Goal: Task Accomplishment & Management: Manage account settings

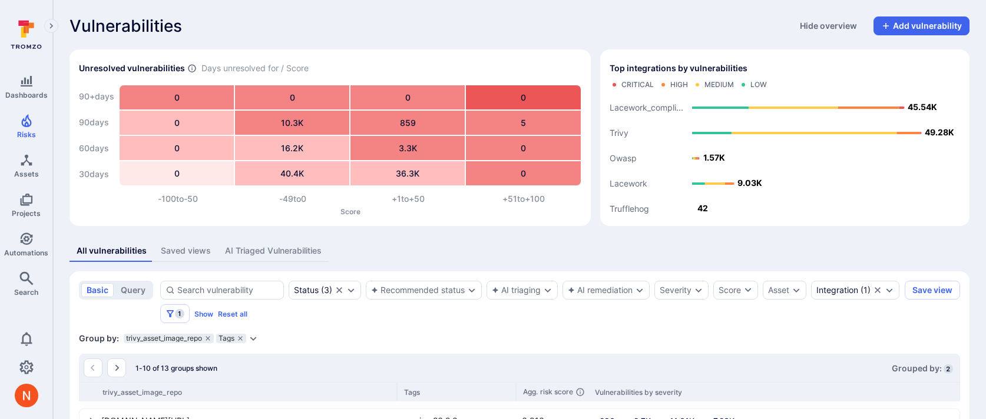
scroll to position [454, 0]
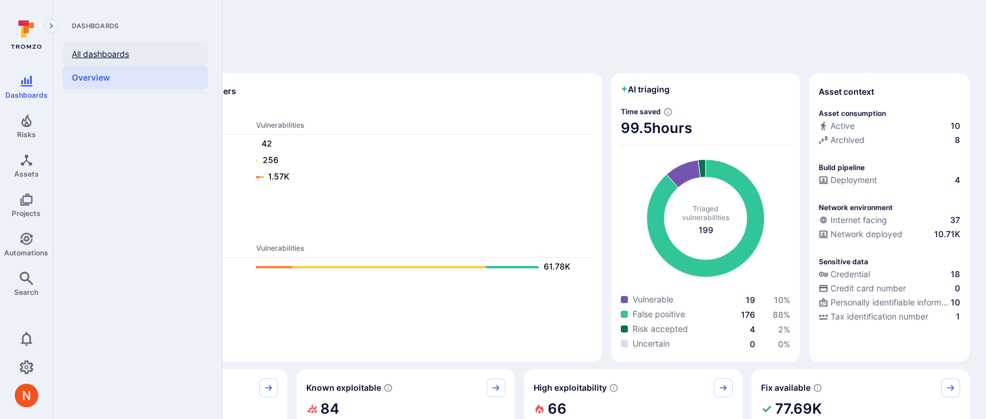
click at [98, 58] on link "All dashboards" at bounding box center [134, 54] width 145 height 24
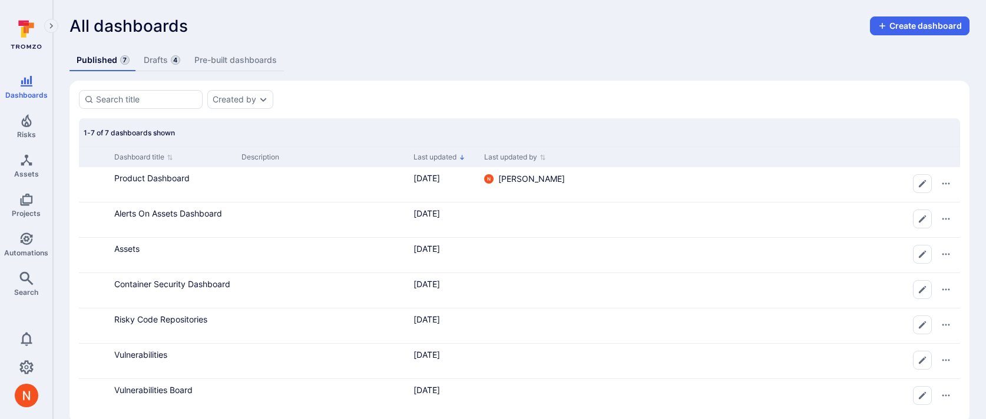
click at [178, 56] on link "Drafts 4" at bounding box center [162, 60] width 51 height 22
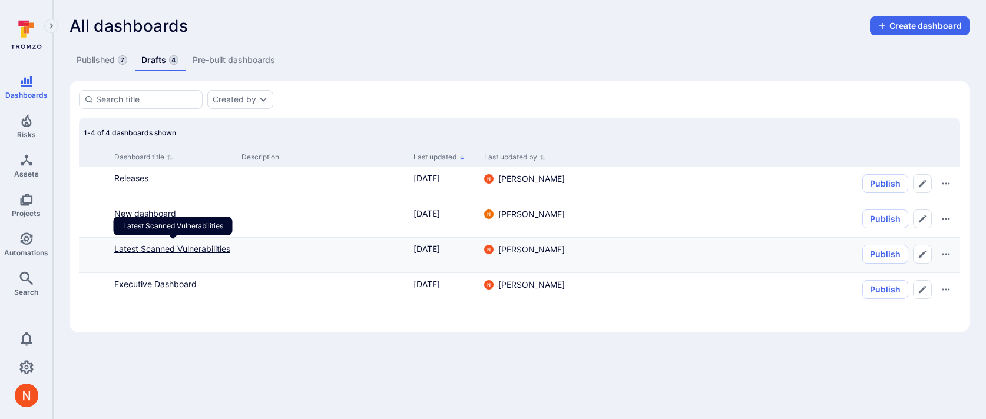
click at [154, 247] on link "Latest Scanned Vulnerabilities" at bounding box center [172, 249] width 116 height 10
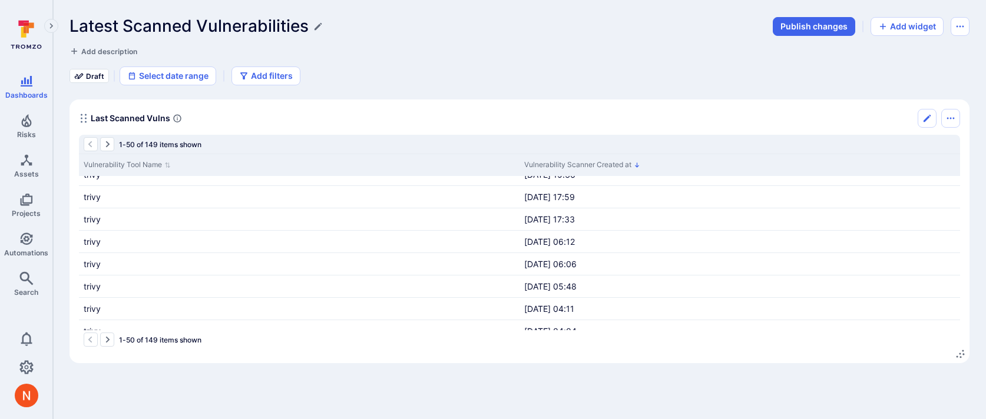
scroll to position [964, 0]
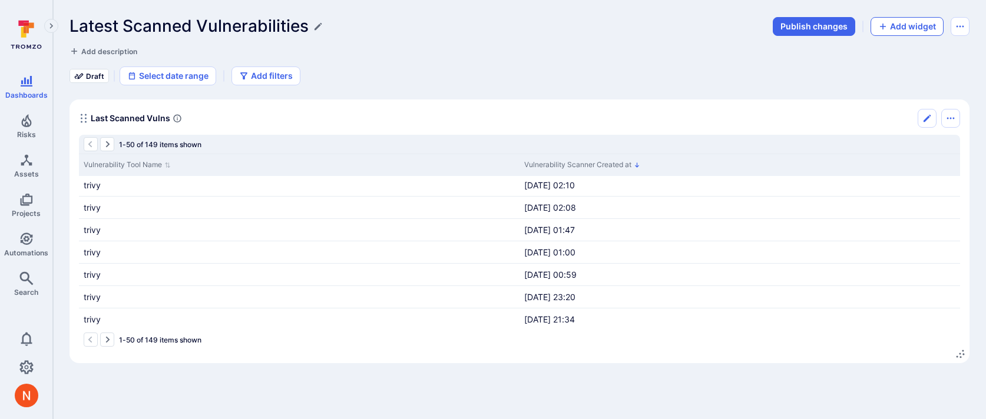
click at [923, 32] on button "Add widget" at bounding box center [906, 26] width 73 height 19
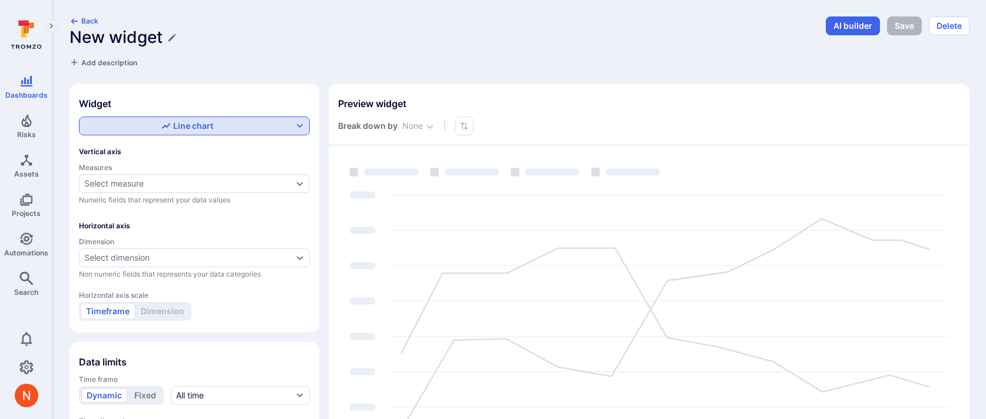
click at [154, 130] on div "Line chart" at bounding box center [187, 126] width 211 height 12
click at [137, 210] on label "Table" at bounding box center [195, 210] width 216 height 16
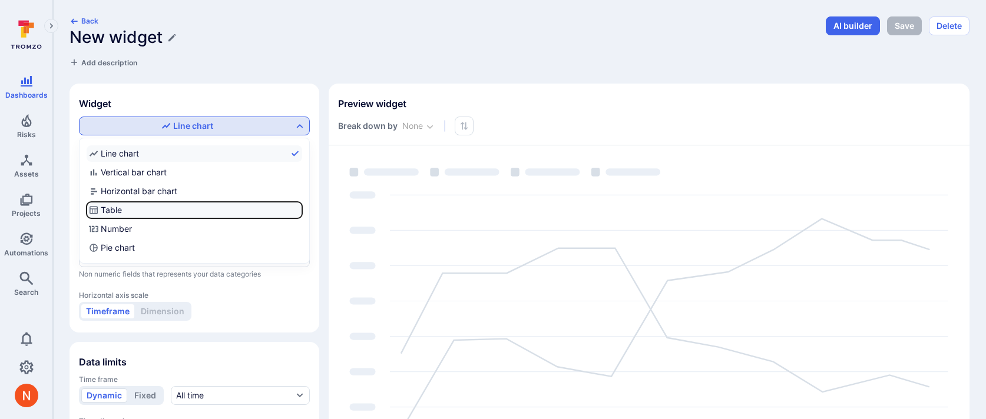
click at [300, 210] on input "Table" at bounding box center [300, 210] width 0 height 0
checkbox input "true"
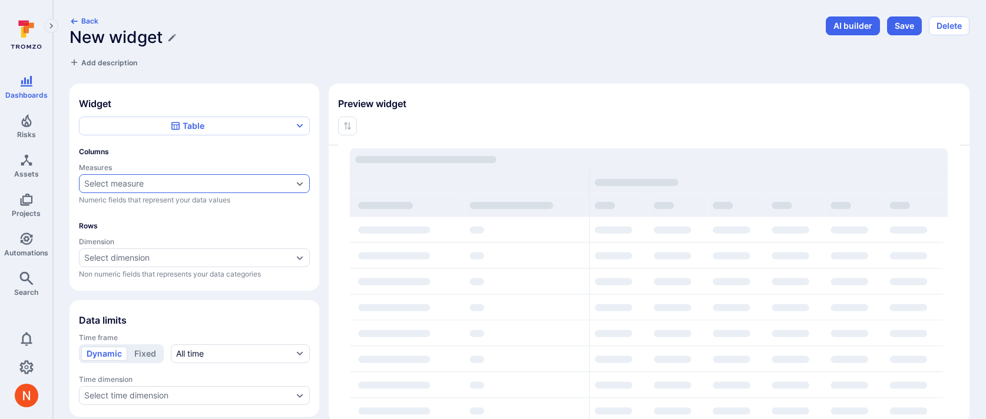
click at [143, 182] on div "Select measure" at bounding box center [113, 183] width 59 height 9
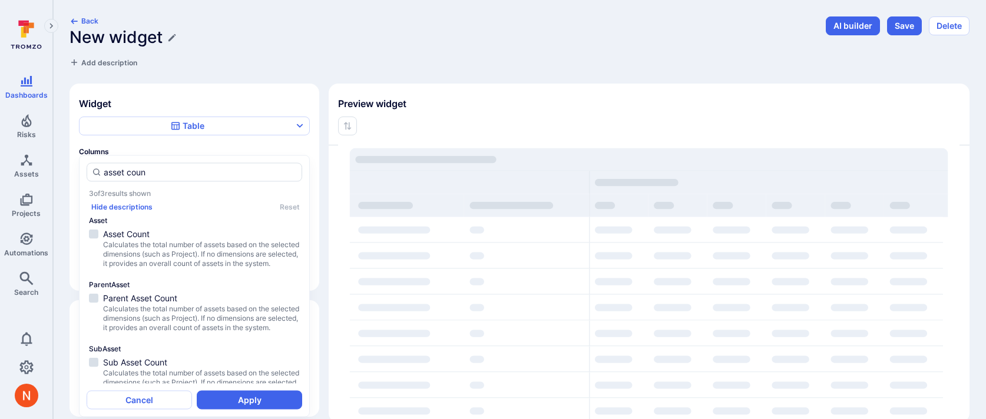
type input "asset count"
click at [155, 253] on span "Calculates the total number of assets based on the selected dimensions (such as…" at bounding box center [201, 254] width 197 height 28
drag, startPoint x: 156, startPoint y: 174, endPoint x: 75, endPoint y: 174, distance: 81.3
click at [74, 174] on body "Dashboards Risks Assets Projects Automations Search 0 Dashboards All dashboards…" at bounding box center [493, 209] width 986 height 419
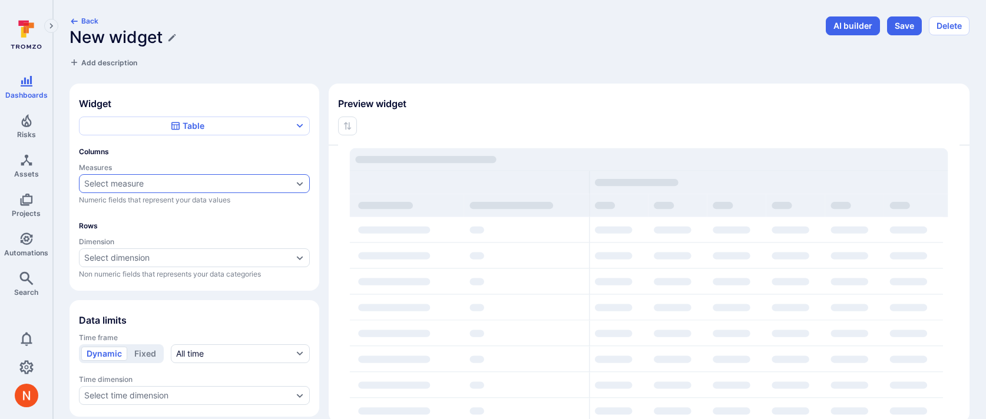
click at [105, 180] on div "Select measure" at bounding box center [113, 183] width 59 height 9
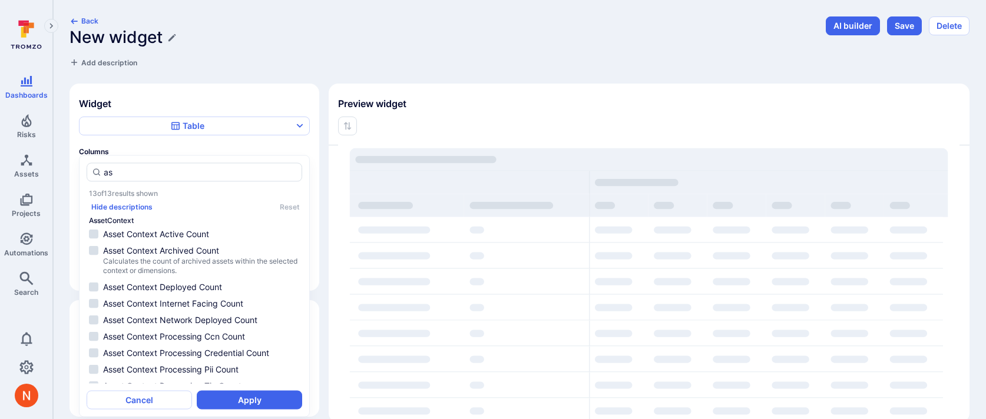
type input "a"
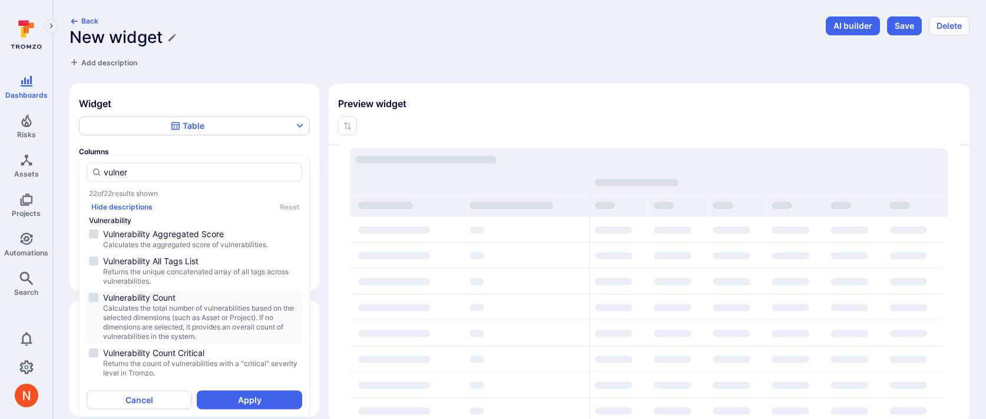
click at [148, 295] on span "Vulnerability Count" at bounding box center [201, 298] width 197 height 12
click at [196, 347] on span "Vulnerability Count Critical" at bounding box center [201, 353] width 197 height 12
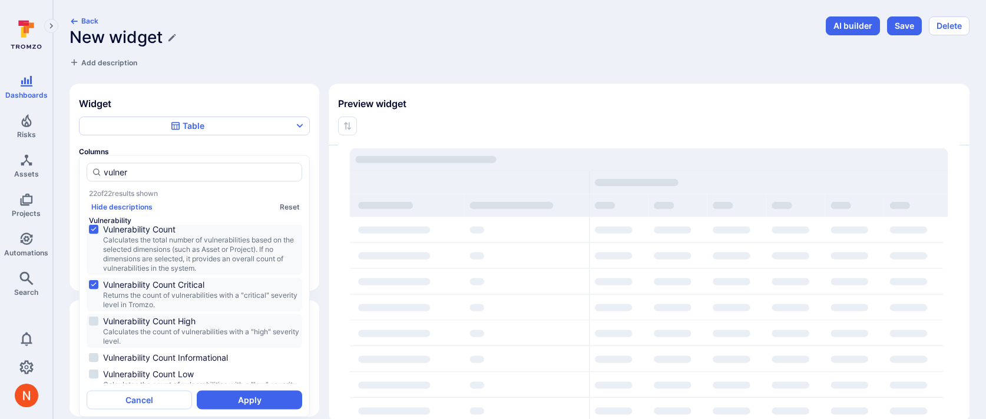
click at [200, 336] on span "Calculates the count of vulnerabilities with a "high" severity level." at bounding box center [201, 336] width 197 height 19
type input "vulner"
click at [245, 397] on button "Apply" at bounding box center [249, 399] width 105 height 19
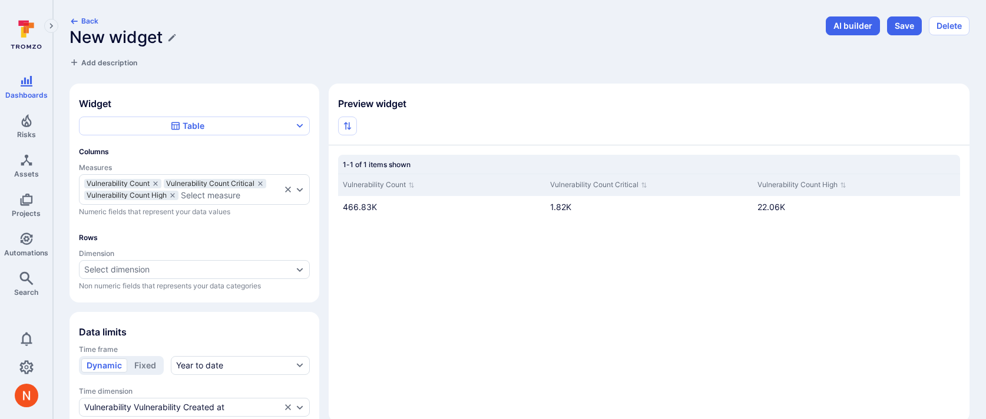
click at [202, 350] on span "Time frame" at bounding box center [194, 349] width 231 height 9
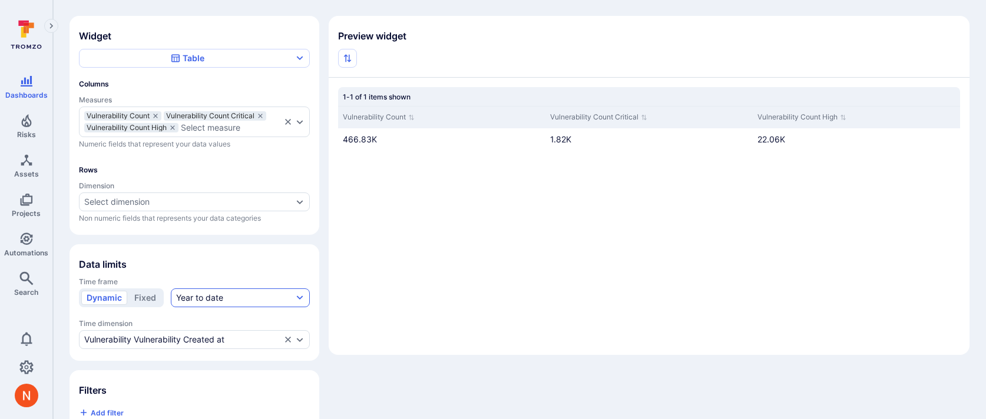
click at [211, 292] on div "Year to date" at bounding box center [199, 298] width 47 height 12
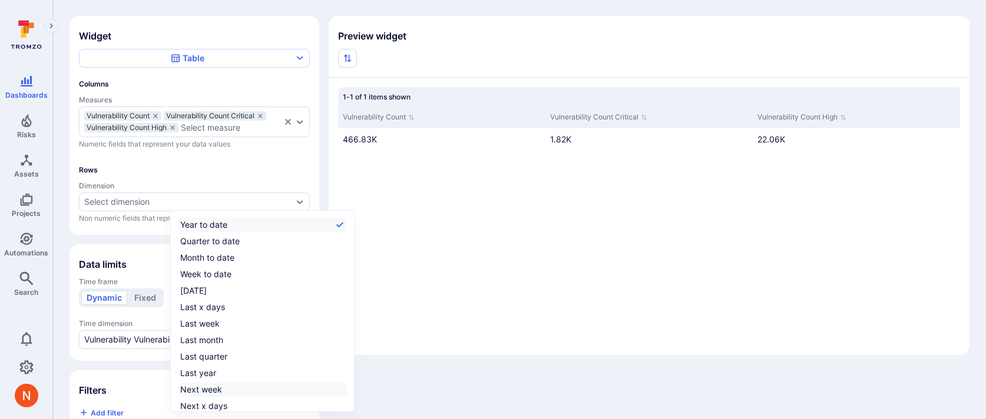
scroll to position [18, 0]
click at [203, 408] on div "All time" at bounding box center [194, 405] width 28 height 12
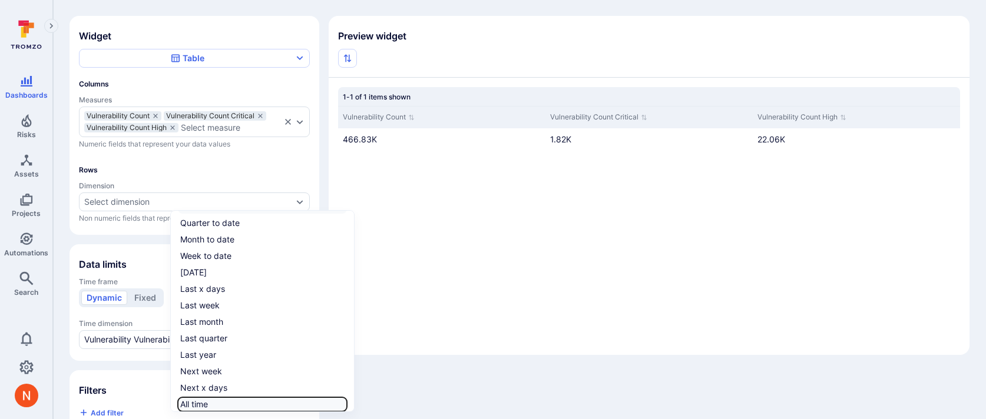
click at [345, 405] on input "All time" at bounding box center [345, 405] width 0 height 0
checkbox input "true"
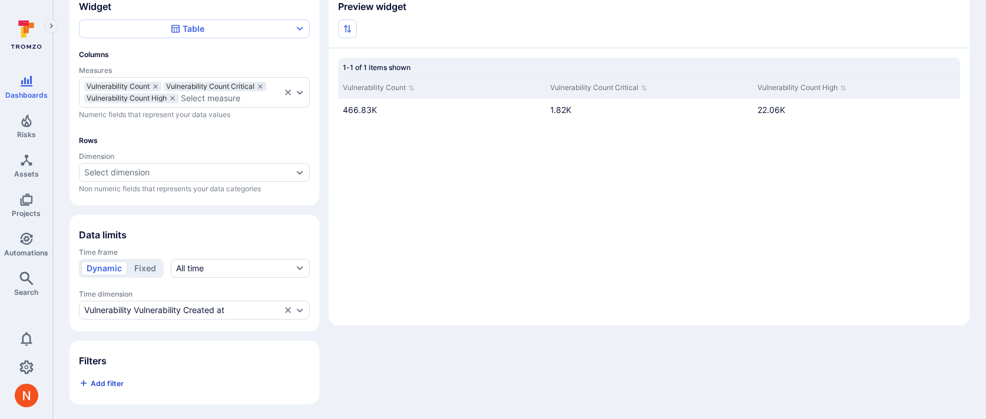
click at [108, 386] on button "Add filter" at bounding box center [101, 383] width 45 height 19
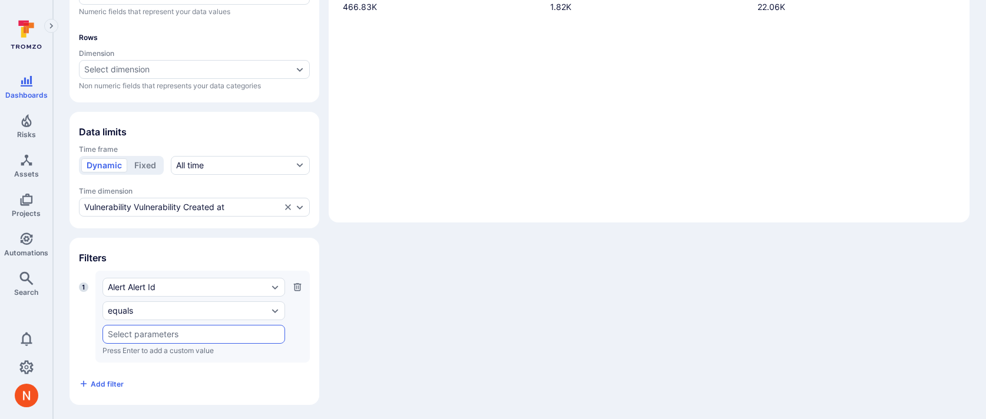
scroll to position [201, 0]
click at [150, 293] on div "Alert Alert Id" at bounding box center [193, 286] width 183 height 19
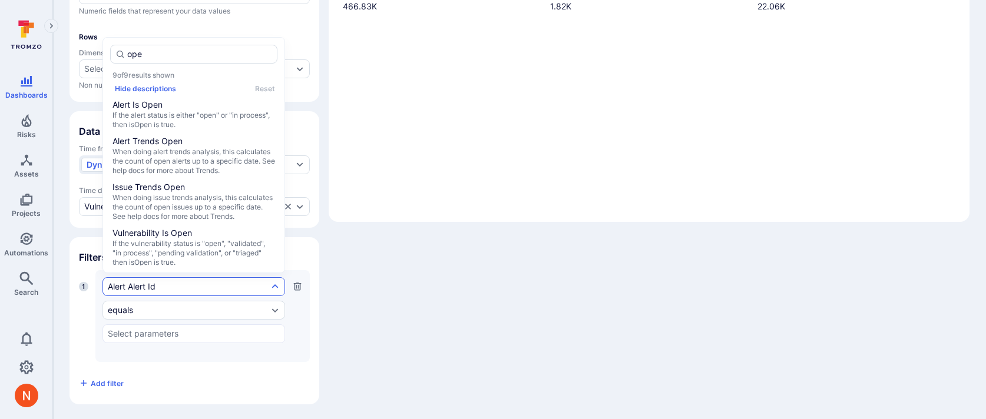
type input "open"
click at [164, 239] on span "Vulnerability Is Open" at bounding box center [193, 233] width 163 height 12
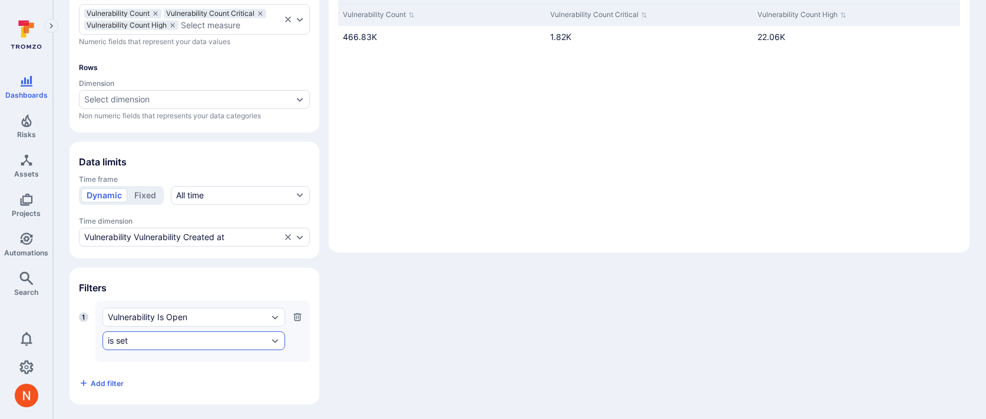
click at [156, 340] on div "is set" at bounding box center [188, 340] width 160 height 9
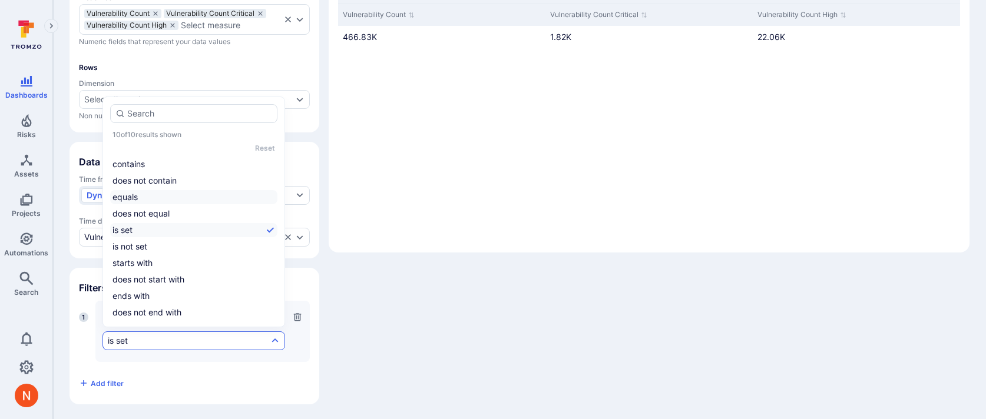
click at [164, 191] on li "equals" at bounding box center [193, 197] width 167 height 14
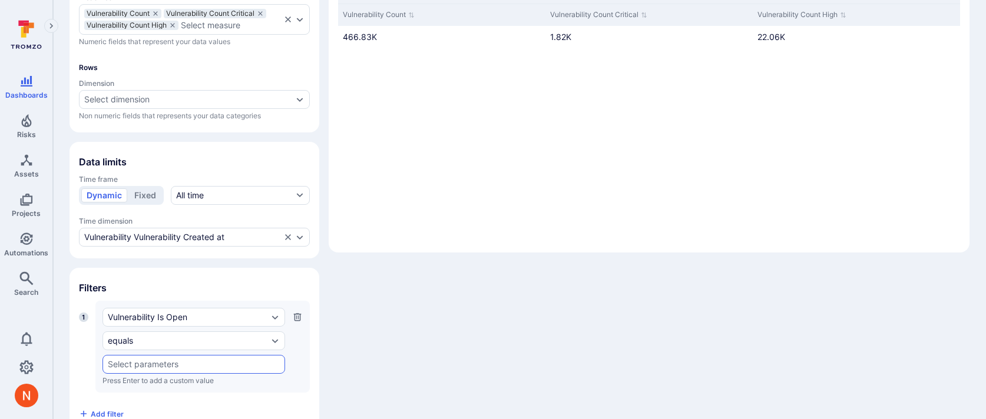
click at [133, 365] on input "text" at bounding box center [194, 364] width 172 height 9
click at [128, 317] on li "True" at bounding box center [193, 319] width 181 height 19
click at [111, 412] on span "Add filter" at bounding box center [107, 414] width 33 height 9
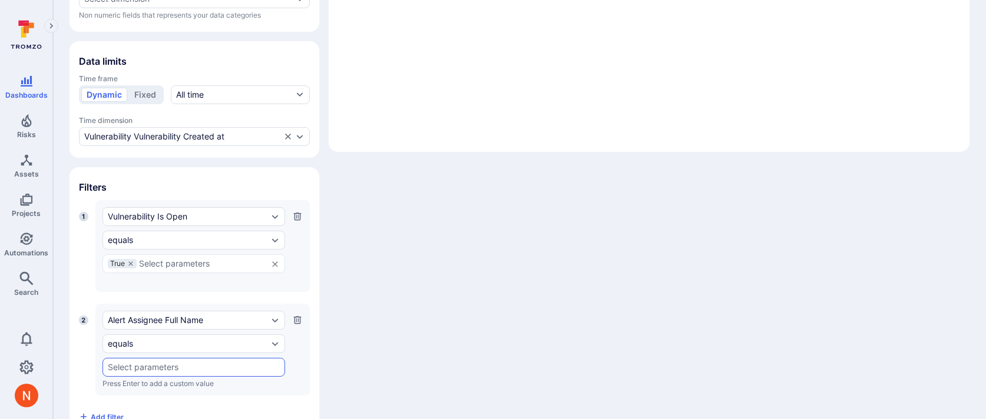
scroll to position [304, 0]
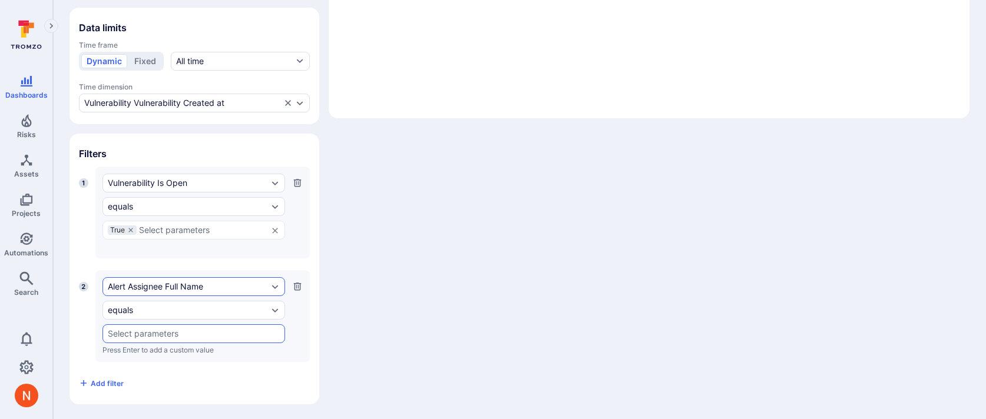
click at [160, 287] on div "Alert Assignee Full Name" at bounding box center [188, 286] width 160 height 9
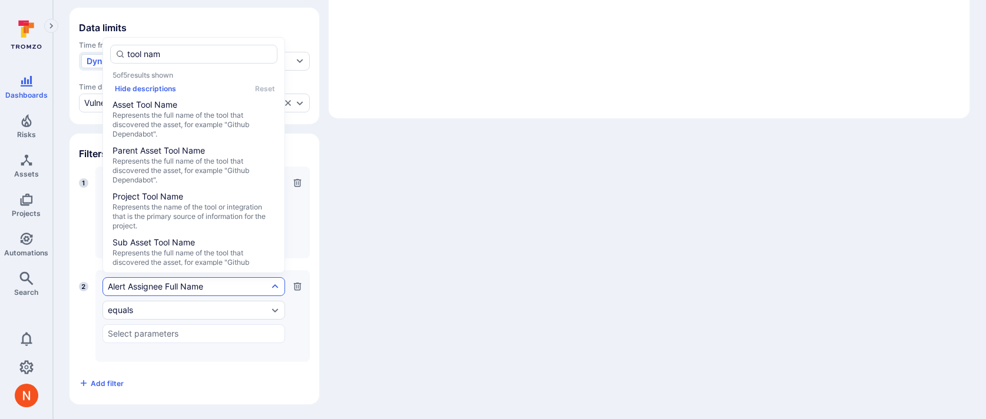
type input "tool name"
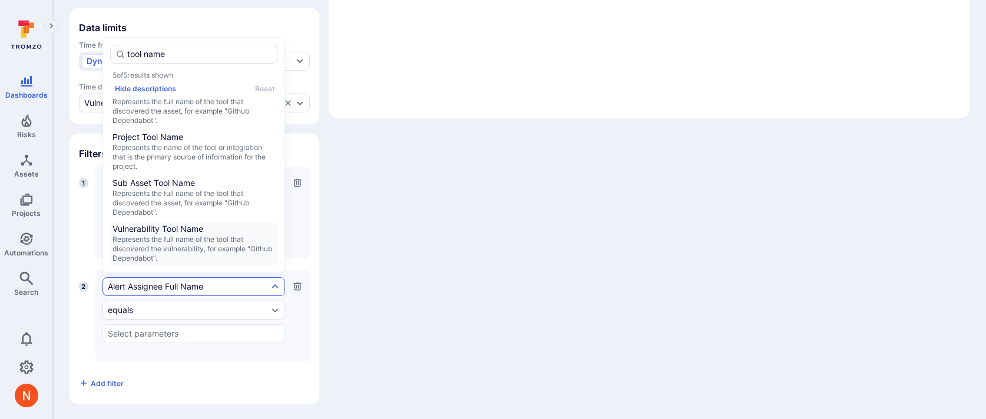
click at [165, 237] on span "Represents the full name of the tool that discovered the vulnerability, for exa…" at bounding box center [193, 249] width 163 height 28
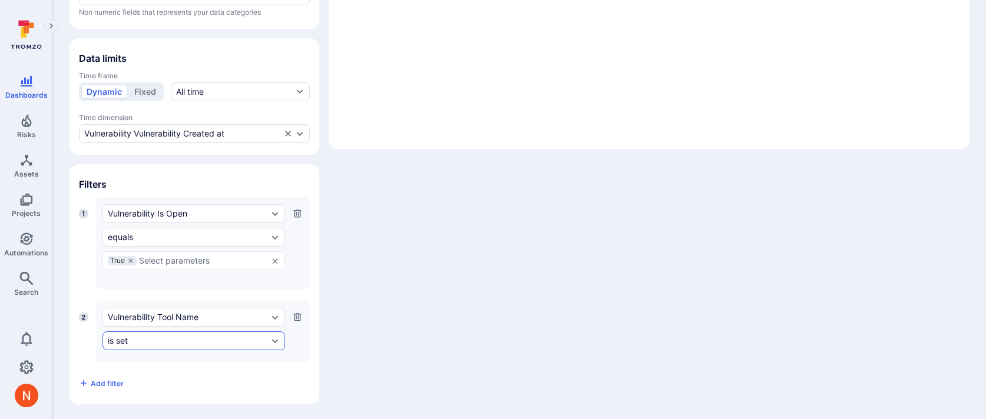
click at [155, 332] on div "is set" at bounding box center [193, 341] width 183 height 19
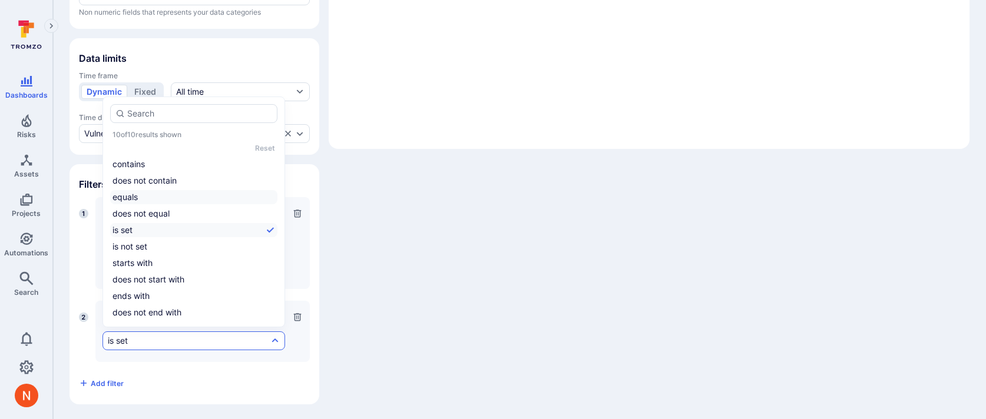
click at [143, 191] on li "equals" at bounding box center [193, 197] width 167 height 14
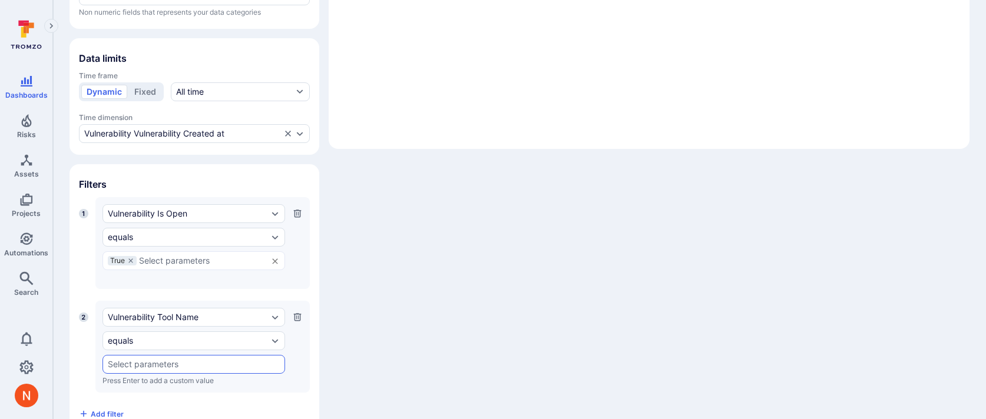
click at [148, 356] on div "​" at bounding box center [193, 364] width 183 height 19
click at [137, 314] on li "trivy" at bounding box center [193, 319] width 181 height 19
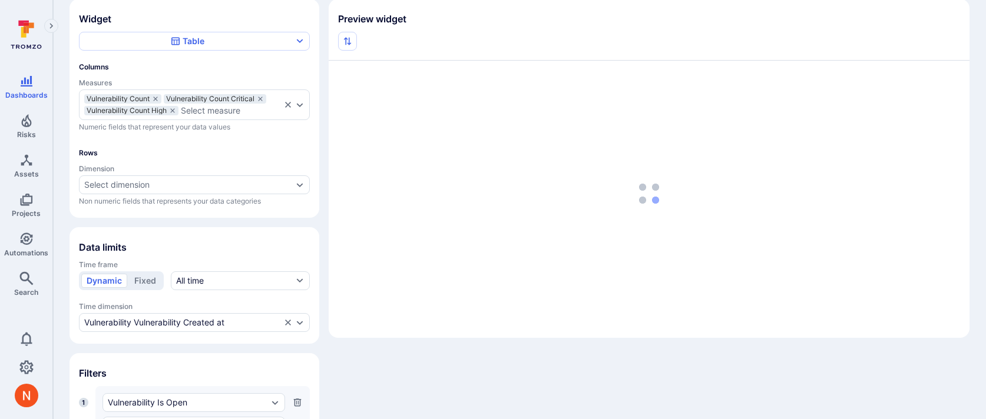
scroll to position [0, 0]
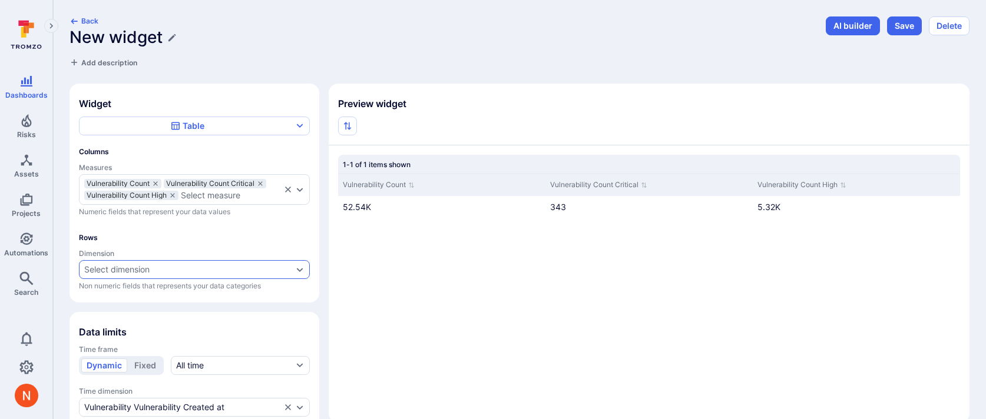
click at [145, 267] on div "Select dimension" at bounding box center [116, 269] width 65 height 9
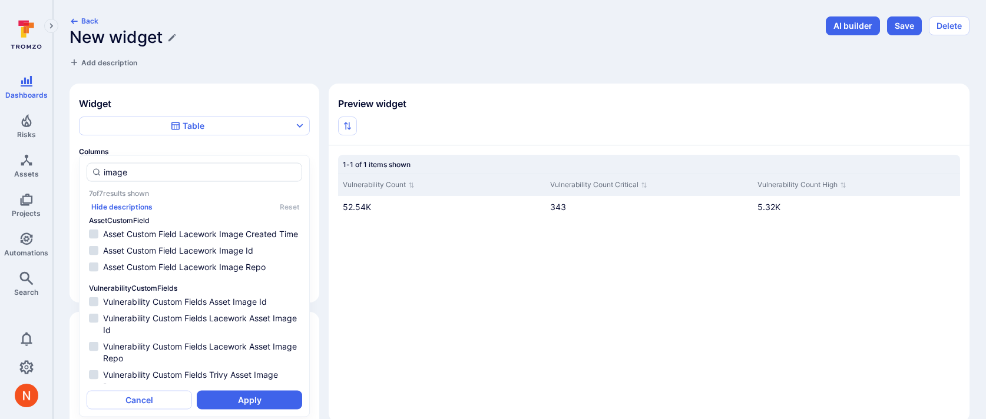
drag, startPoint x: 179, startPoint y: 283, endPoint x: 184, endPoint y: 304, distance: 21.9
click at [184, 304] on ul "AssetCustomField Asset Custom Field Lacework Image Created Time Asset Custom Fi…" at bounding box center [195, 300] width 216 height 168
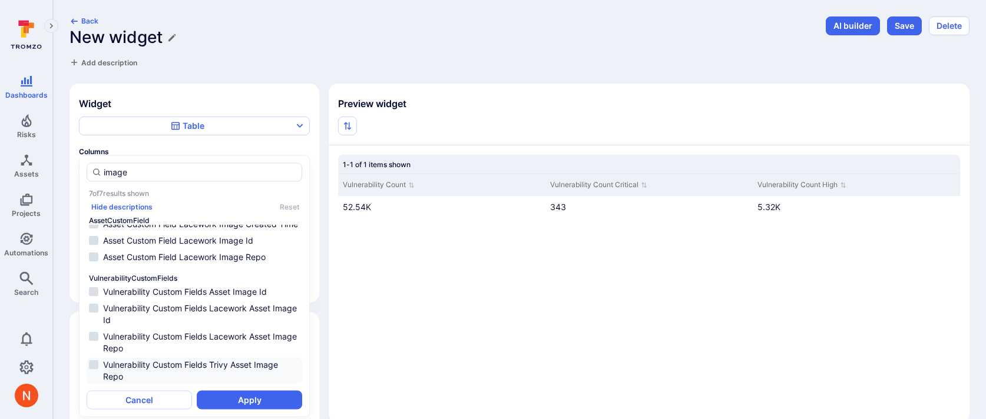
click at [195, 367] on span "Vulnerability Custom Fields Trivy Asset Image Repo" at bounding box center [201, 371] width 197 height 24
type input "image"
click at [217, 397] on button "Apply" at bounding box center [249, 399] width 105 height 19
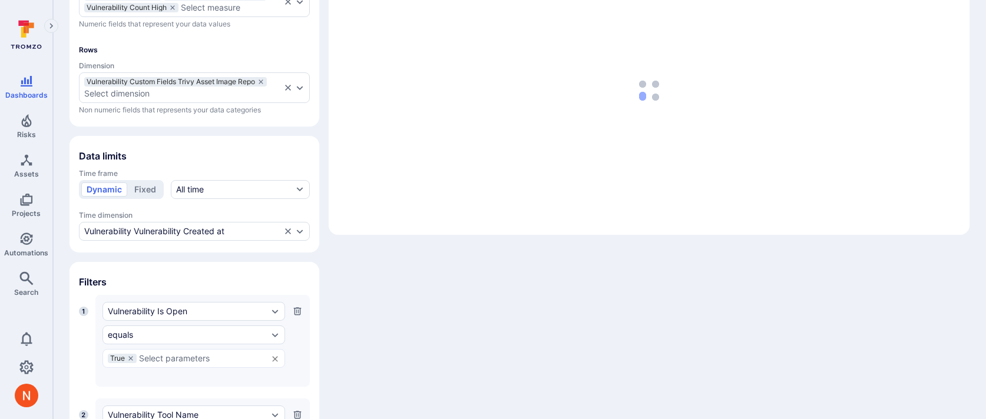
scroll to position [316, 0]
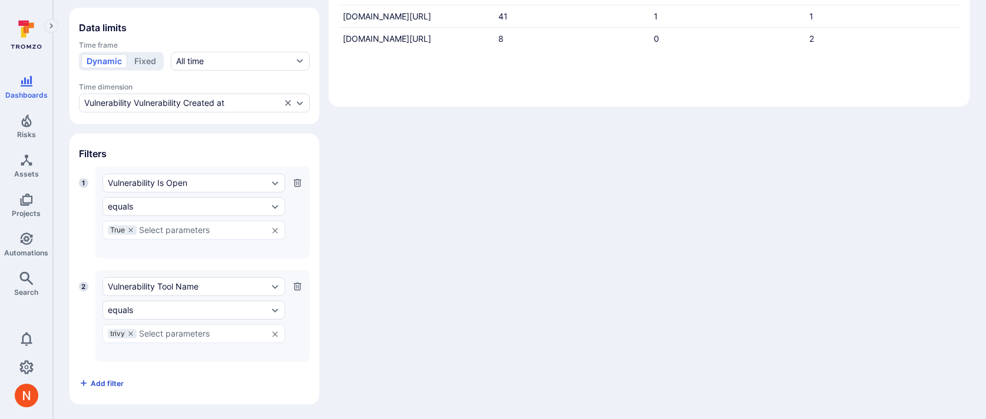
click at [101, 382] on span "Add filter" at bounding box center [107, 383] width 33 height 9
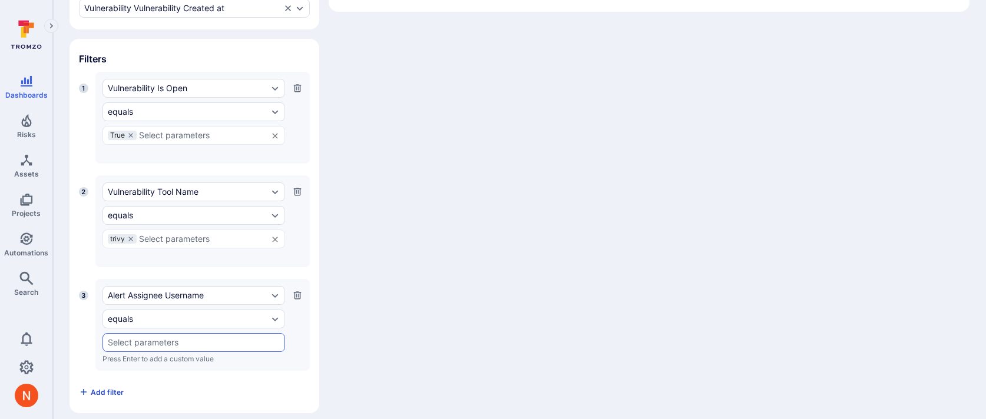
scroll to position [420, 0]
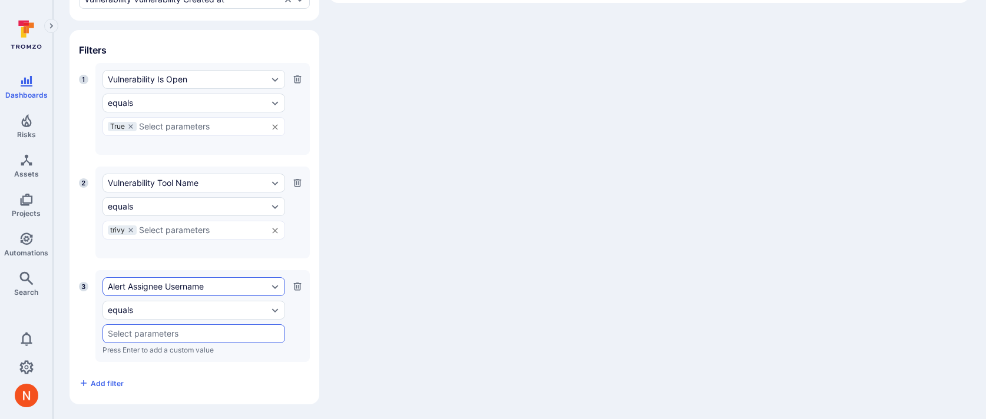
click at [141, 288] on div "Alert Assignee Username" at bounding box center [188, 286] width 160 height 9
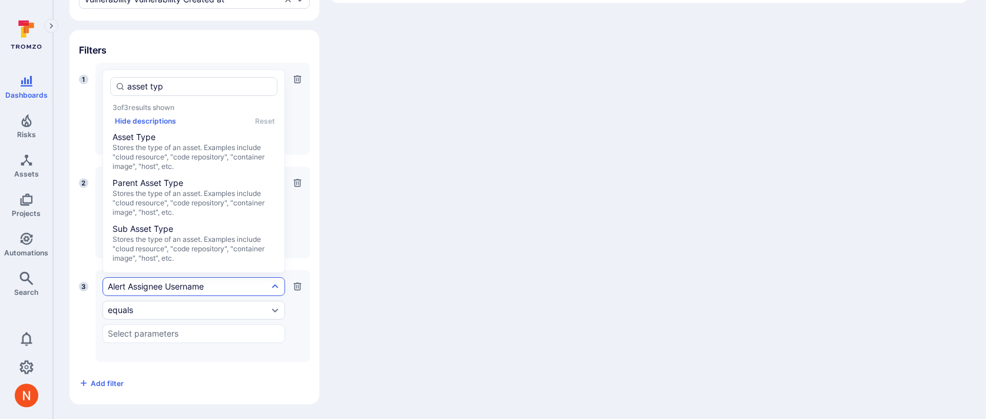
type input "asset type"
click at [184, 155] on span "Stores the type of an asset. Examples include "cloud resource", "code repositor…" at bounding box center [193, 157] width 163 height 28
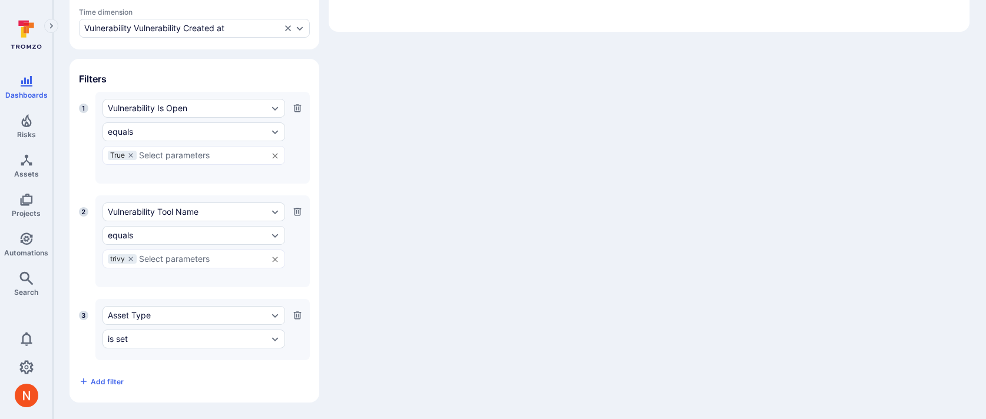
scroll to position [389, 0]
click at [154, 338] on div "is set" at bounding box center [188, 340] width 160 height 9
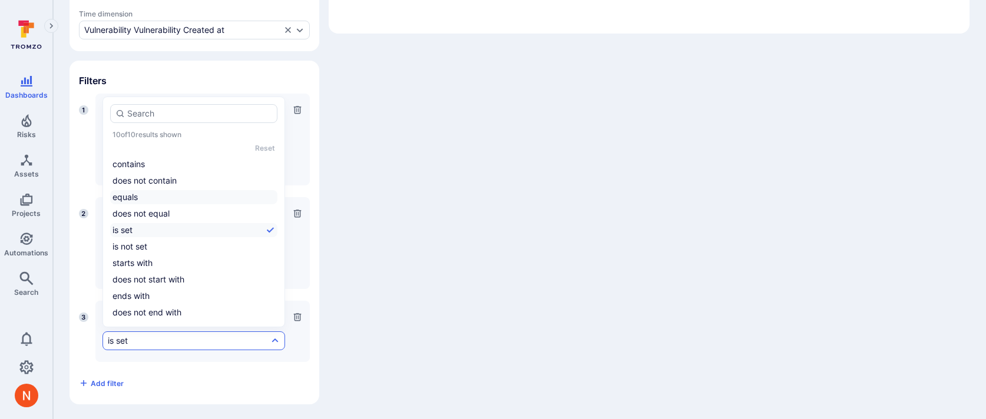
click at [146, 196] on li "equals" at bounding box center [193, 197] width 167 height 14
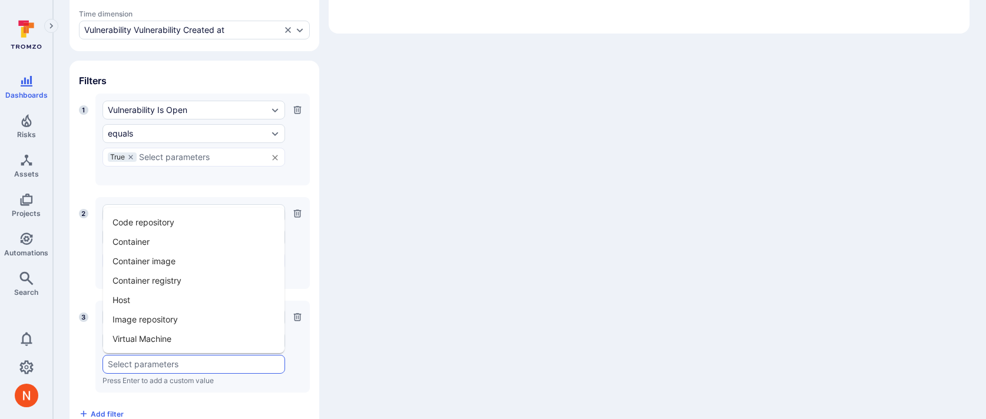
click at [139, 363] on input "text" at bounding box center [194, 364] width 172 height 9
click at [155, 260] on li "Container image" at bounding box center [193, 260] width 181 height 19
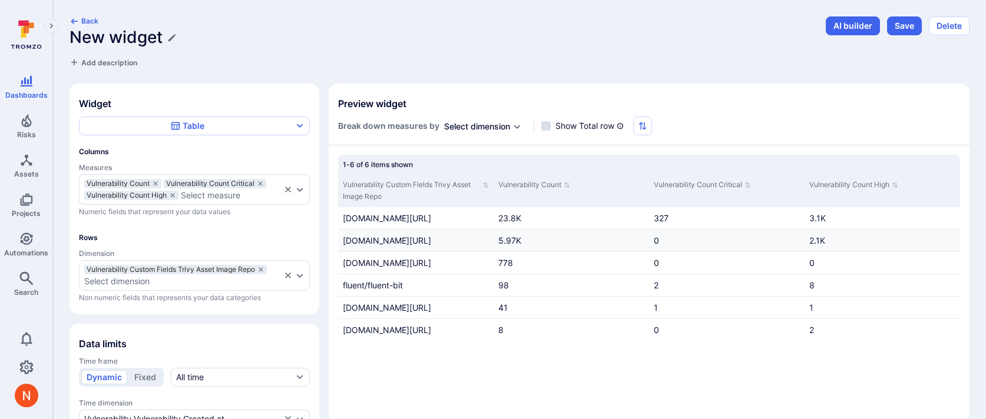
scroll to position [0, 0]
click at [170, 34] on icon "Edit title" at bounding box center [171, 37] width 9 height 9
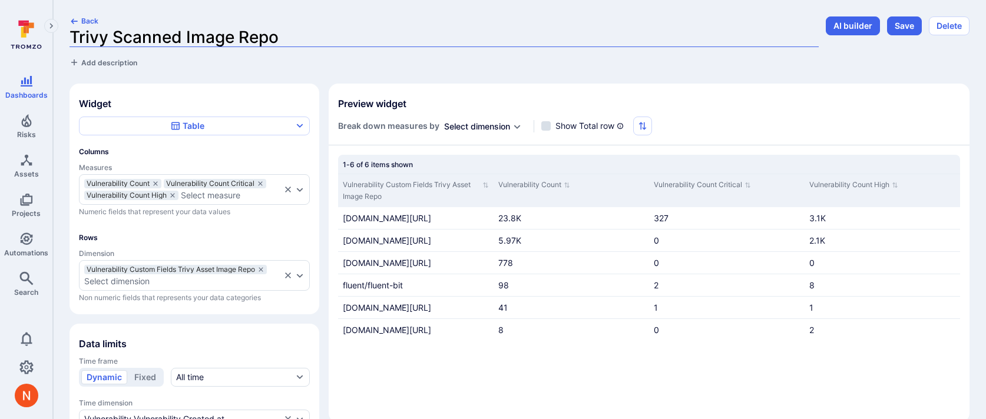
type input "Trivy Scanned Image Repos"
click at [892, 22] on button "Save" at bounding box center [904, 25] width 35 height 19
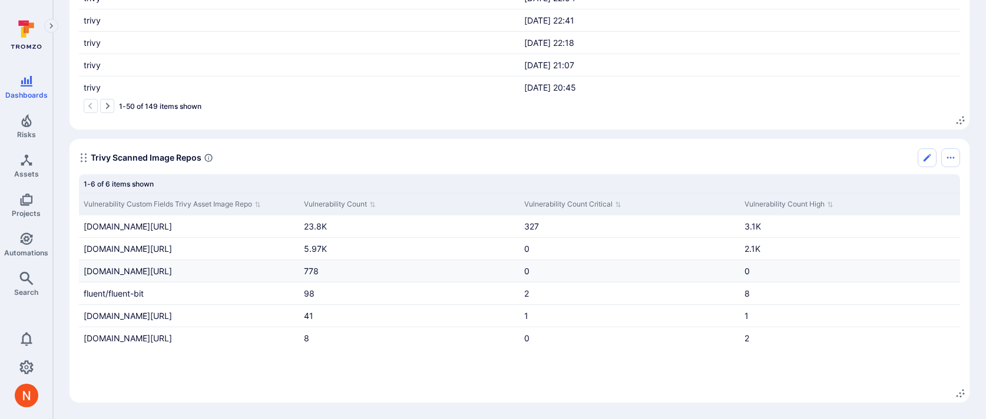
scroll to position [54, 0]
drag, startPoint x: 153, startPoint y: 324, endPoint x: 121, endPoint y: 315, distance: 32.4
click at [121, 315] on div "us-west1-docker.pkg.dev/dremio-1093/dremio/dremio-daas-jobtelemetryservice-serv…" at bounding box center [189, 316] width 220 height 22
click at [135, 319] on div "us-west1-docker.pkg.dev/dremio-1093/dremio/dremio-daas-jobtelemetryservice-serv…" at bounding box center [189, 316] width 220 height 22
drag, startPoint x: 113, startPoint y: 323, endPoint x: 137, endPoint y: 312, distance: 25.8
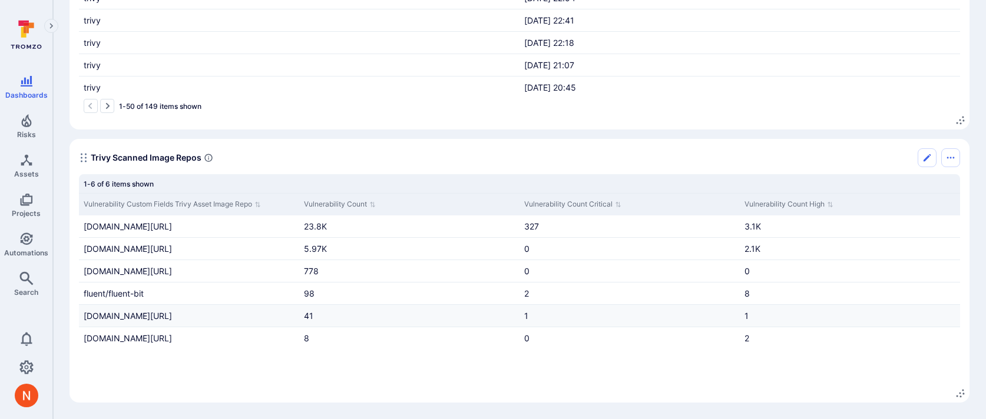
click at [137, 312] on div "us-west1-docker.pkg.dev/dremio-1093/dremio/dremio-daas-jobtelemetryservice-serv…" at bounding box center [189, 316] width 220 height 22
copy span "dremio-daas-jobtelemetryservice-server"
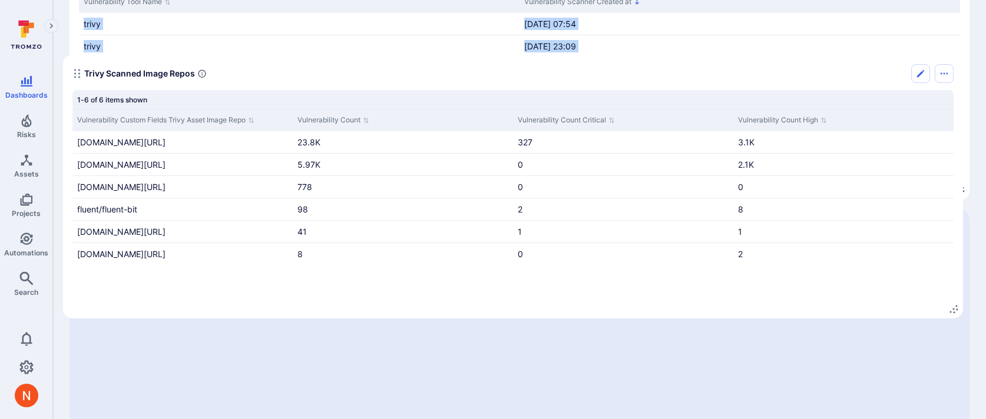
scroll to position [0, 0]
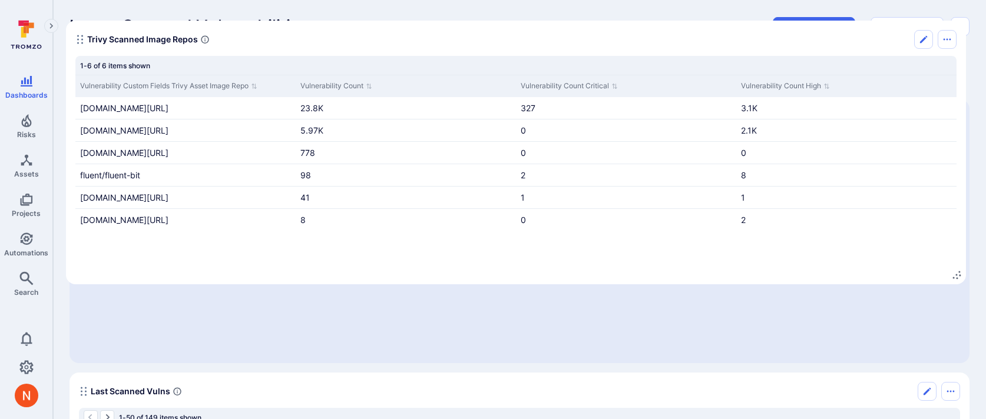
drag, startPoint x: 81, startPoint y: 156, endPoint x: 78, endPoint y: 40, distance: 116.1
click at [78, 40] on icon "Widget" at bounding box center [79, 39] width 9 height 9
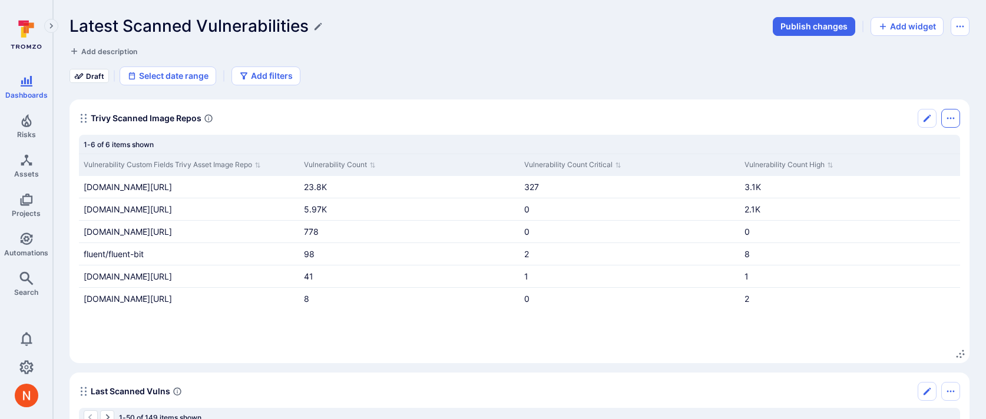
click at [951, 114] on icon "Options menu" at bounding box center [950, 118] width 9 height 9
click at [865, 167] on li "Duplicate widget" at bounding box center [900, 163] width 107 height 19
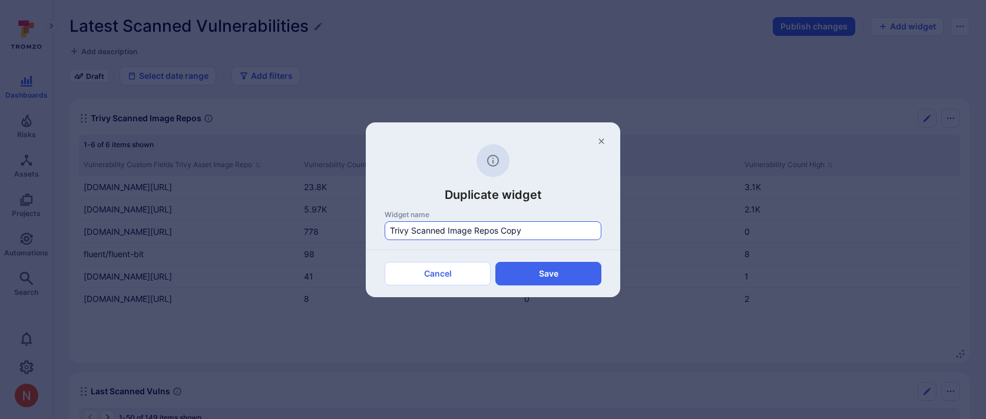
click at [496, 228] on input "Trivy Scanned Image Repos Copy" at bounding box center [493, 231] width 206 height 12
click at [527, 272] on button "Save" at bounding box center [548, 274] width 106 height 24
type input "Widget Copy"
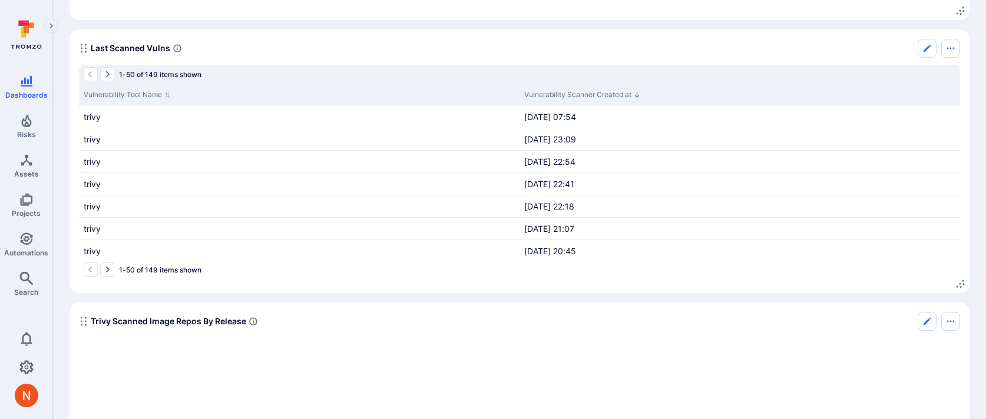
scroll to position [379, 0]
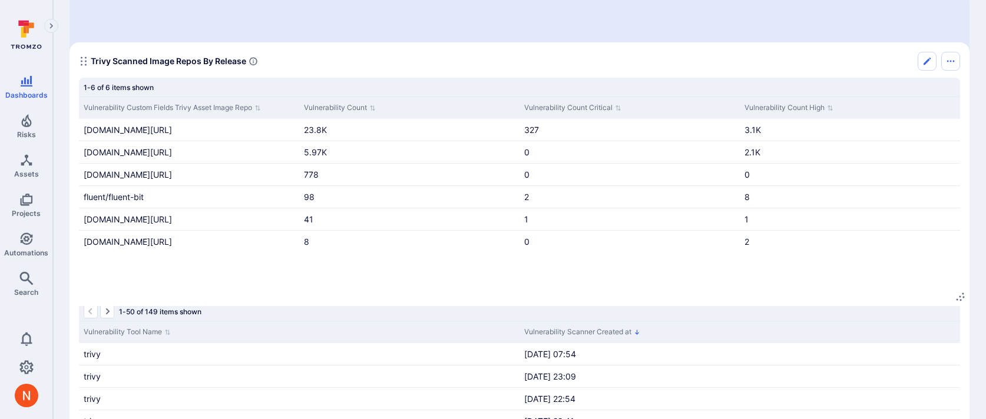
drag, startPoint x: 84, startPoint y: 287, endPoint x: 84, endPoint y: 62, distance: 224.4
click at [84, 62] on icon "Widget" at bounding box center [83, 61] width 9 height 9
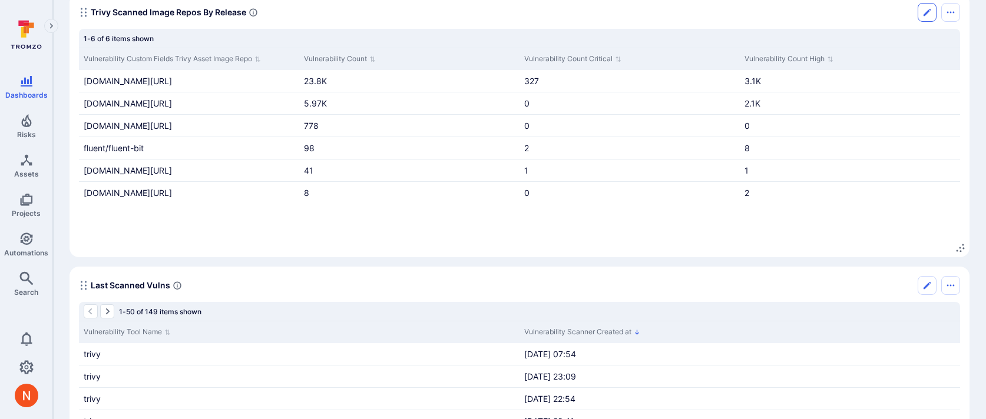
click at [927, 8] on icon "Edit" at bounding box center [926, 12] width 9 height 9
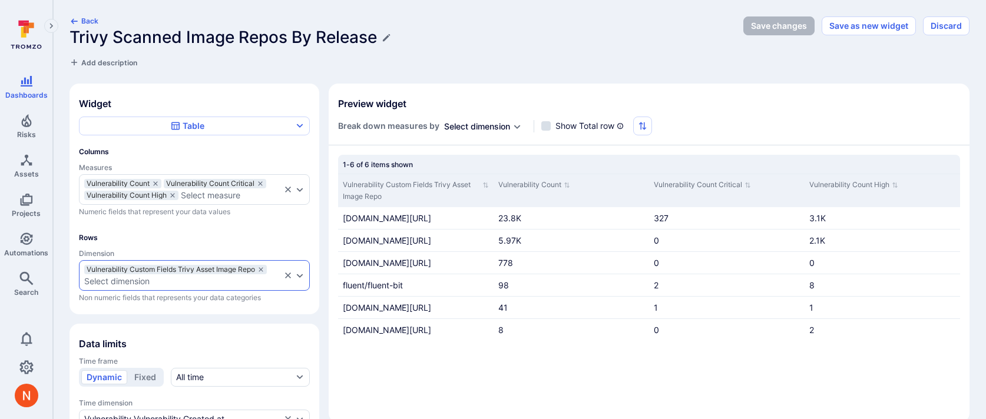
click at [173, 281] on div "Select dimension" at bounding box center [182, 281] width 197 height 9
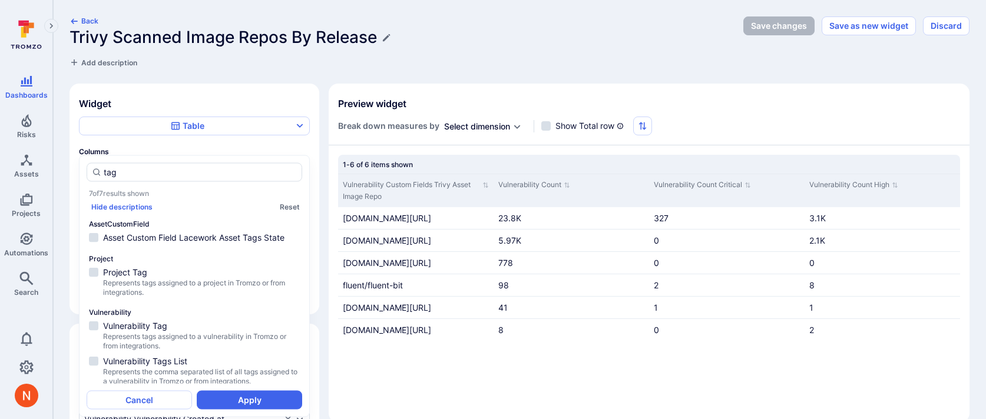
scroll to position [141, 0]
click at [160, 330] on span "Represents tags assigned to a vulnerability in Tromzo or from integrations." at bounding box center [201, 339] width 197 height 19
type input "tag"
click at [238, 399] on button "Apply" at bounding box center [249, 399] width 105 height 19
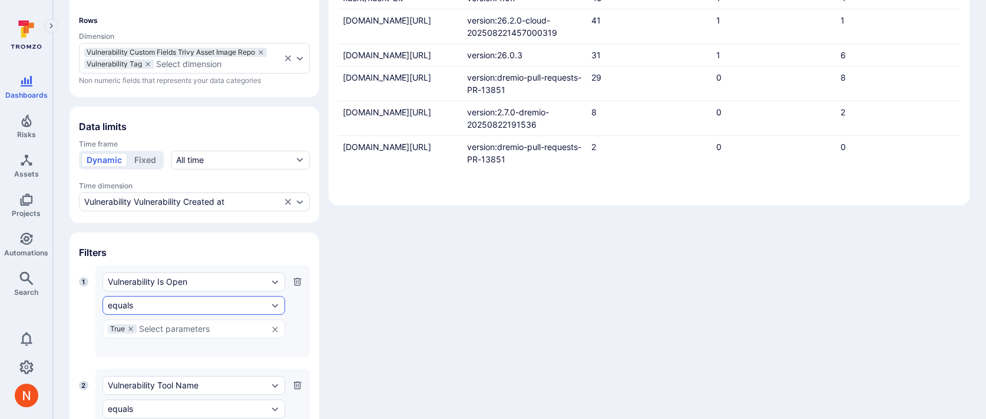
scroll to position [0, 0]
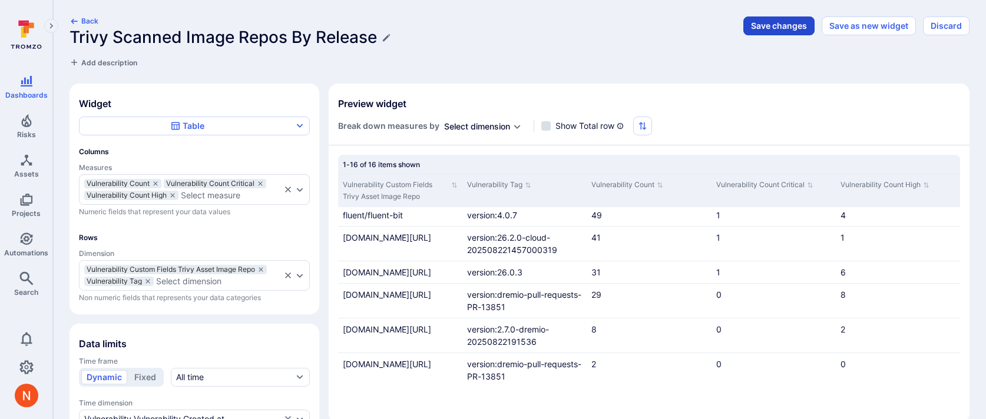
click at [764, 25] on button "Save changes" at bounding box center [778, 25] width 71 height 19
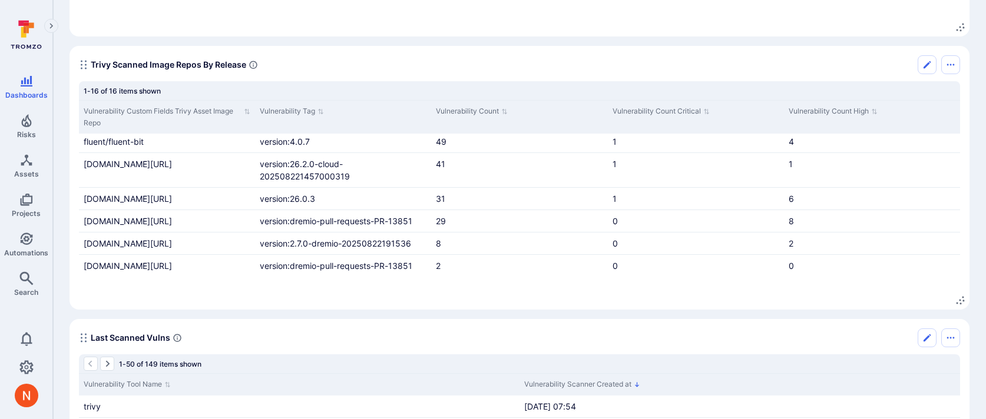
scroll to position [400, 0]
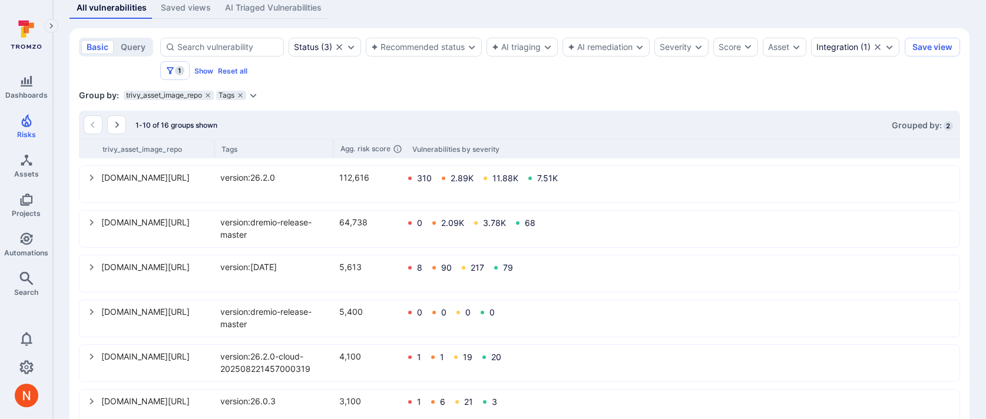
scroll to position [246, 0]
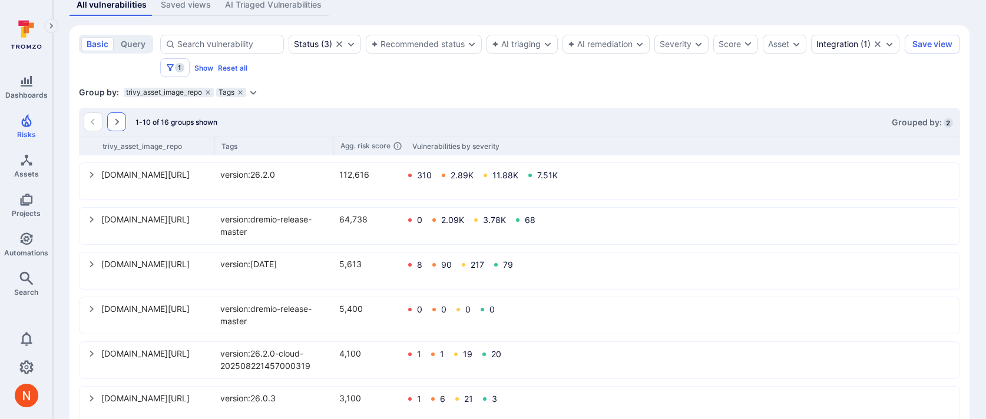
click at [120, 120] on icon "Go to the next page" at bounding box center [116, 121] width 9 height 9
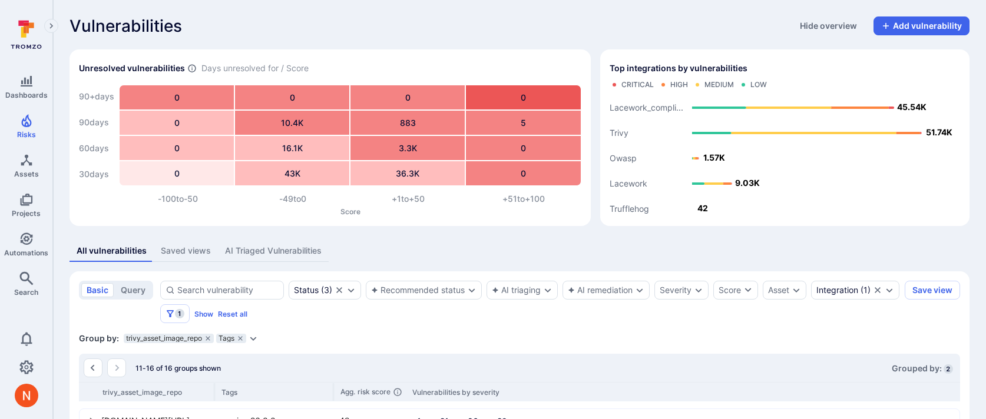
scroll to position [277, 0]
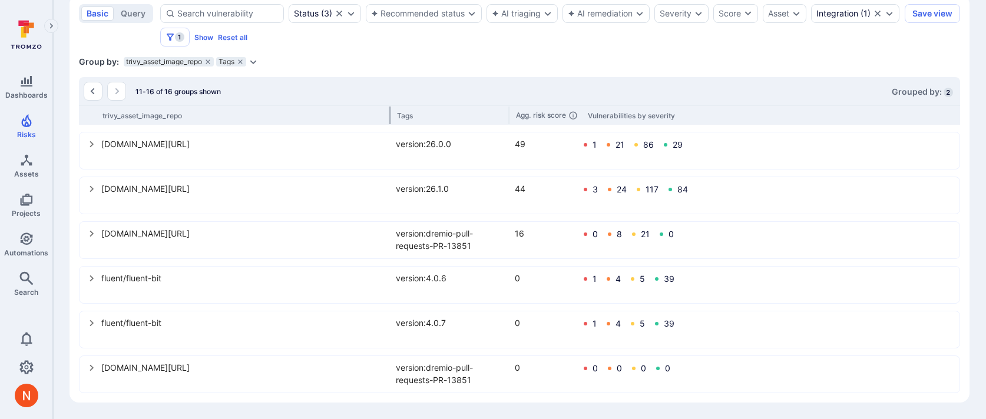
drag, startPoint x: 214, startPoint y: 114, endPoint x: 388, endPoint y: 115, distance: 173.2
click at [389, 115] on div at bounding box center [390, 116] width 2 height 18
click at [91, 94] on icon "Go to the previous page" at bounding box center [92, 91] width 9 height 9
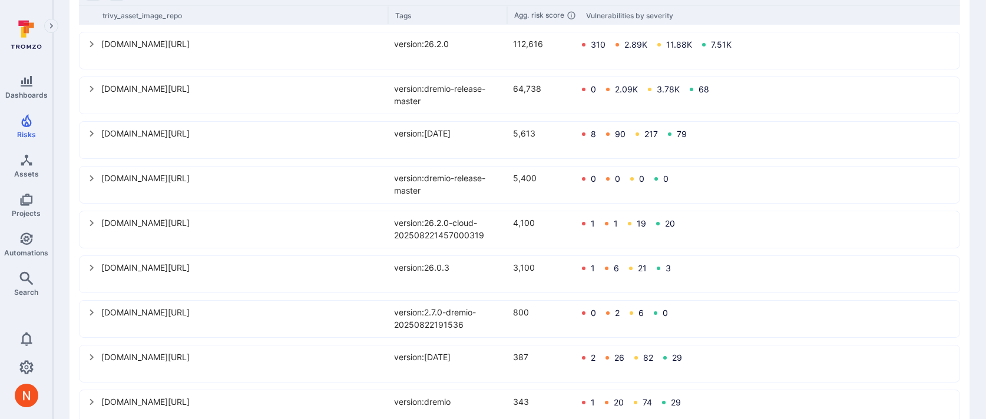
scroll to position [376, 0]
click at [92, 222] on icon "select group" at bounding box center [91, 224] width 9 height 9
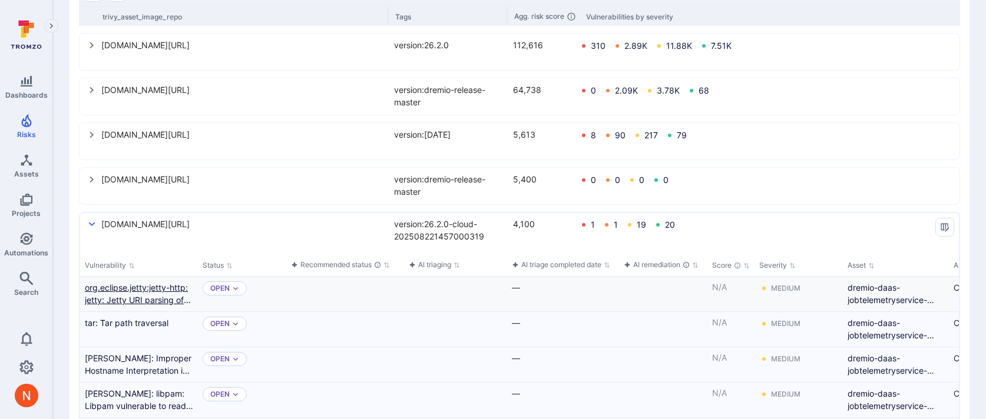
click at [145, 286] on link "org.eclipse.jetty:jetty-http: jetty: Jetty URI parsing of invalid authority" at bounding box center [139, 294] width 108 height 25
click at [85, 223] on div "us-west1-docker.pkg.dev/dremio-1093/dremio/dremio-daas-jobtelemetryservice-serv…" at bounding box center [519, 230] width 879 height 35
click at [91, 223] on icon "select group" at bounding box center [91, 224] width 9 height 9
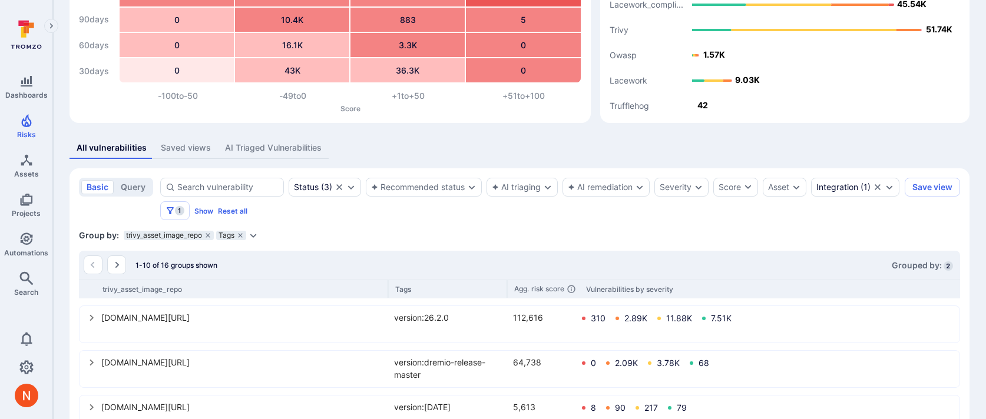
scroll to position [100, 0]
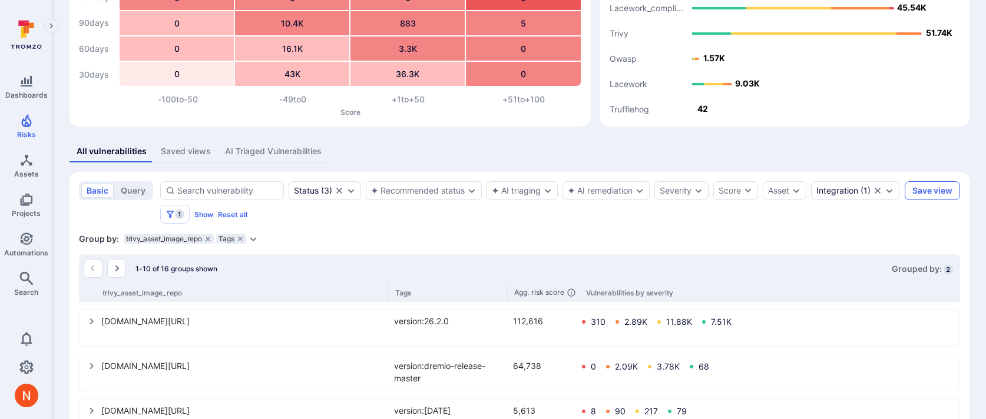
click at [918, 193] on button "Save view" at bounding box center [932, 190] width 55 height 19
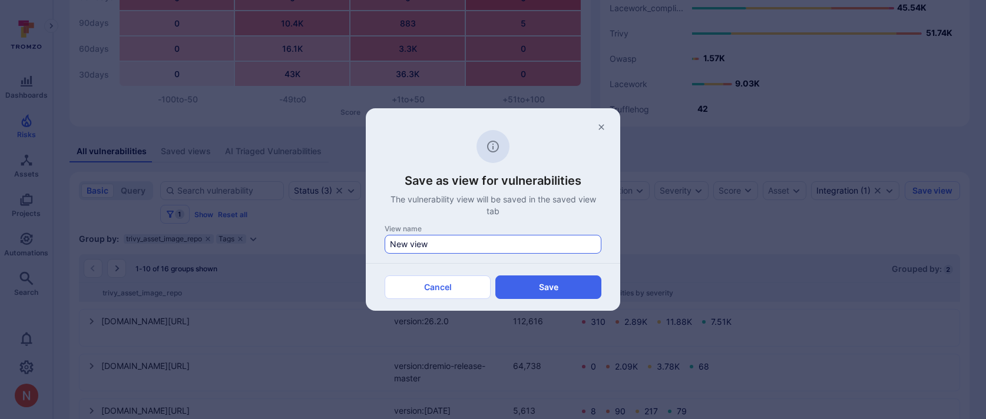
click at [394, 244] on input "New view" at bounding box center [493, 245] width 206 height 12
type input "Trivy Scanned Image Repos"
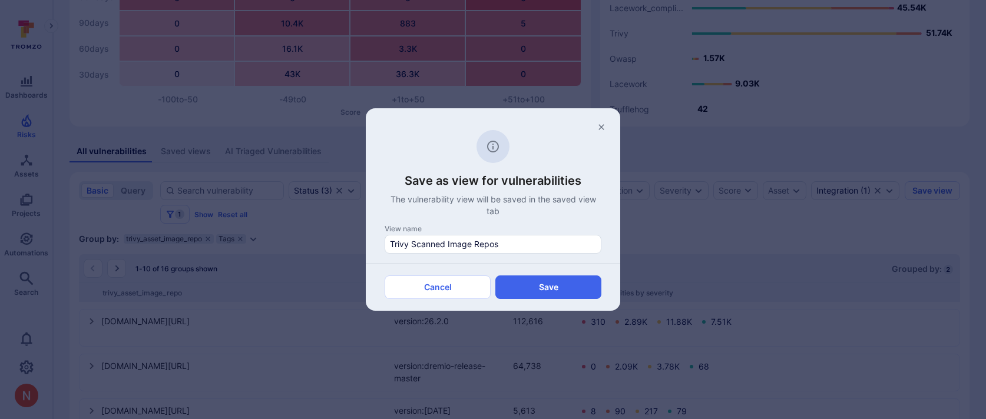
click at [572, 299] on div "Cancel Save" at bounding box center [493, 287] width 254 height 48
click at [561, 289] on button "Save" at bounding box center [548, 288] width 106 height 24
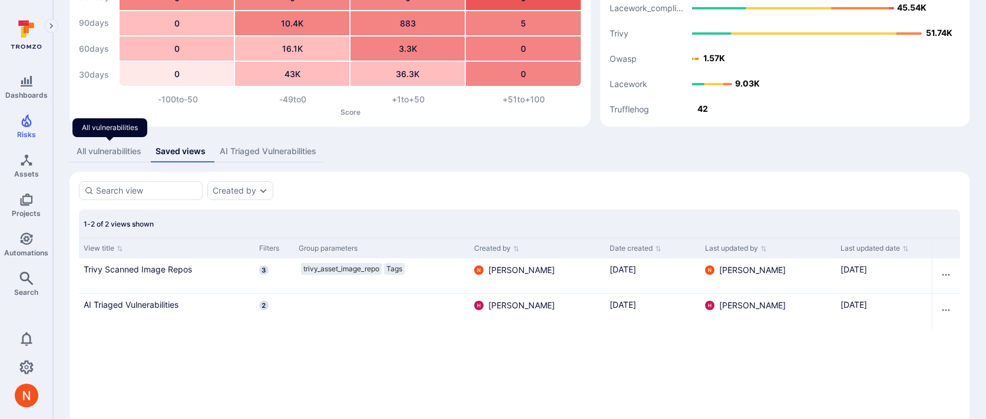
click at [102, 152] on div "All vulnerabilities" at bounding box center [109, 151] width 65 height 12
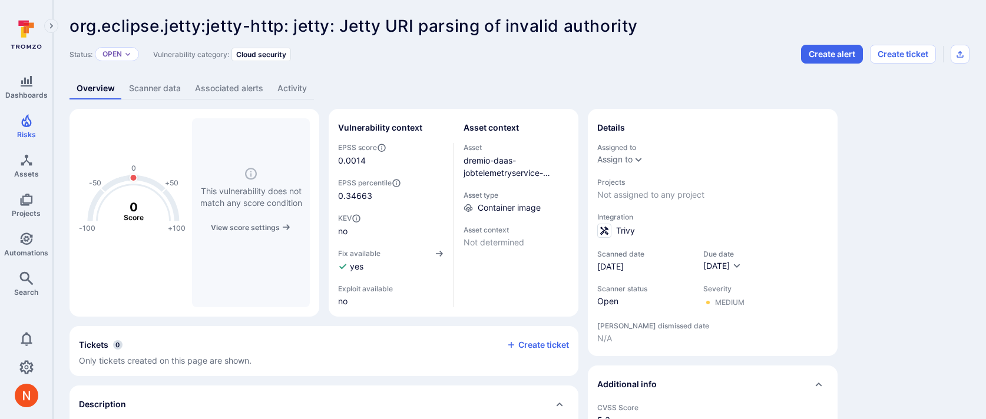
click at [495, 166] on div "dremio-daas-jobtelemetryservice-server@sha256:9334232686383df89a9ffbf5158f61f61…" at bounding box center [516, 166] width 106 height 25
click at [495, 160] on link "dremio-daas-jobtelemetryservice-server@sha256:9334232686383df89a9ffbf5158f61f61…" at bounding box center [515, 191] width 105 height 72
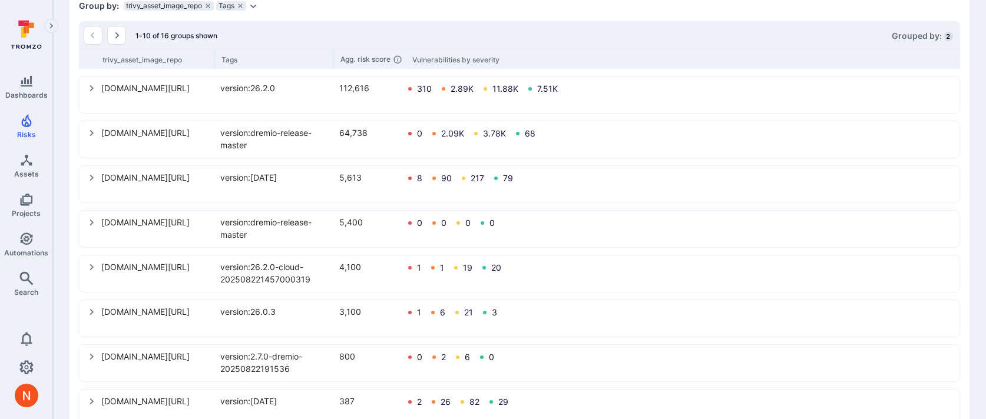
scroll to position [340, 0]
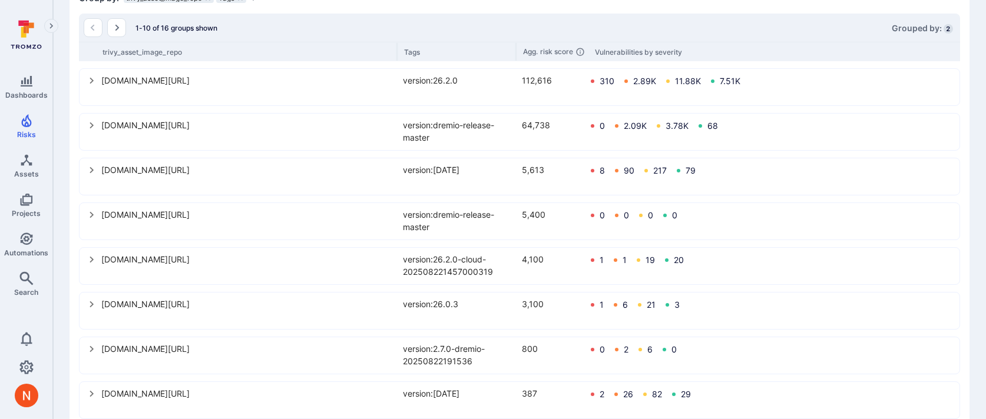
drag, startPoint x: 213, startPoint y: 50, endPoint x: 558, endPoint y: 60, distance: 345.3
click at [558, 60] on div "trivy_asset_image_repo Tags Agg. risk score Vulnerabilities by severity" at bounding box center [519, 51] width 881 height 19
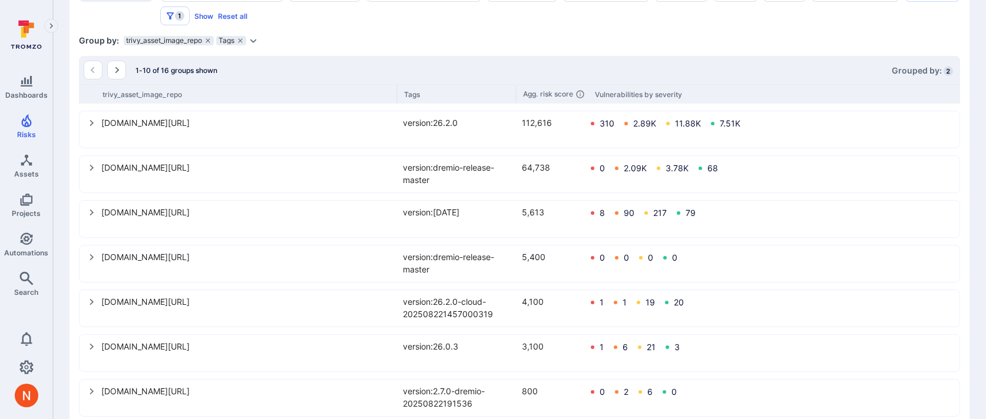
scroll to position [259, 0]
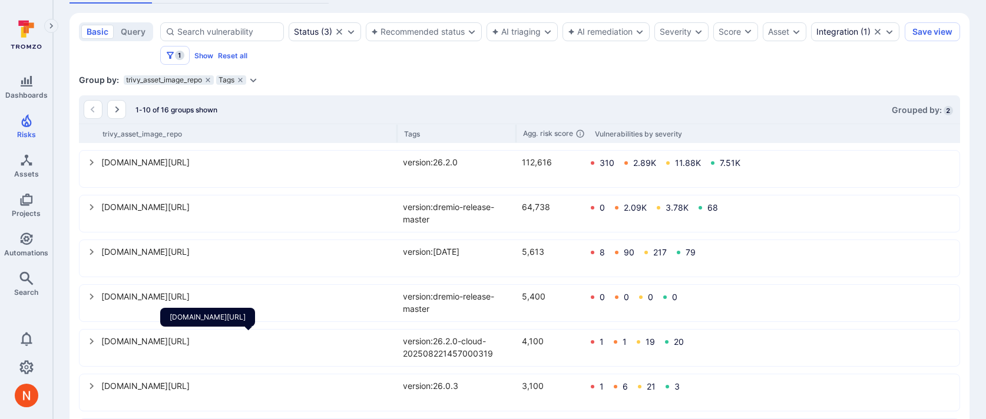
drag, startPoint x: 214, startPoint y: 353, endPoint x: 286, endPoint y: 340, distance: 73.1
click at [286, 340] on div "us-west1-docker.pkg.dev/dremio-1093/dremio/dremio-daas-jobtelemetryservice-serv…" at bounding box center [248, 341] width 294 height 12
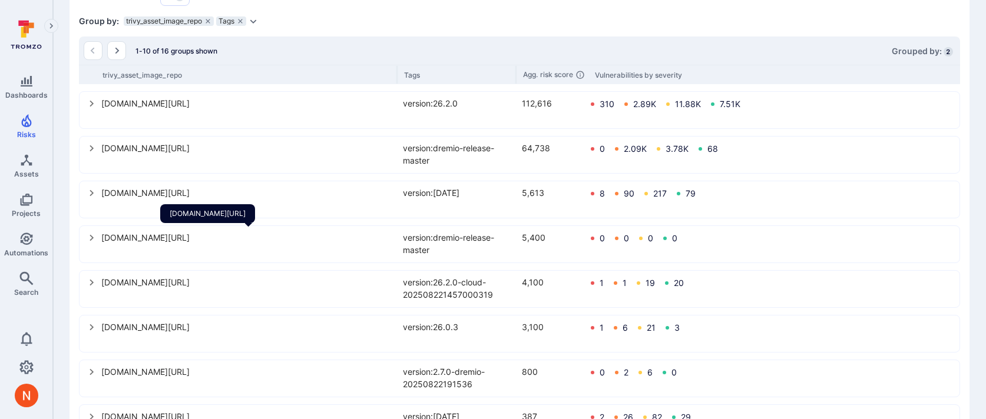
scroll to position [291, 0]
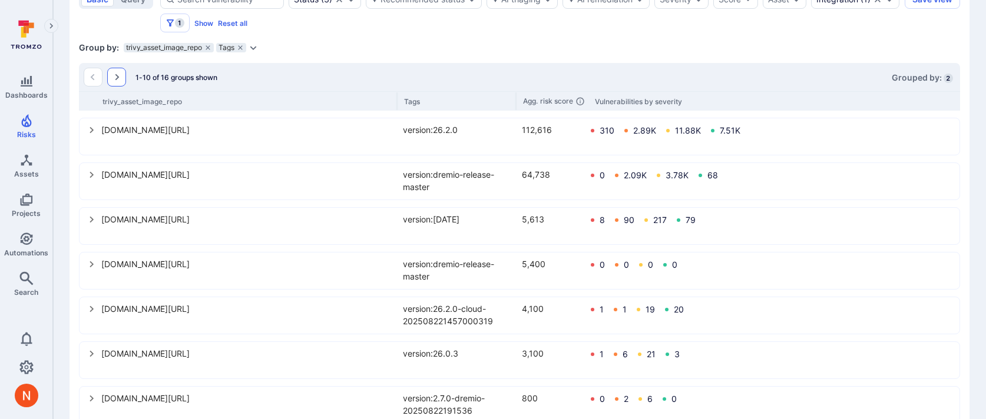
click at [118, 74] on icon "Go to the next page" at bounding box center [116, 76] width 9 height 9
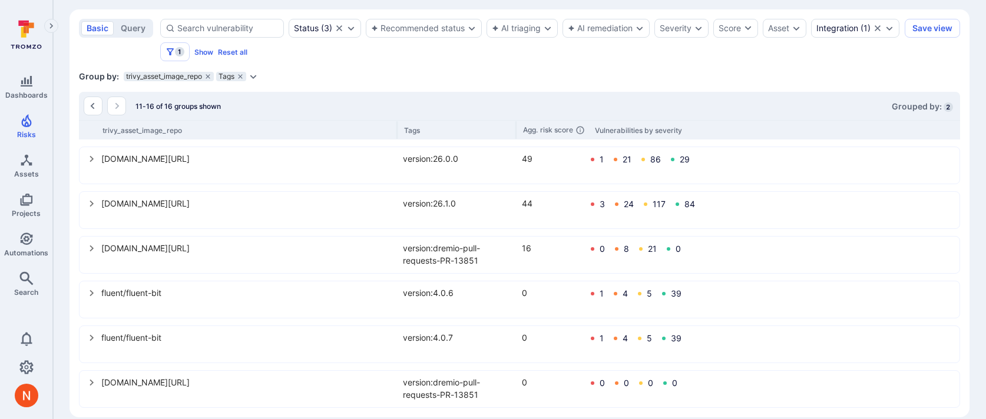
scroll to position [277, 0]
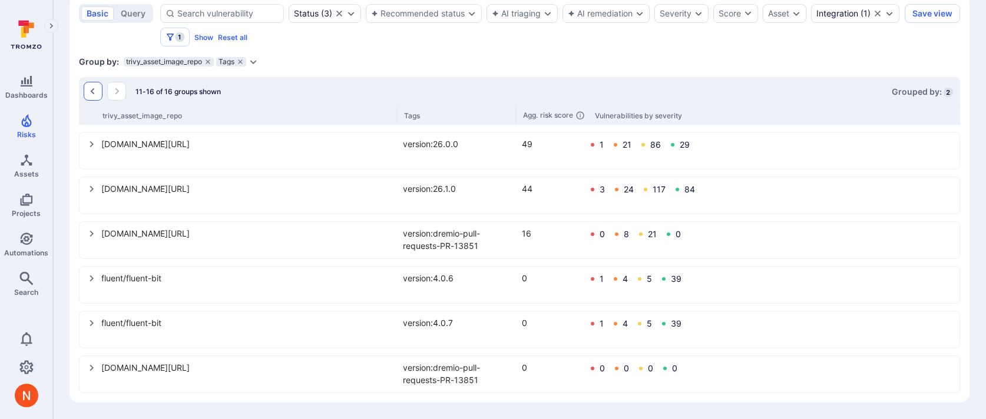
click at [90, 97] on button "Go to the previous page" at bounding box center [93, 91] width 19 height 19
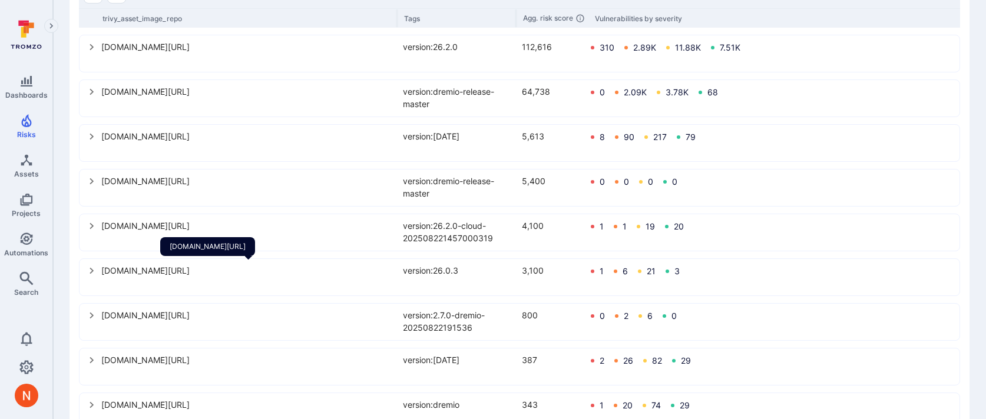
scroll to position [373, 0]
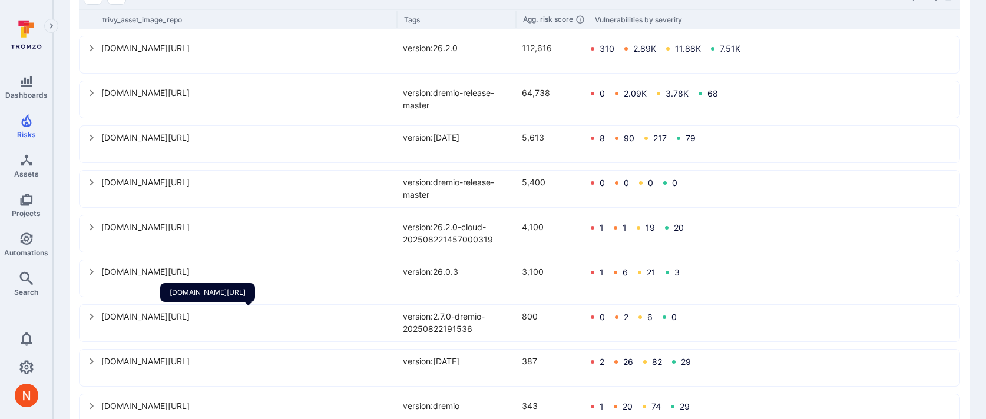
click at [308, 318] on div "us-west1-docker.pkg.dev/dremio-1093/dremio/dremio-opensearch-operator" at bounding box center [248, 316] width 294 height 12
click at [98, 311] on button "select group" at bounding box center [91, 316] width 19 height 19
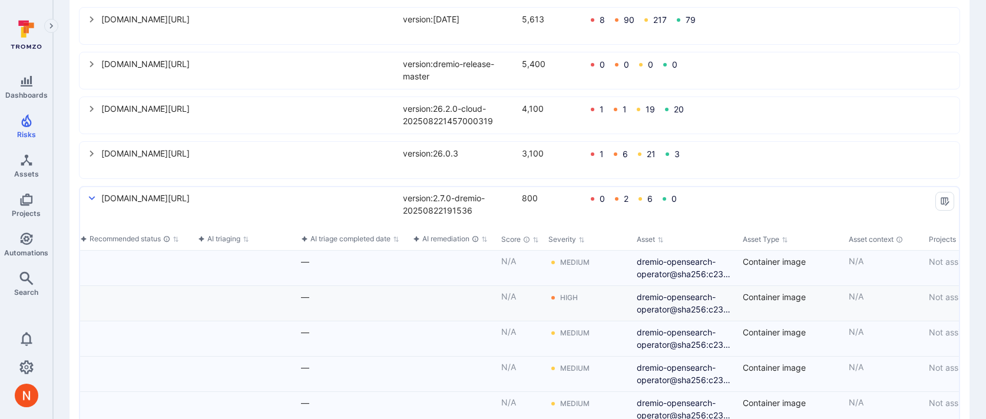
scroll to position [0, 250]
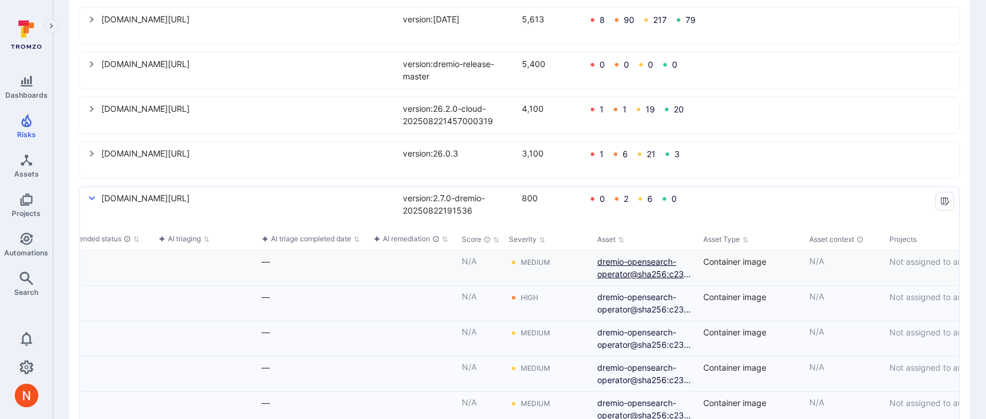
drag, startPoint x: 592, startPoint y: 257, endPoint x: 625, endPoint y: 269, distance: 34.8
click at [625, 269] on div "dremio-opensearch-operator@sha256:c2313f8607f167066c8cab4b4943f1d5e671874c5b69a…" at bounding box center [645, 268] width 106 height 35
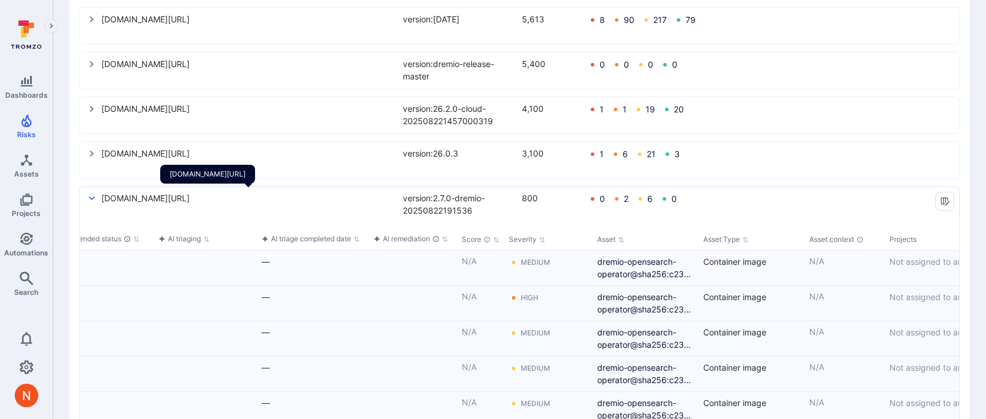
drag, startPoint x: 286, startPoint y: 209, endPoint x: 234, endPoint y: 203, distance: 52.2
click at [233, 204] on div "us-west1-docker.pkg.dev/dremio-1093/dremio/dremio-opensearch-operator" at bounding box center [248, 198] width 294 height 12
click at [231, 197] on div "us-west1-docker.pkg.dev/dremio-1093/dremio/dremio-opensearch-operator" at bounding box center [248, 198] width 294 height 12
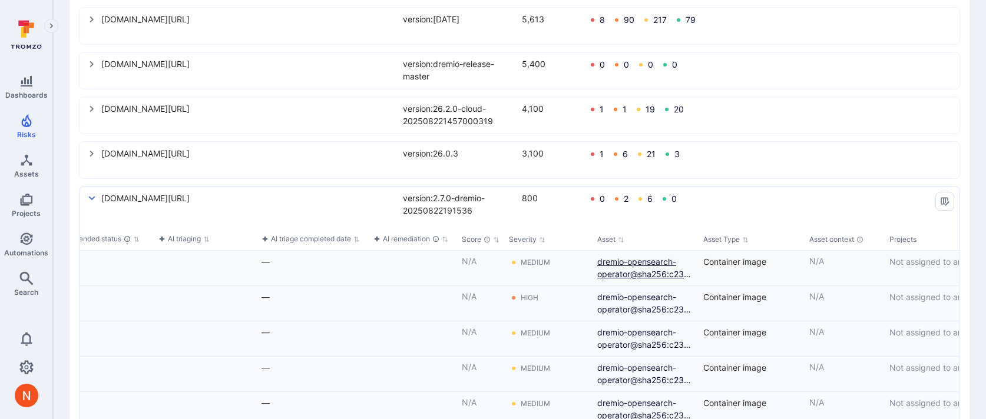
click at [610, 273] on link "dremio-opensearch-operator@sha256:c2313f8607f167066c8cab4b4943f1d5e671874c5b69a…" at bounding box center [645, 268] width 97 height 25
click at [84, 197] on div "us-west1-docker.pkg.dev/dremio-1093/dremio/dremio-opensearch-operator version:2…" at bounding box center [519, 204] width 879 height 35
click at [91, 197] on icon "select group" at bounding box center [91, 198] width 9 height 9
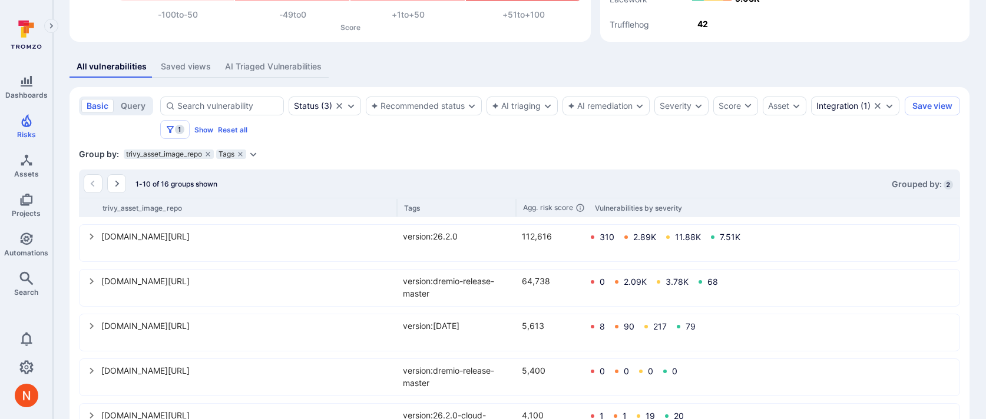
scroll to position [0, 0]
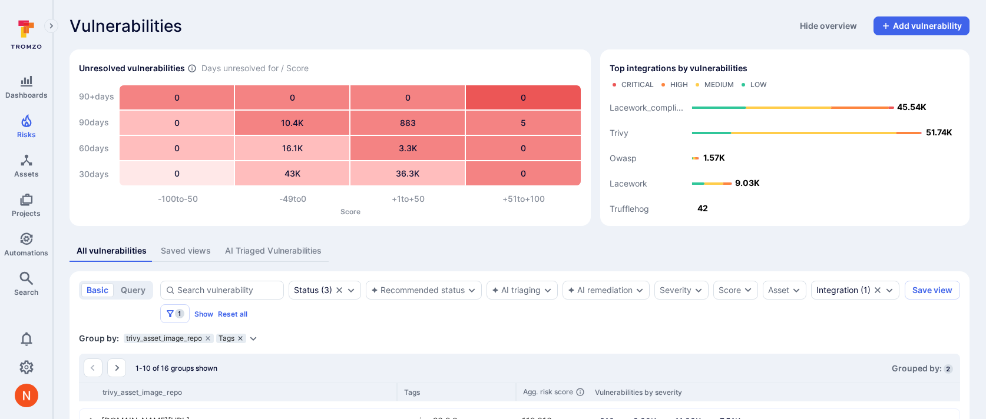
click at [239, 336] on icon "grouping parameters" at bounding box center [240, 338] width 4 height 4
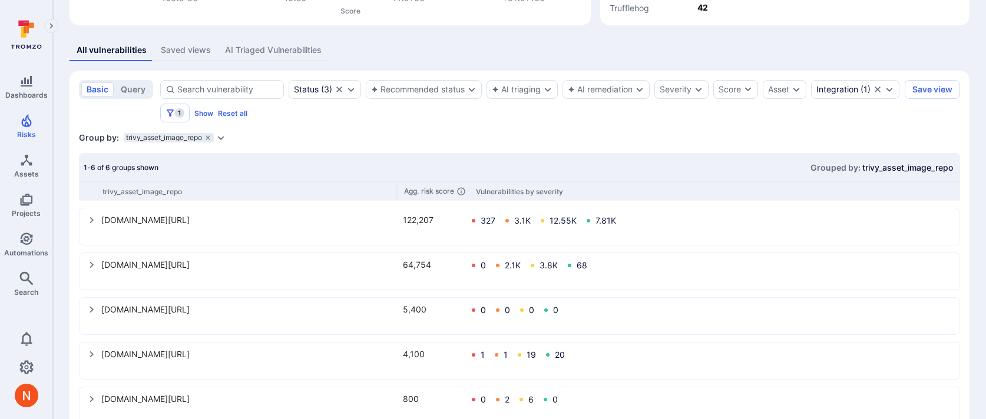
scroll to position [277, 0]
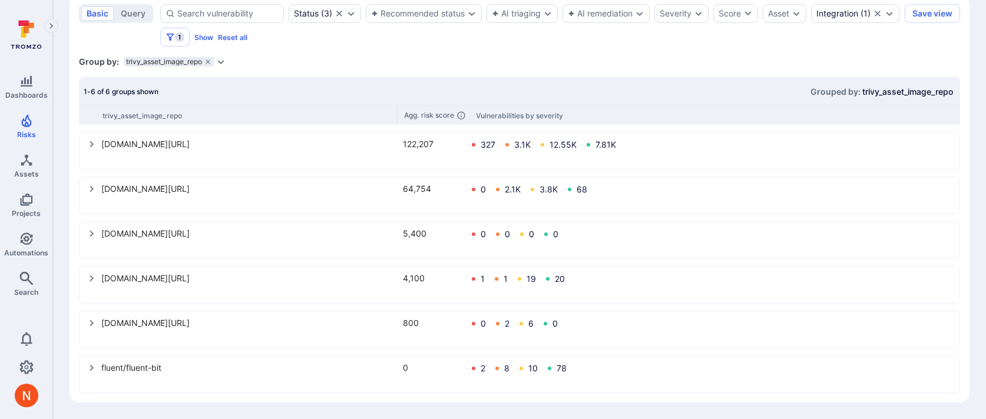
click at [464, 67] on div "Group by: trivy_asset_image_repo Select parameter" at bounding box center [519, 62] width 881 height 12
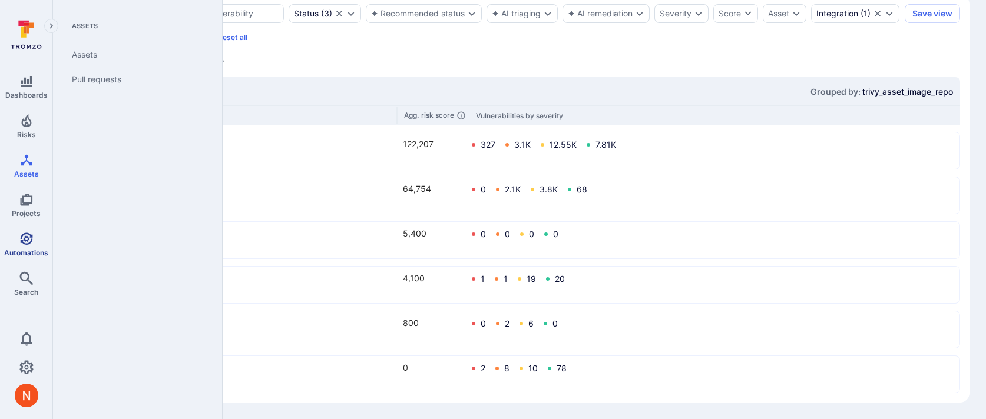
click at [22, 245] on link "Automations" at bounding box center [26, 244] width 52 height 35
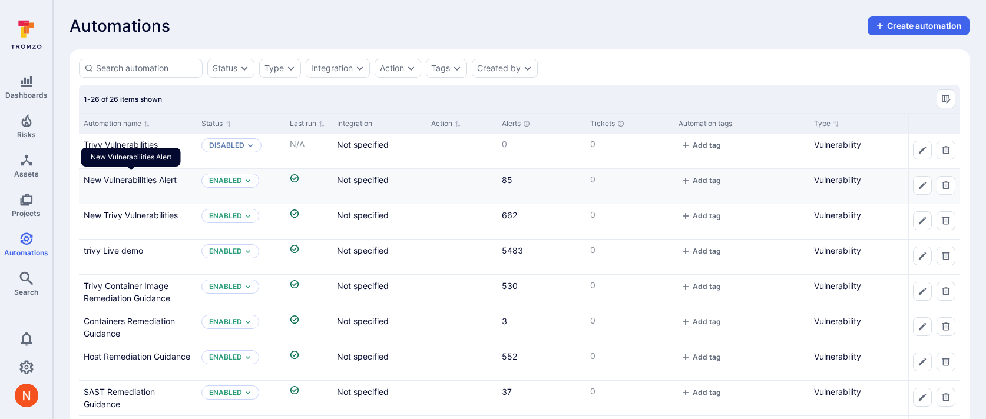
click at [134, 176] on link "New Vulnerabilities Alert" at bounding box center [130, 180] width 93 height 10
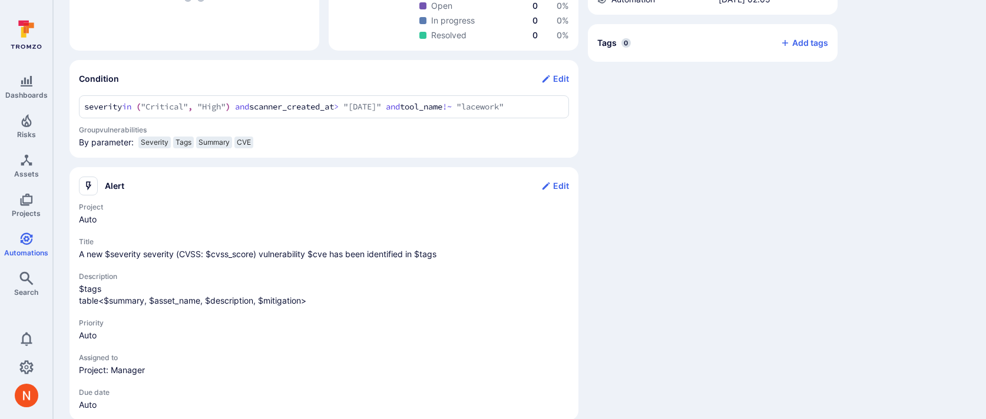
scroll to position [403, 0]
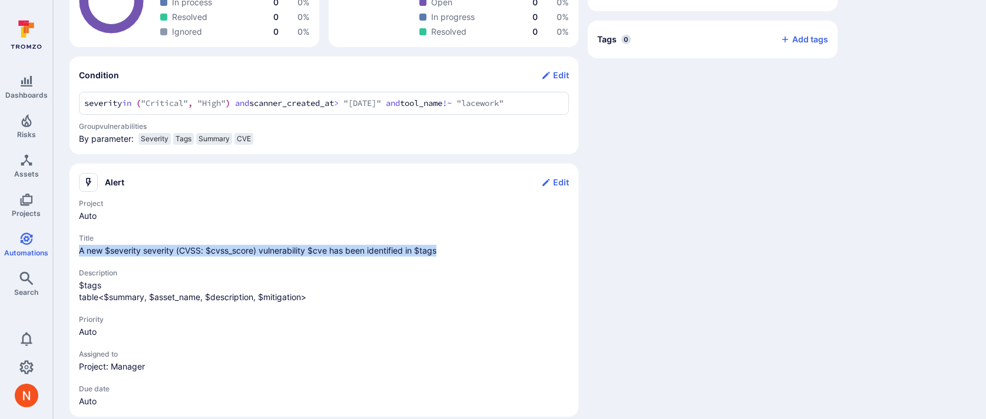
drag, startPoint x: 442, startPoint y: 260, endPoint x: 80, endPoint y: 267, distance: 362.3
click at [80, 257] on span "A new $severity severity (CVSS: $cvss_score) vulnerability $cve has been identi…" at bounding box center [324, 251] width 490 height 12
copy span "A new $severity severity (CVSS: $cvss_score) vulnerability $cve has been identi…"
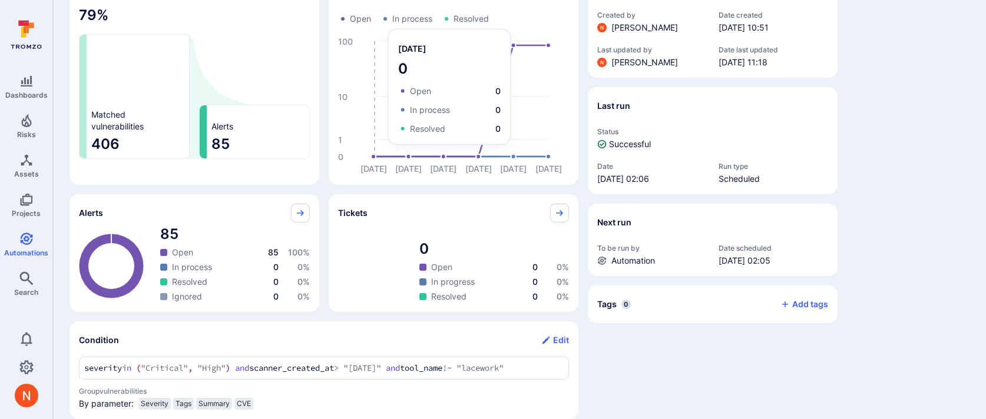
scroll to position [376, 0]
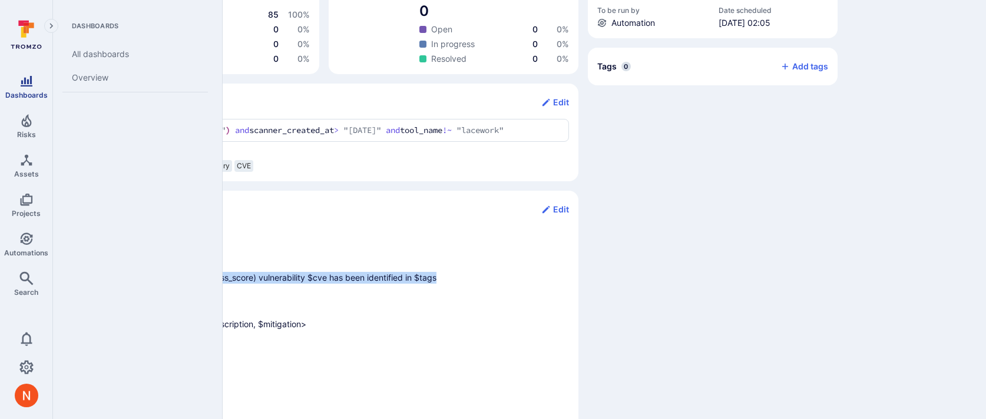
click at [21, 85] on icon "Dashboards" at bounding box center [27, 81] width 12 height 11
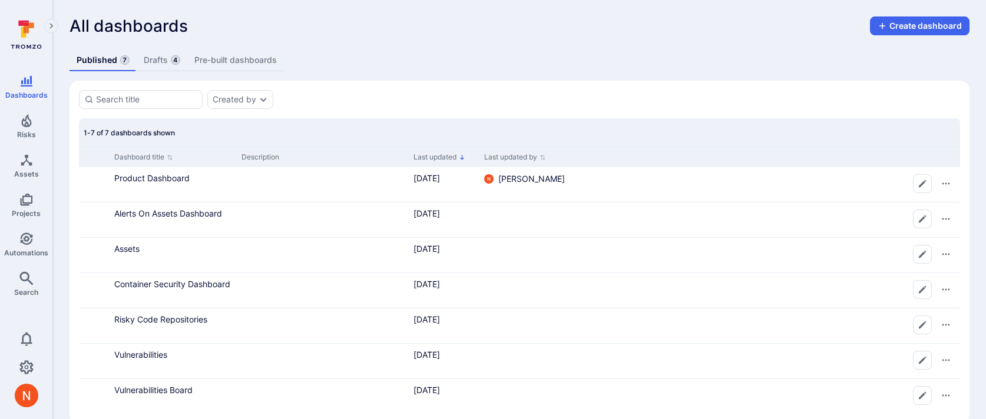
click at [159, 58] on link "Drafts 4" at bounding box center [162, 60] width 51 height 22
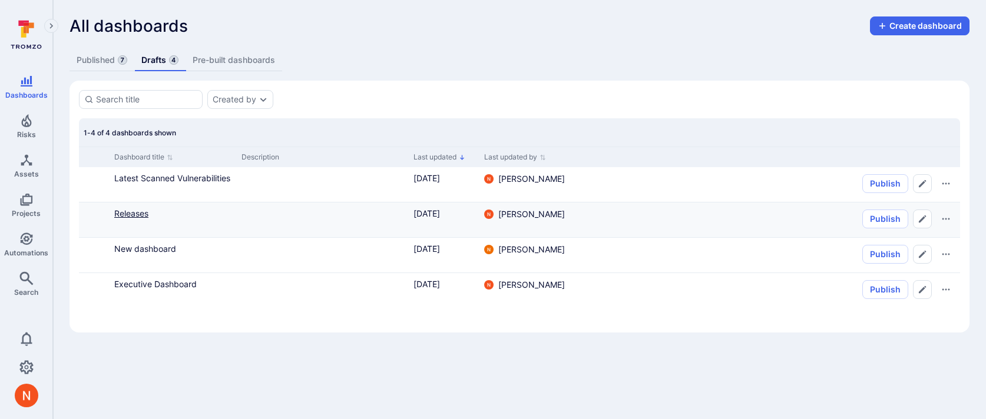
click at [133, 211] on link "Releases" at bounding box center [131, 213] width 34 height 10
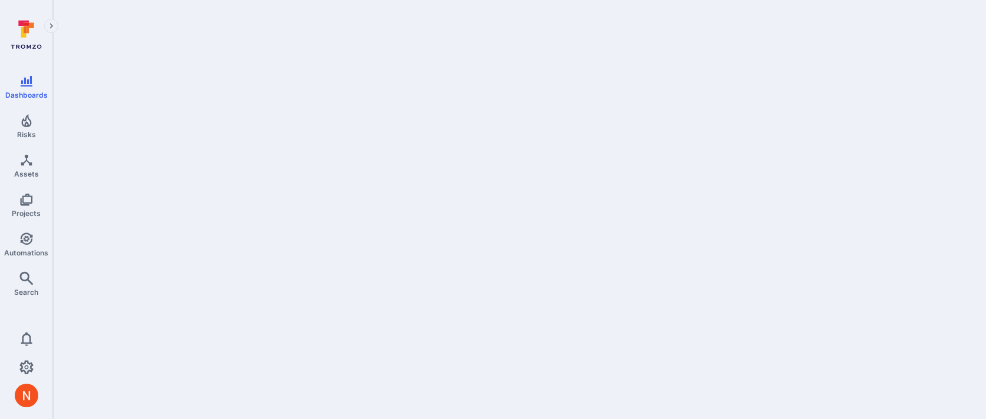
scroll to position [2147, 0]
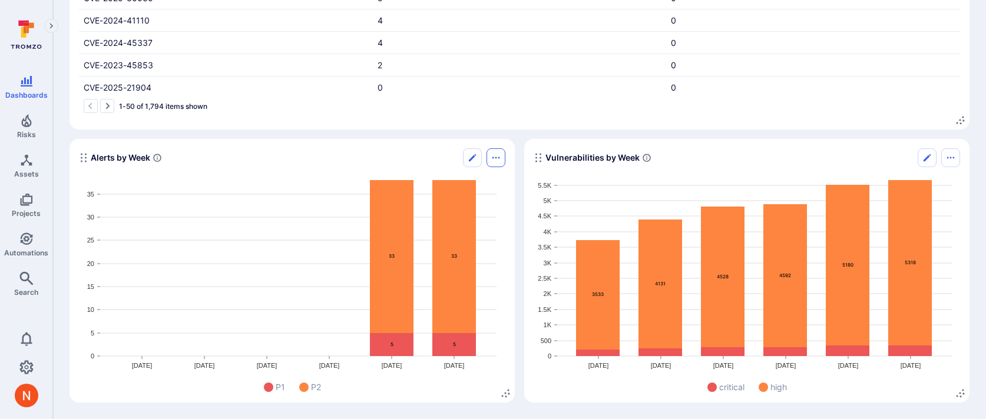
click at [494, 152] on button "Options menu" at bounding box center [495, 157] width 19 height 19
click at [470, 198] on li "Duplicate widget" at bounding box center [446, 203] width 107 height 19
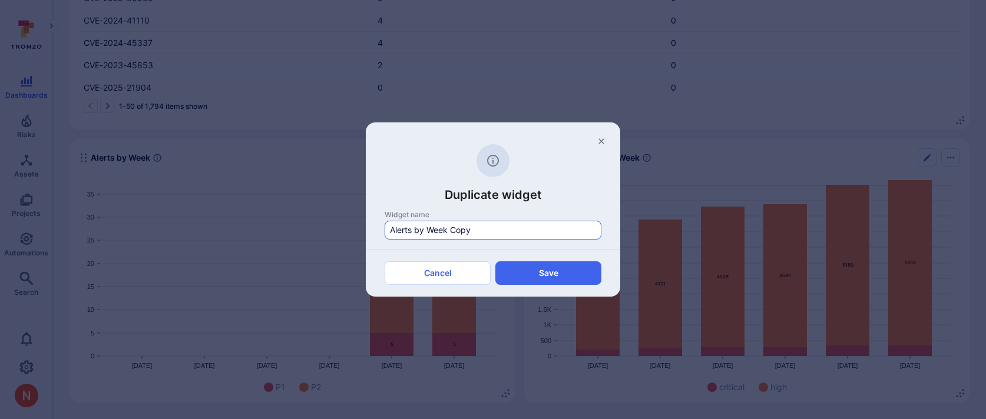
click at [388, 231] on div "Alerts by Week Copy" at bounding box center [493, 230] width 217 height 19
click at [390, 231] on input "Alerts by Week Copy" at bounding box center [493, 230] width 206 height 12
click at [390, 229] on input "Alerts by Week Copy" at bounding box center [493, 230] width 206 height 12
drag, startPoint x: 476, startPoint y: 231, endPoint x: 560, endPoint y: 231, distance: 84.2
click at [560, 231] on input "26.0.0 Alerts by Week Copy" at bounding box center [493, 230] width 206 height 12
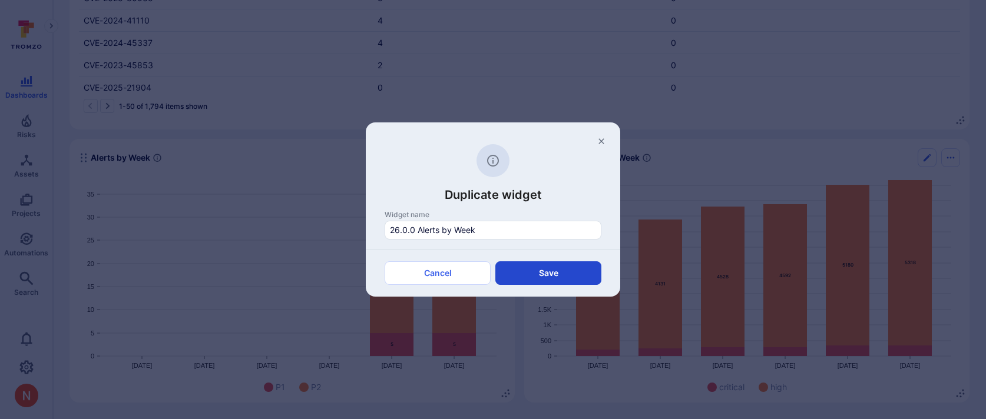
click at [556, 265] on button "Save" at bounding box center [548, 273] width 106 height 24
type input "Widget Copy"
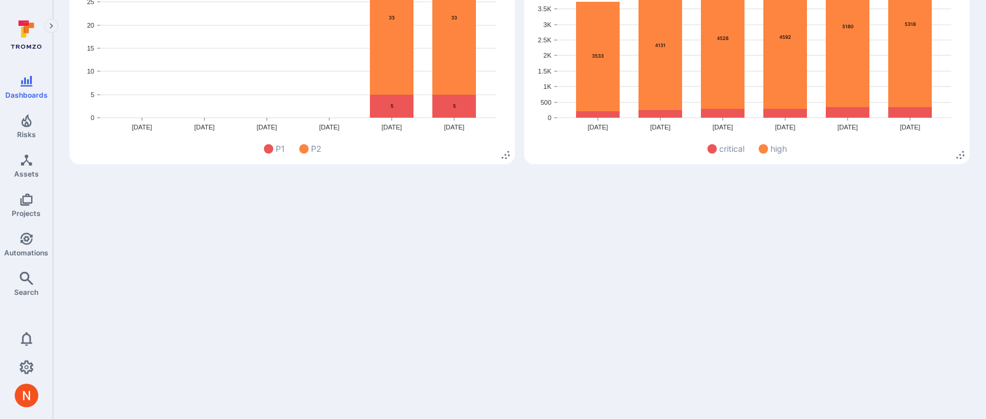
scroll to position [2420, 0]
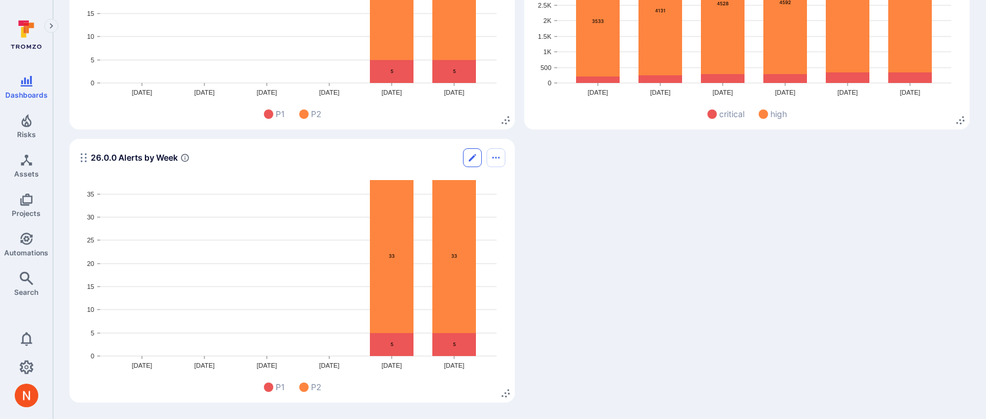
click at [472, 156] on icon "Edit" at bounding box center [472, 157] width 9 height 9
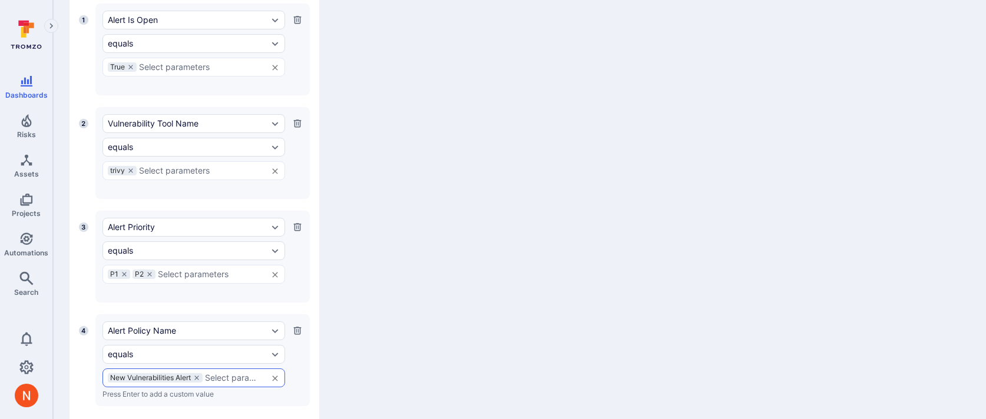
scroll to position [598, 0]
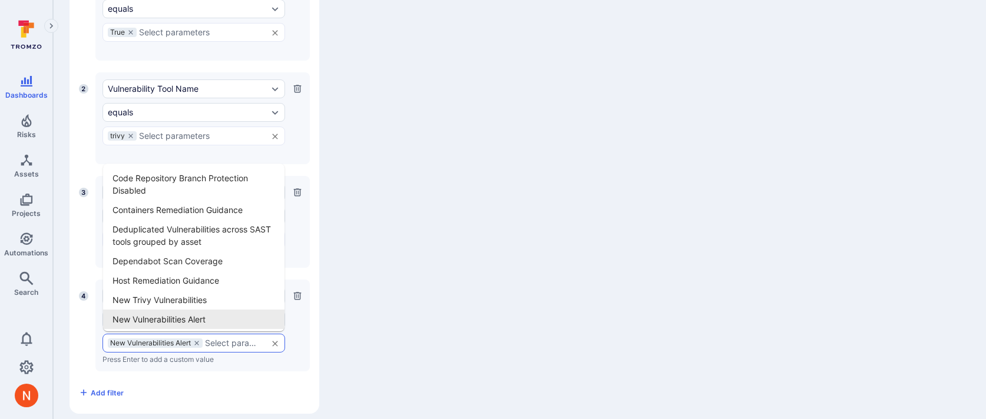
click at [211, 345] on input "text" at bounding box center [233, 343] width 57 height 9
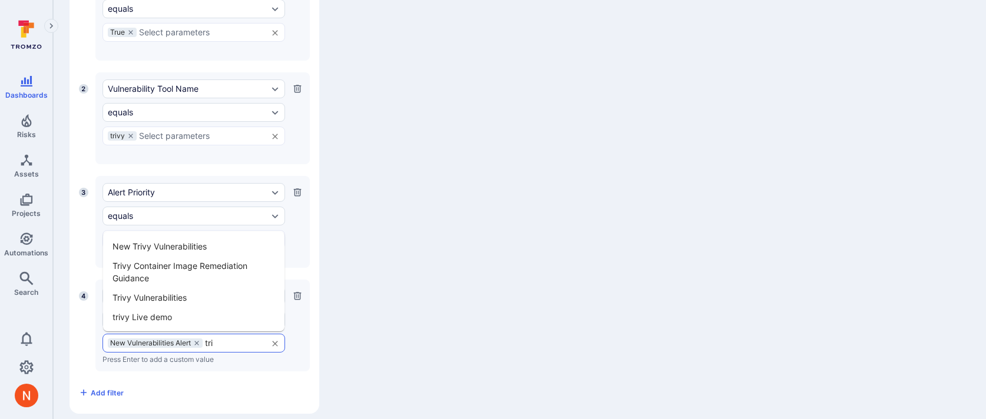
type input "triv"
click at [171, 302] on li "Trivy Vulnerabilities" at bounding box center [193, 297] width 181 height 19
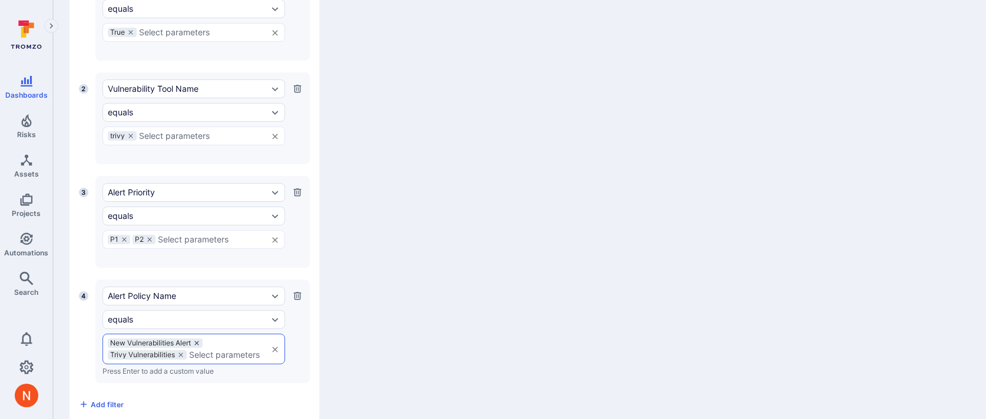
click at [198, 340] on icon at bounding box center [196, 343] width 7 height 7
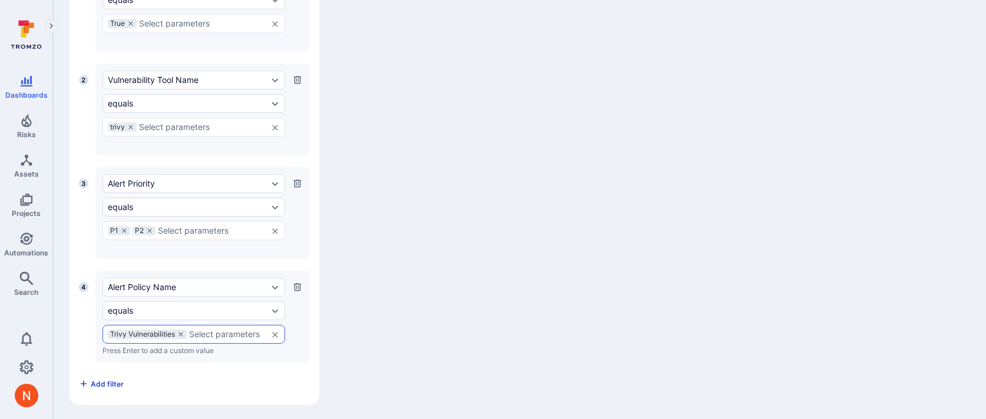
click at [115, 383] on span "Add filter" at bounding box center [107, 384] width 33 height 9
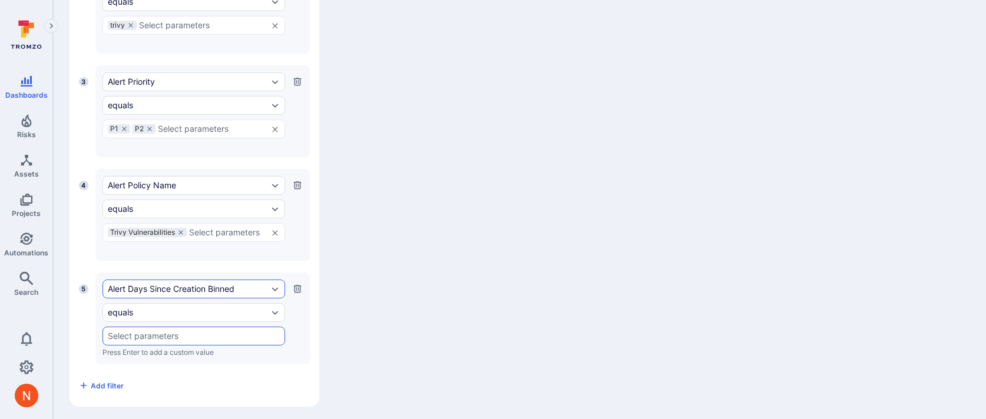
scroll to position [710, 0]
click at [164, 283] on div "Alert Days Since Creation Binned" at bounding box center [188, 287] width 160 height 9
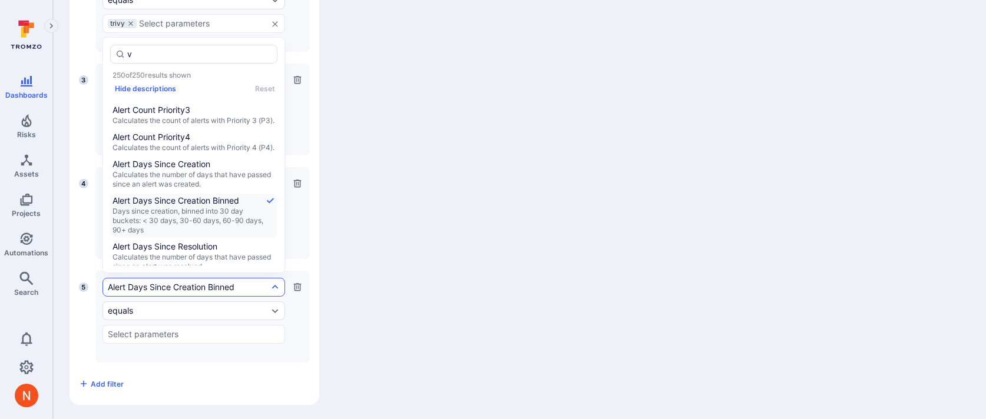
scroll to position [0, 0]
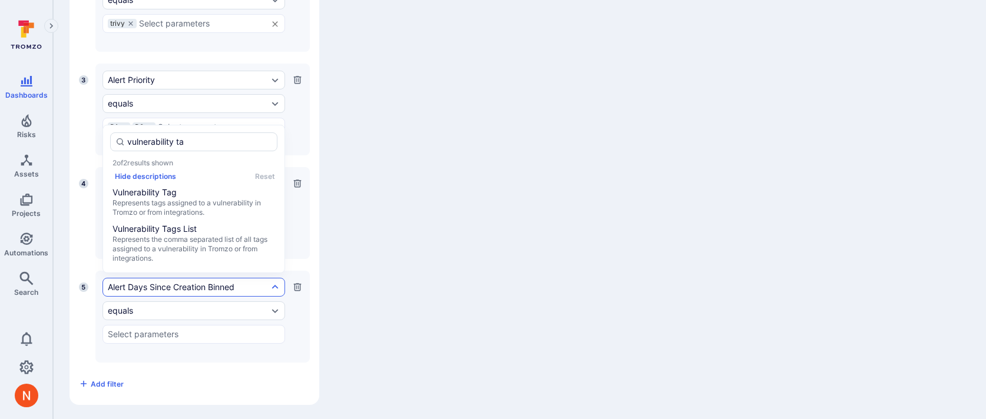
type input "vulnerability tag"
click at [197, 207] on span "Represents tags assigned to a vulnerability in Tromzo or from integrations." at bounding box center [193, 207] width 163 height 19
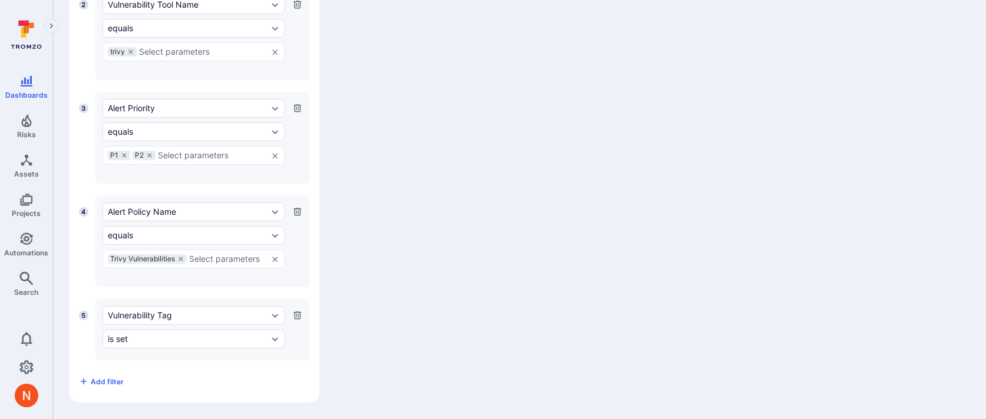
scroll to position [680, 0]
click at [138, 342] on div "is set" at bounding box center [188, 341] width 160 height 9
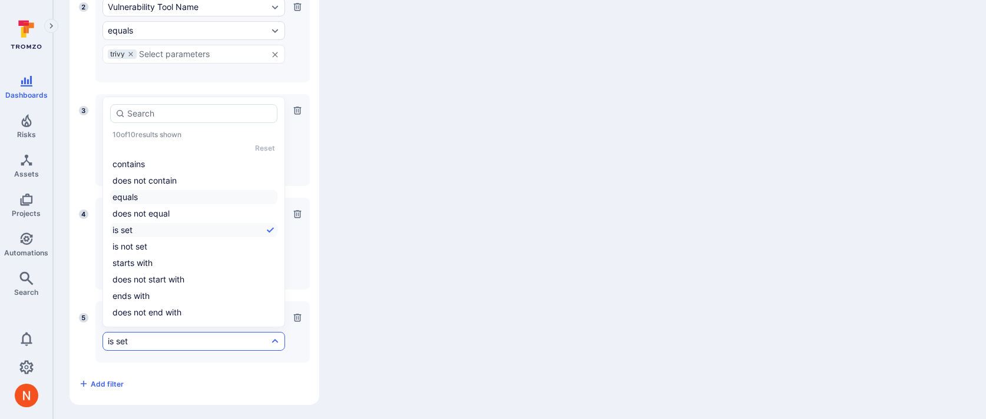
click at [145, 201] on li "equals" at bounding box center [193, 197] width 167 height 14
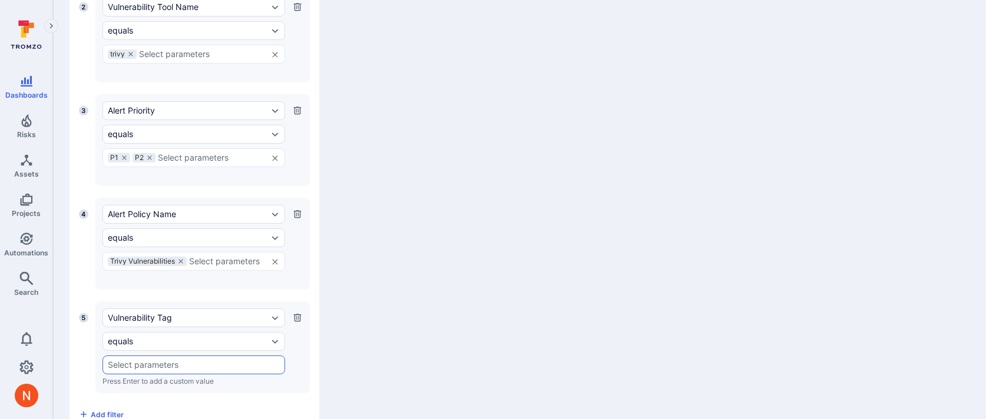
click at [122, 363] on input "text" at bounding box center [194, 364] width 172 height 9
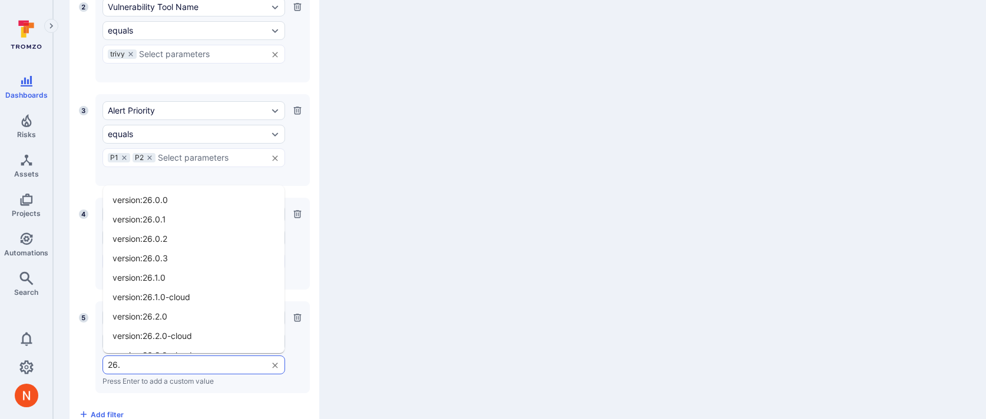
type input "26.0"
click at [158, 284] on li "version:26.0.0" at bounding box center [193, 280] width 181 height 19
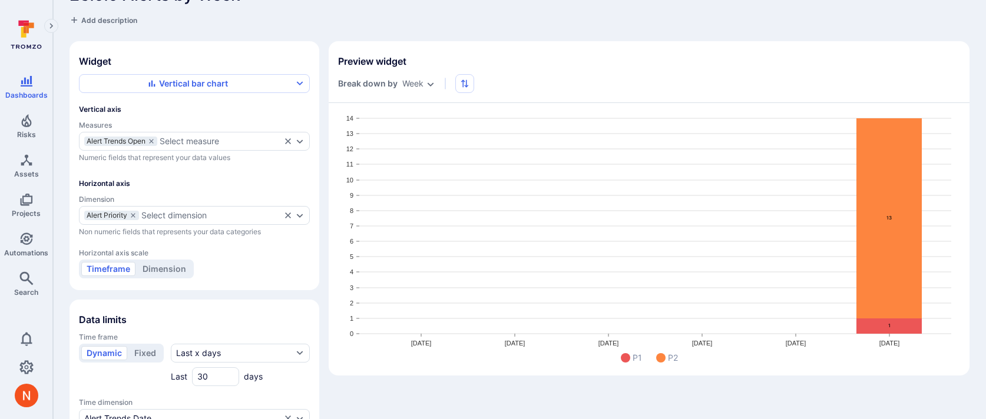
scroll to position [0, 0]
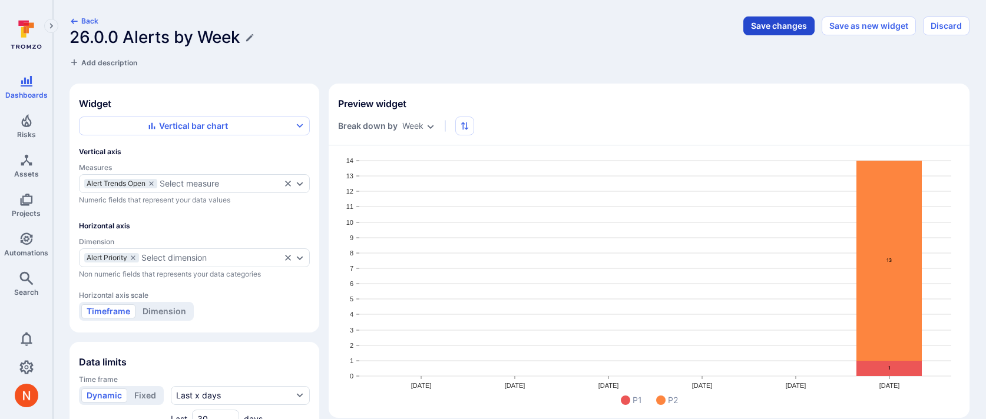
click at [787, 31] on button "Save changes" at bounding box center [778, 25] width 71 height 19
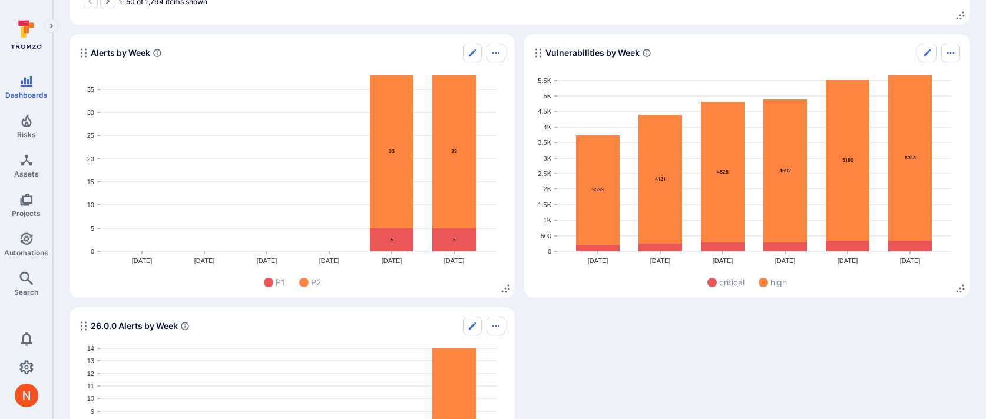
scroll to position [2249, 0]
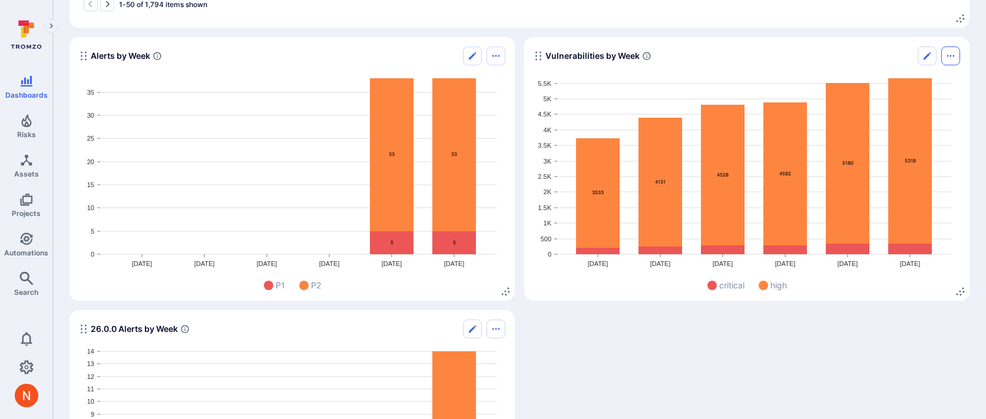
click at [949, 56] on icon "Options menu" at bounding box center [950, 55] width 9 height 9
click at [868, 105] on li "Duplicate widget" at bounding box center [900, 101] width 107 height 19
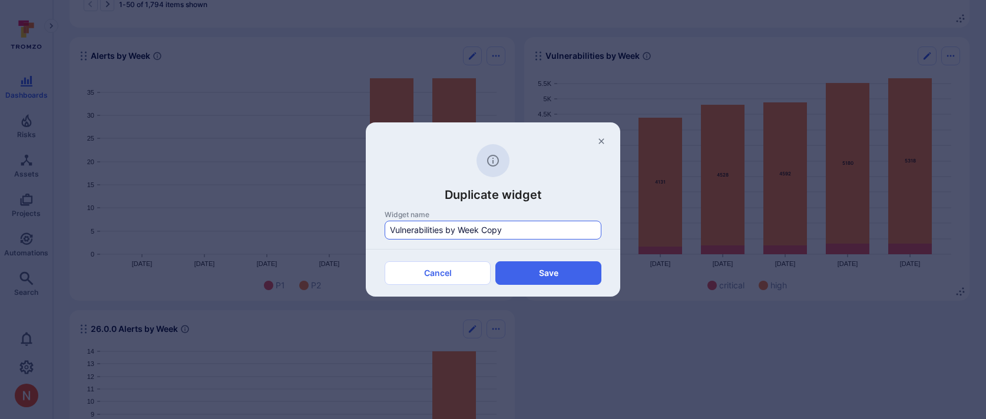
click at [391, 230] on input "Vulnerabilities by Week Copy" at bounding box center [493, 230] width 206 height 12
drag, startPoint x: 506, startPoint y: 231, endPoint x: 551, endPoint y: 231, distance: 45.3
click at [551, 231] on input "26.0.0 Vulnerabilities by Week Copy" at bounding box center [493, 230] width 206 height 12
click at [537, 265] on button "Save" at bounding box center [548, 273] width 106 height 24
type input "Widget Copy"
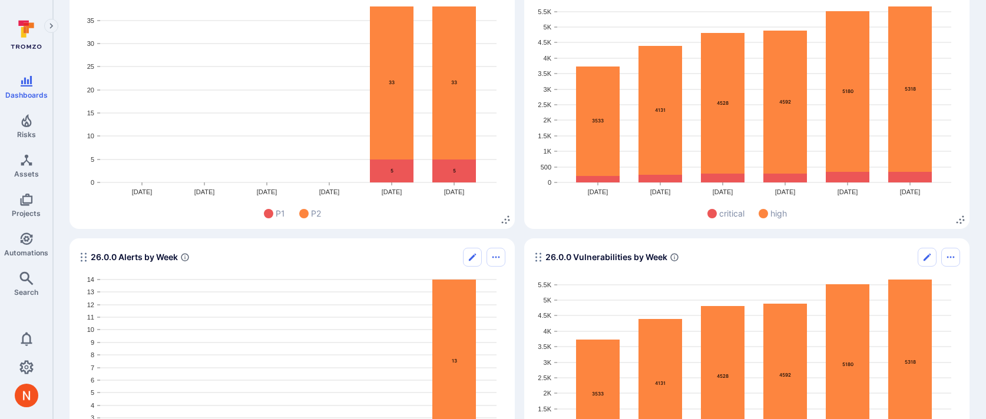
scroll to position [2376, 0]
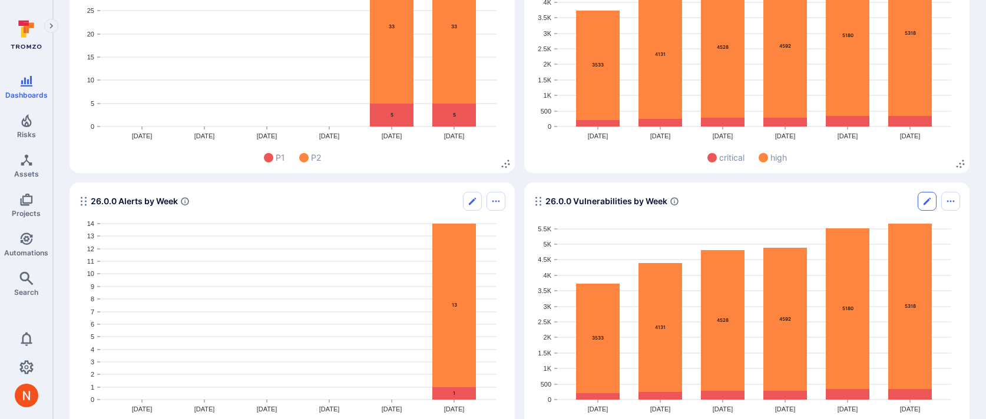
click at [928, 203] on icon "Edit" at bounding box center [926, 201] width 9 height 9
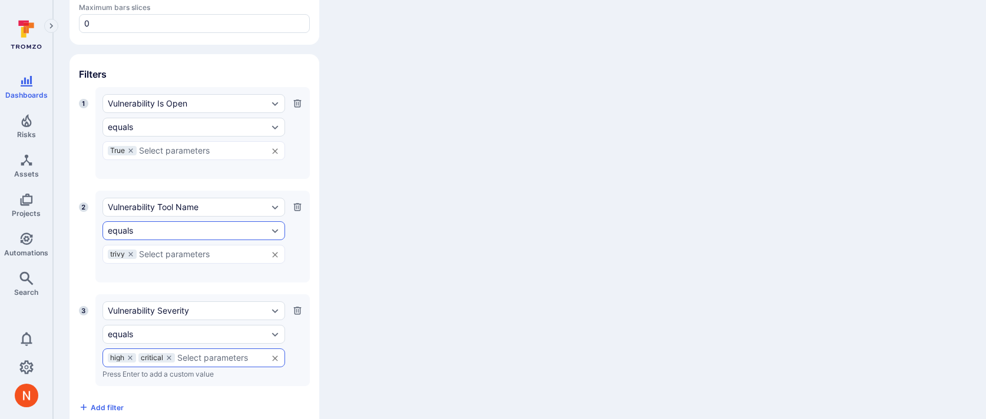
scroll to position [503, 0]
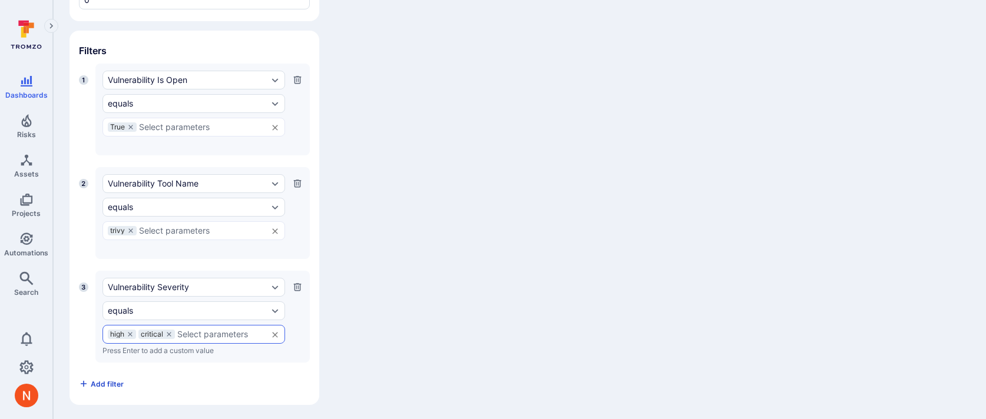
click at [108, 384] on span "Add filter" at bounding box center [107, 384] width 33 height 9
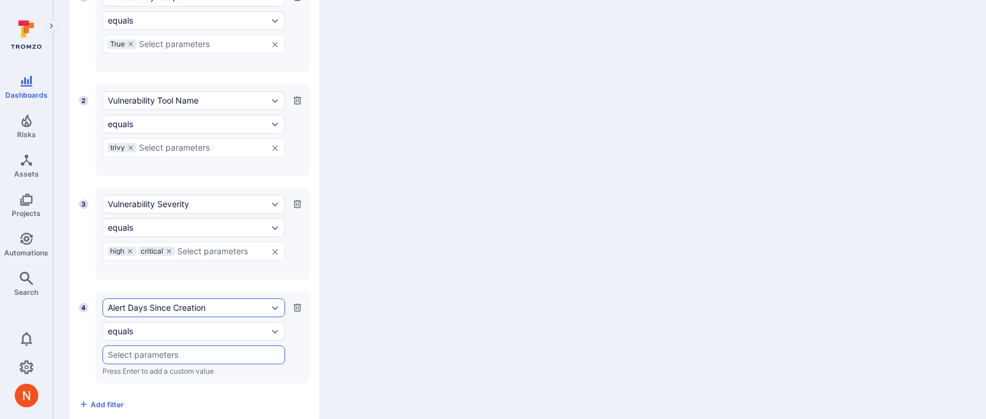
scroll to position [607, 0]
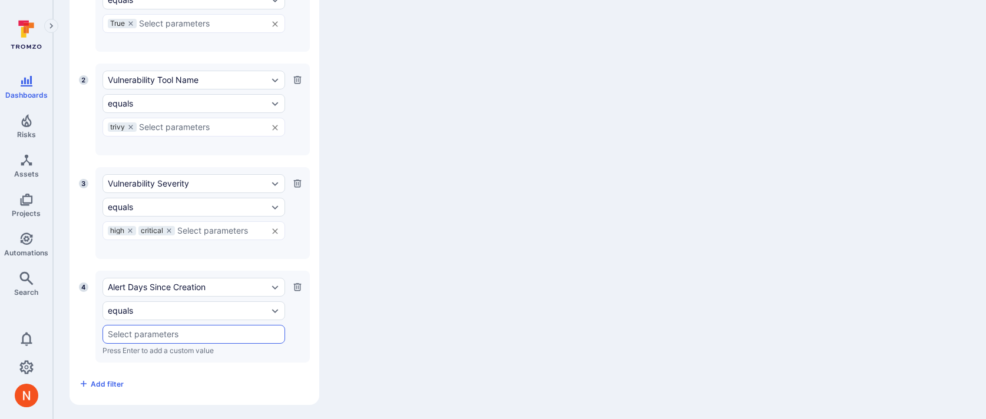
click at [180, 268] on div "1 Vulnerability Is Open equals True ​ Press Enter to add a custom value 2 Vulne…" at bounding box center [194, 176] width 231 height 433
click at [180, 274] on div "Alert Days Since Creation equals ​ Press Enter to add a custom value" at bounding box center [202, 317] width 214 height 92
click at [191, 267] on div "1 Vulnerability Is Open equals True ​ Press Enter to add a custom value 2 Vulne…" at bounding box center [194, 176] width 231 height 433
click at [190, 289] on div "Alert Days Since Creation" at bounding box center [188, 287] width 160 height 9
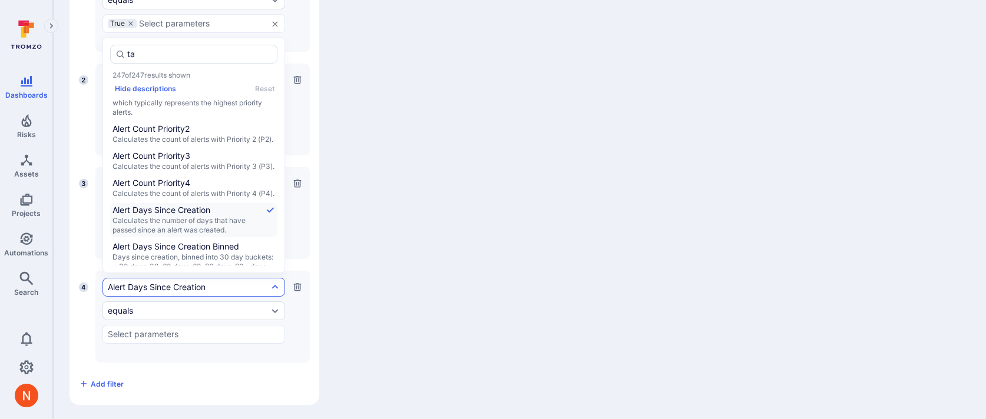
scroll to position [0, 0]
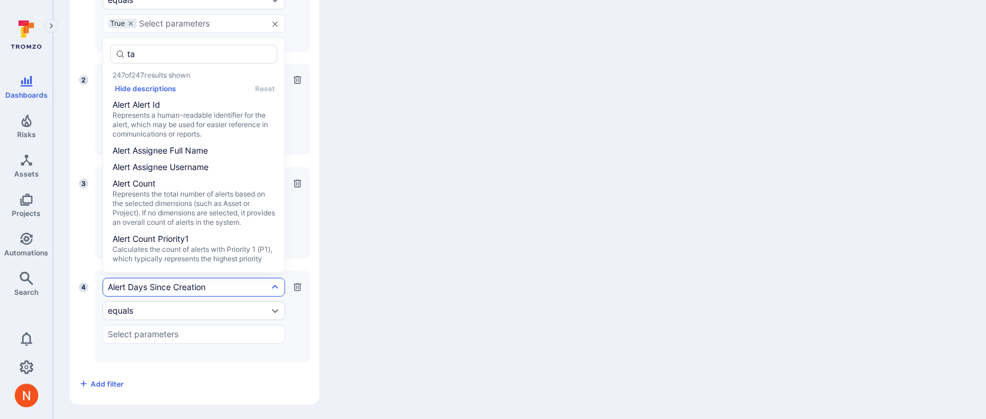
type input "tag"
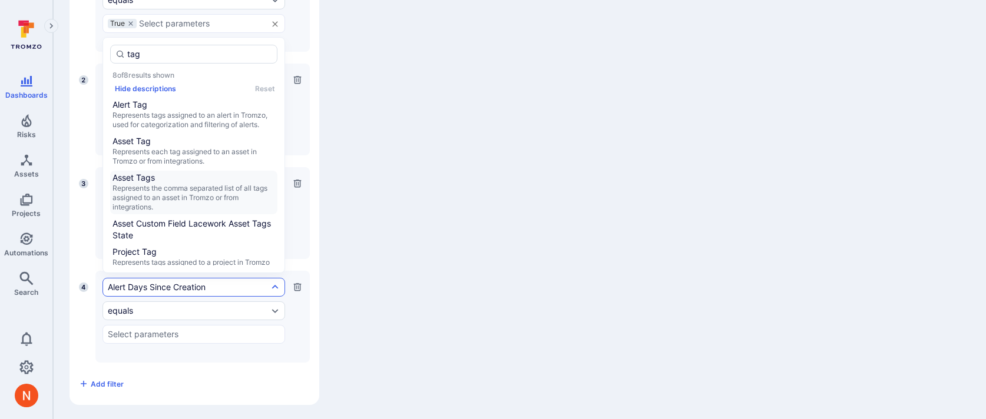
scroll to position [133, 0]
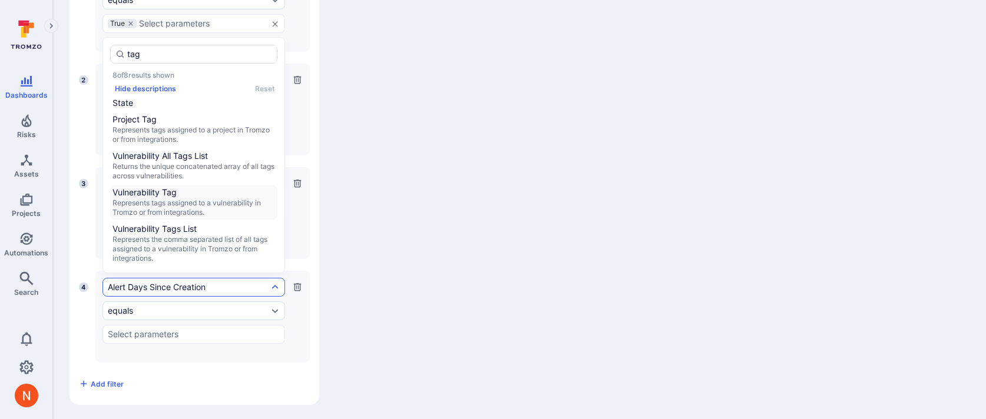
click at [170, 200] on span "Represents tags assigned to a vulnerability in Tromzo or from integrations." at bounding box center [193, 207] width 163 height 19
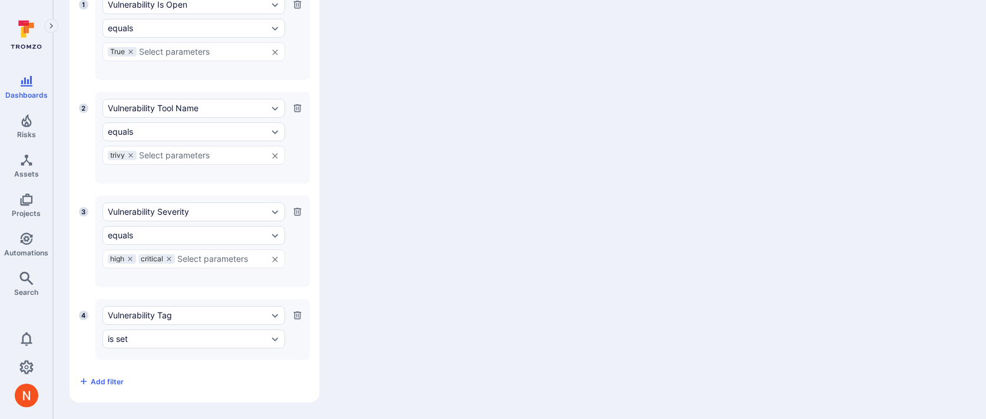
scroll to position [576, 0]
click at [145, 337] on div "is set" at bounding box center [188, 341] width 160 height 9
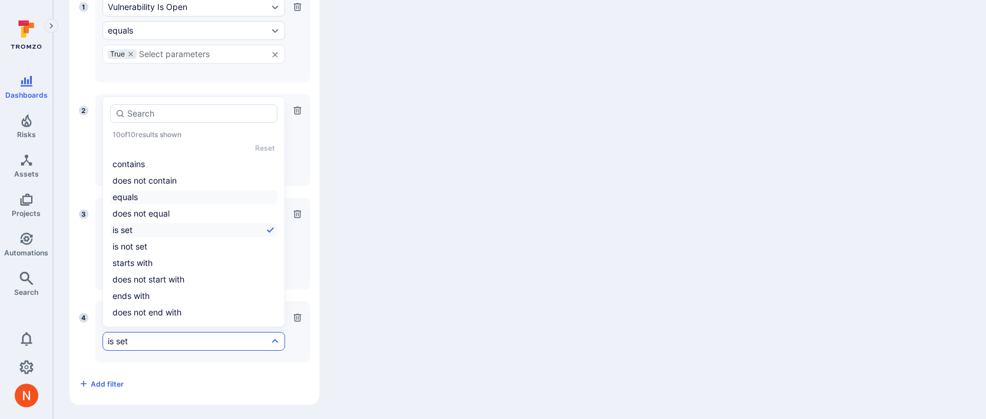
click at [147, 198] on li "equals" at bounding box center [193, 197] width 167 height 14
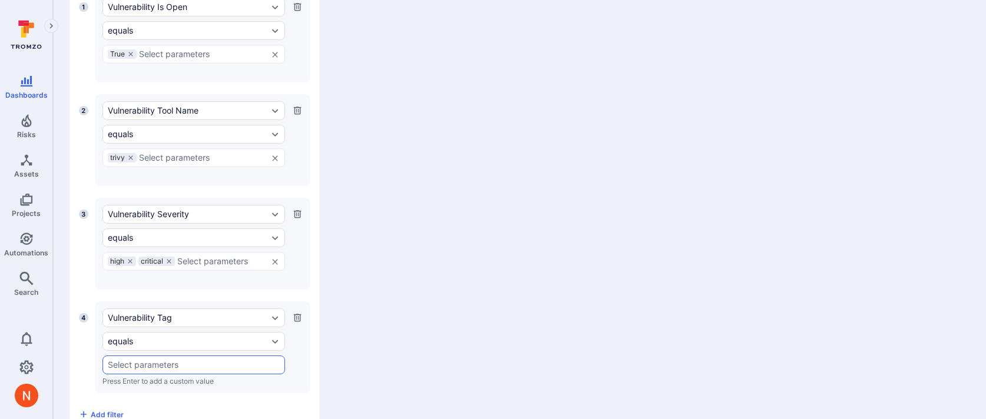
click at [135, 367] on div "​" at bounding box center [193, 365] width 183 height 19
type input "26.0."
click at [178, 274] on li "version:26.0.0" at bounding box center [193, 280] width 181 height 19
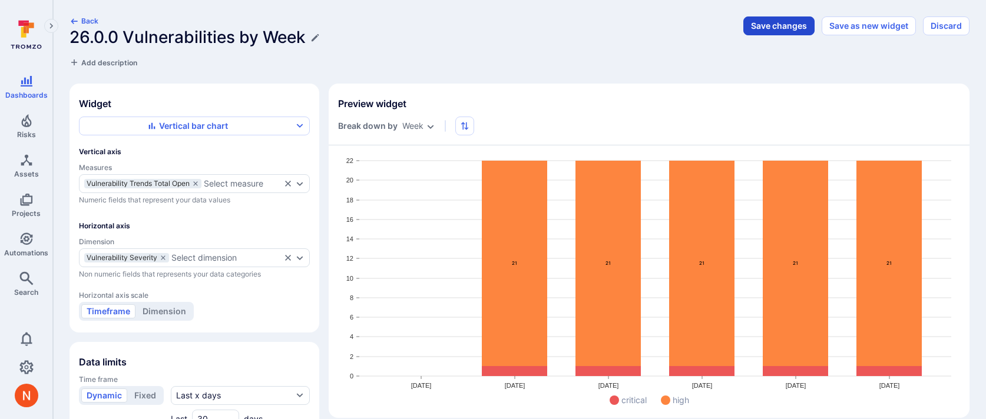
click at [766, 28] on button "Save changes" at bounding box center [778, 25] width 71 height 19
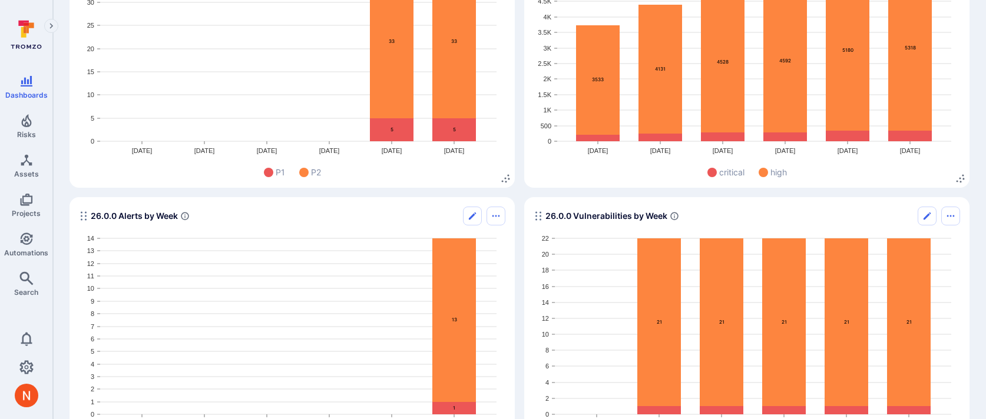
scroll to position [2420, 0]
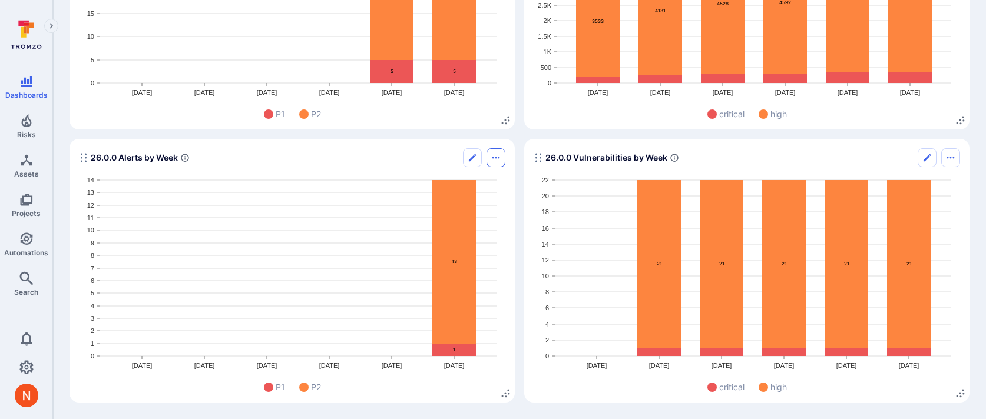
click at [495, 160] on icon "Options menu" at bounding box center [495, 157] width 9 height 9
click at [471, 204] on li "Duplicate widget" at bounding box center [446, 203] width 107 height 19
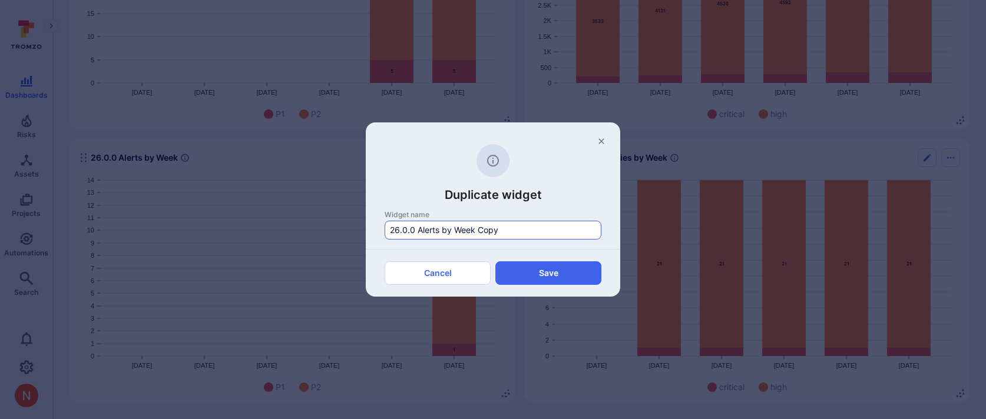
click at [412, 229] on input "26.0.0 Alerts by Week Copy" at bounding box center [493, 230] width 206 height 12
drag, startPoint x: 472, startPoint y: 231, endPoint x: 611, endPoint y: 231, distance: 138.4
click at [608, 231] on div "Widget name 26.0.1 Alerts by Week Copy" at bounding box center [493, 229] width 254 height 39
click at [572, 277] on button "Save" at bounding box center [548, 273] width 106 height 24
type input "Widget Copy"
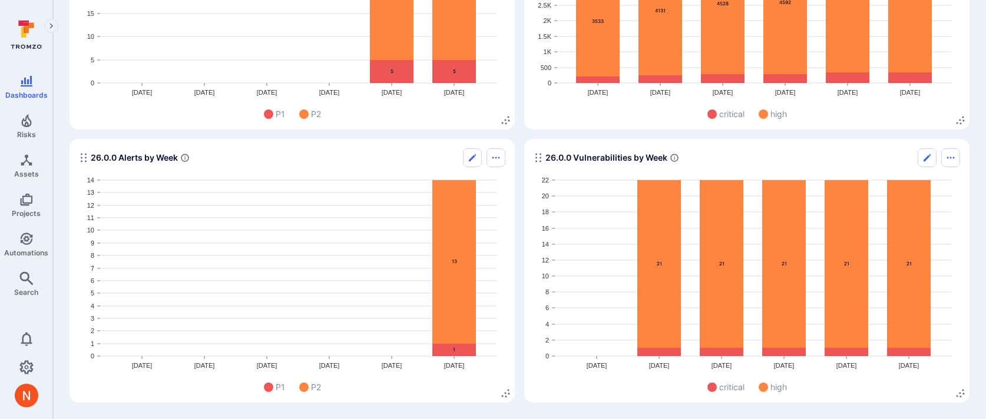
click at [494, 158] on icon "Options menu" at bounding box center [495, 157] width 9 height 9
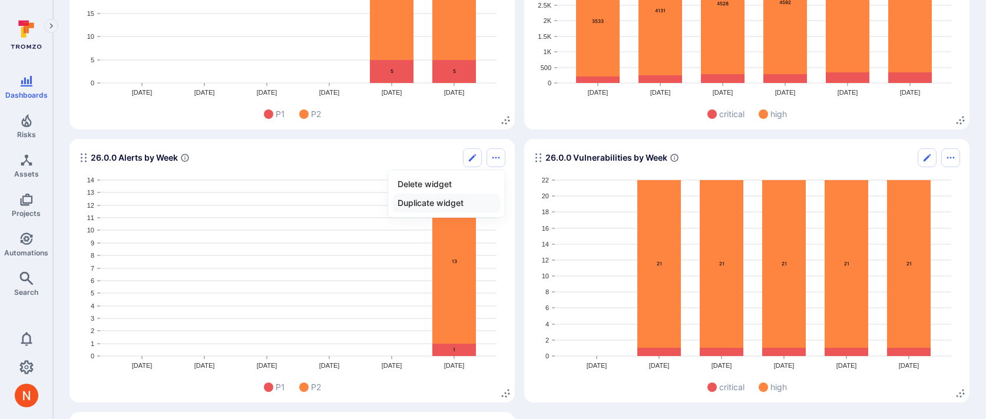
click at [462, 201] on li "Duplicate widget" at bounding box center [446, 203] width 107 height 19
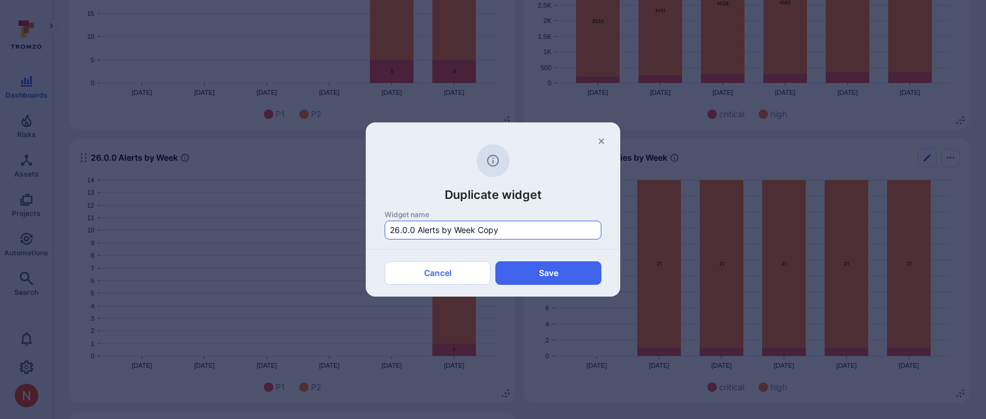
click at [413, 230] on input "26.0.0 Alerts by Week Copy" at bounding box center [493, 230] width 206 height 12
drag, startPoint x: 474, startPoint y: 230, endPoint x: 602, endPoint y: 229, distance: 128.4
click at [600, 230] on div "26.0.2 Alerts by Week Copy" at bounding box center [493, 230] width 217 height 19
click at [577, 265] on button "Save" at bounding box center [548, 273] width 106 height 24
type input "Widget Copy"
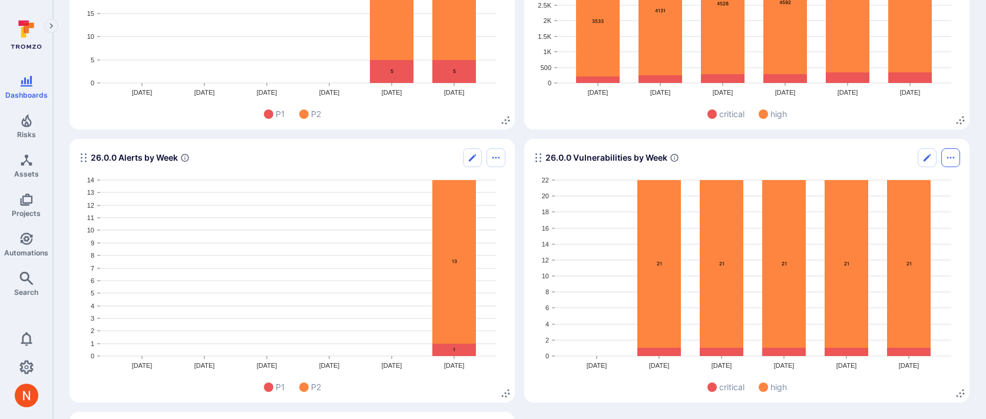
click at [948, 161] on icon "Options menu" at bounding box center [950, 157] width 9 height 9
click at [902, 200] on li "Duplicate widget" at bounding box center [900, 203] width 107 height 19
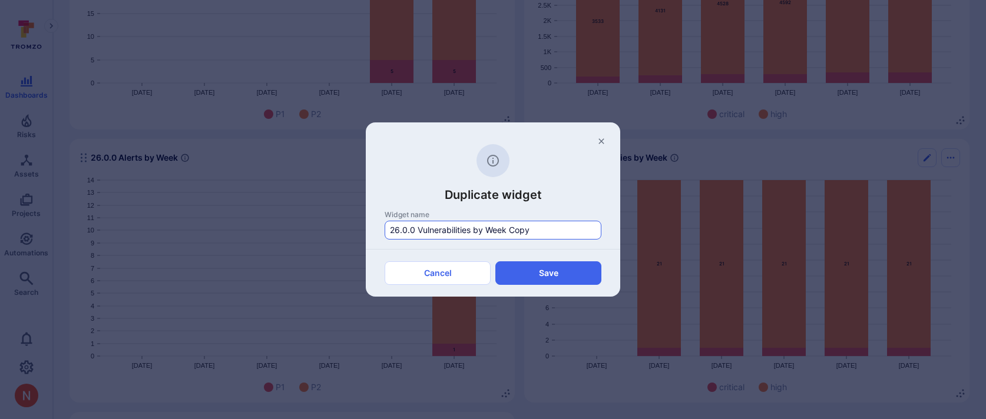
click at [413, 226] on input "26.0.0 Vulnerabilities by Week Copy" at bounding box center [493, 230] width 206 height 12
click at [535, 230] on input "26.0.1 Vulnerabilities by Week Copy" at bounding box center [493, 230] width 206 height 12
click at [534, 277] on button "Save" at bounding box center [548, 273] width 106 height 24
type input "Widget Copy"
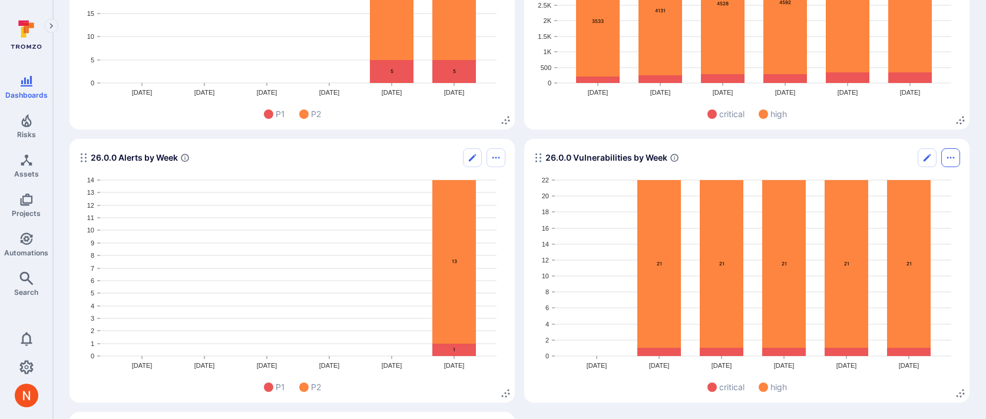
click at [951, 154] on icon "Options menu" at bounding box center [950, 157] width 9 height 9
click at [902, 201] on li "Duplicate widget" at bounding box center [900, 203] width 107 height 19
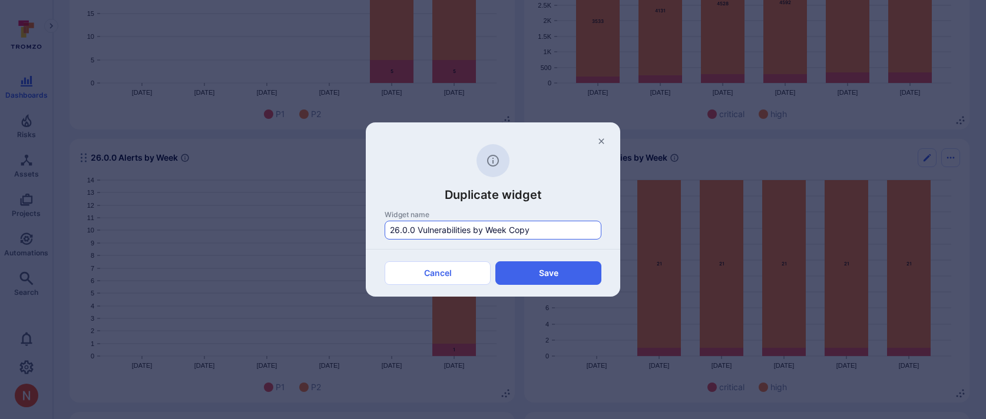
click at [412, 227] on input "26.0.0 Vulnerabilities by Week Copy" at bounding box center [493, 230] width 206 height 12
drag, startPoint x: 516, startPoint y: 230, endPoint x: 625, endPoint y: 223, distance: 109.2
click at [614, 227] on div "Widget name 26.0.2 Vulnerabilities by Week Copy" at bounding box center [493, 229] width 254 height 39
click at [576, 267] on button "Save" at bounding box center [548, 273] width 106 height 24
type input "Widget Copy"
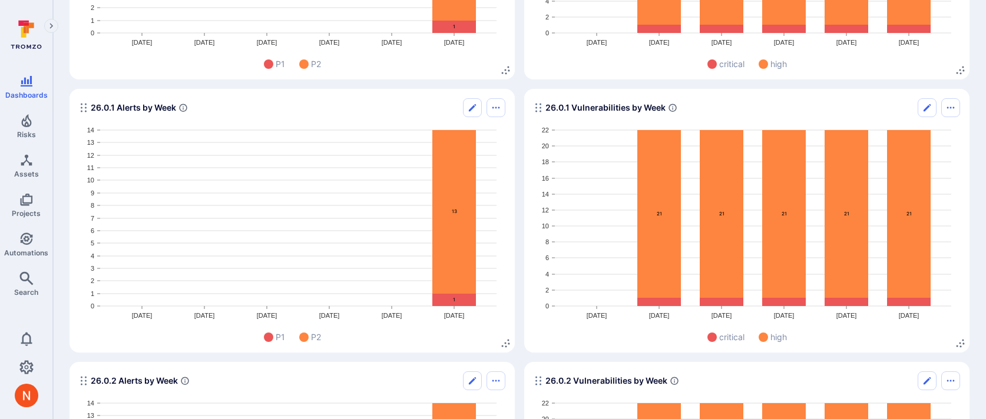
scroll to position [2707, 0]
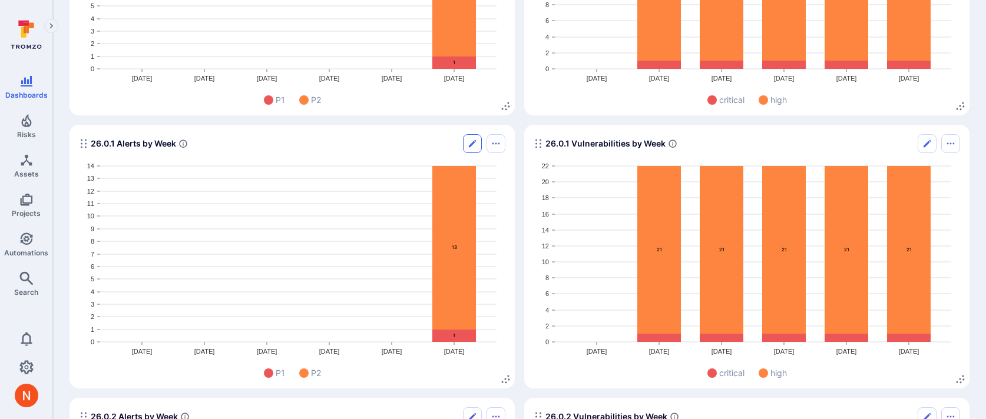
click at [471, 144] on icon "Edit" at bounding box center [472, 143] width 7 height 7
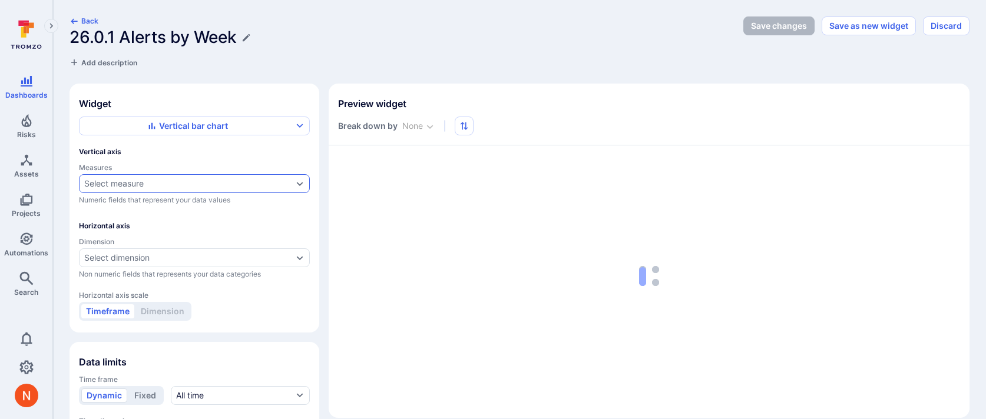
type input "week"
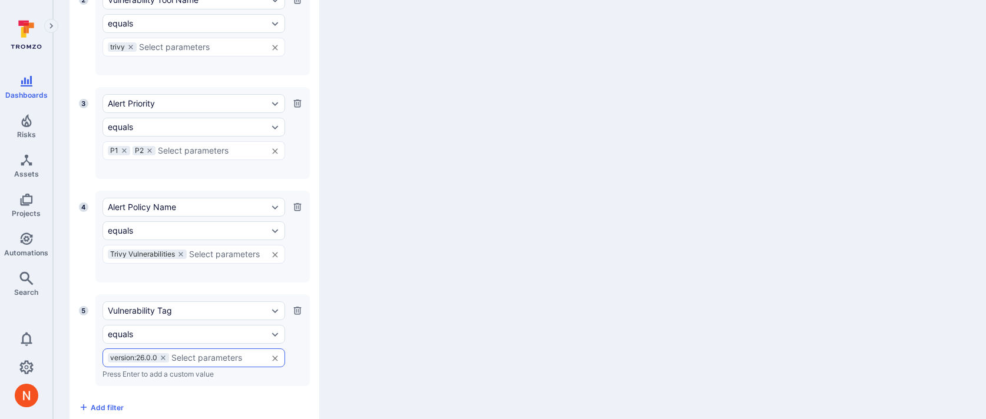
scroll to position [694, 0]
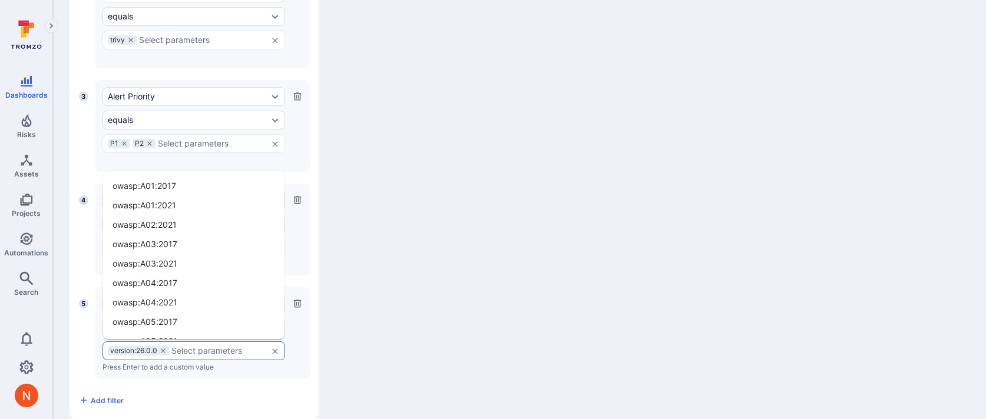
click at [178, 347] on input "text" at bounding box center [216, 350] width 90 height 9
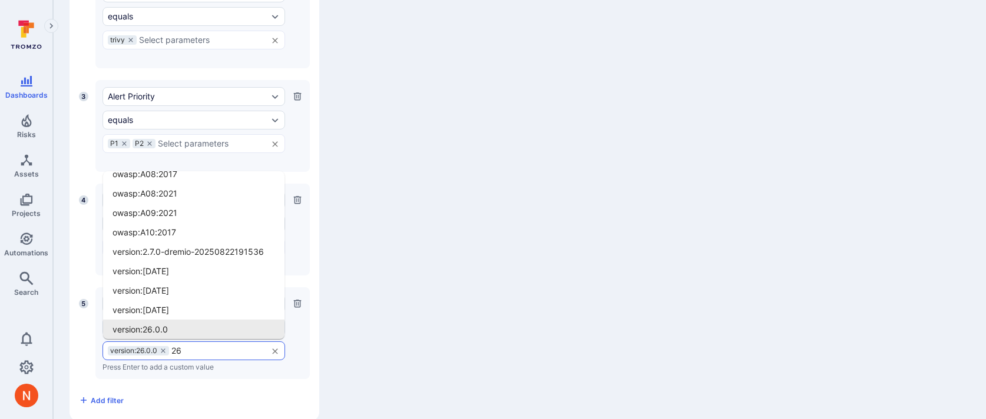
scroll to position [0, 0]
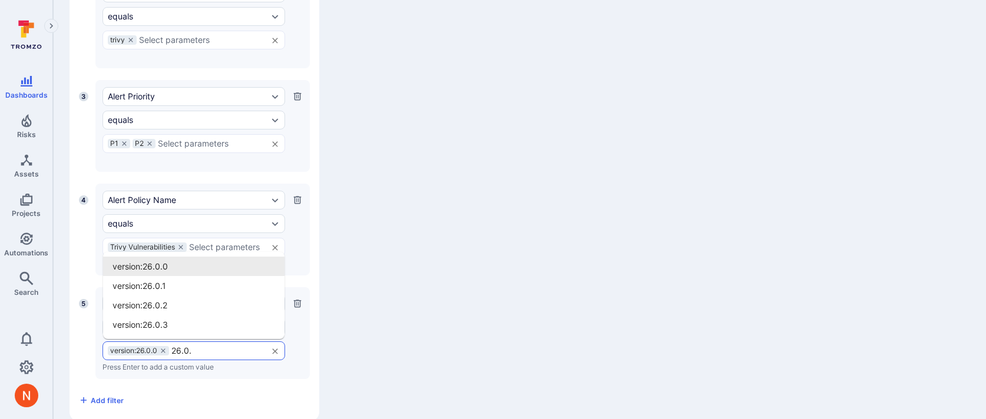
type input "26.0.1"
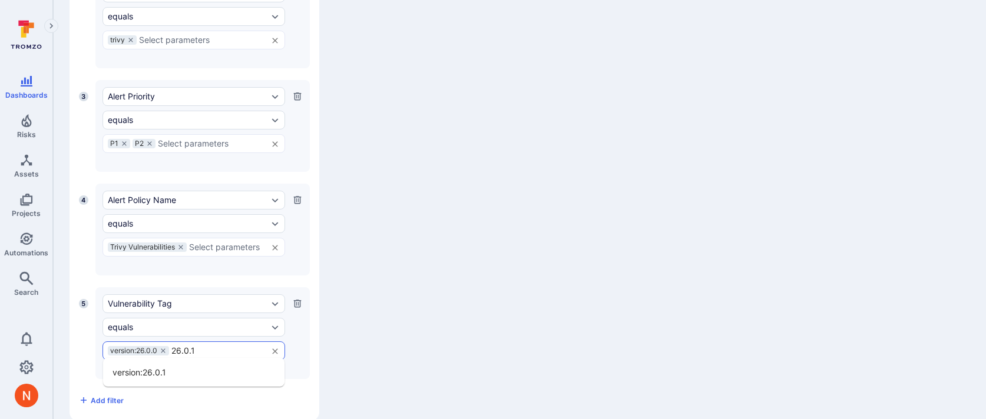
click at [170, 369] on li "version:26.0.1" at bounding box center [193, 372] width 181 height 19
click at [165, 347] on icon at bounding box center [163, 350] width 7 height 7
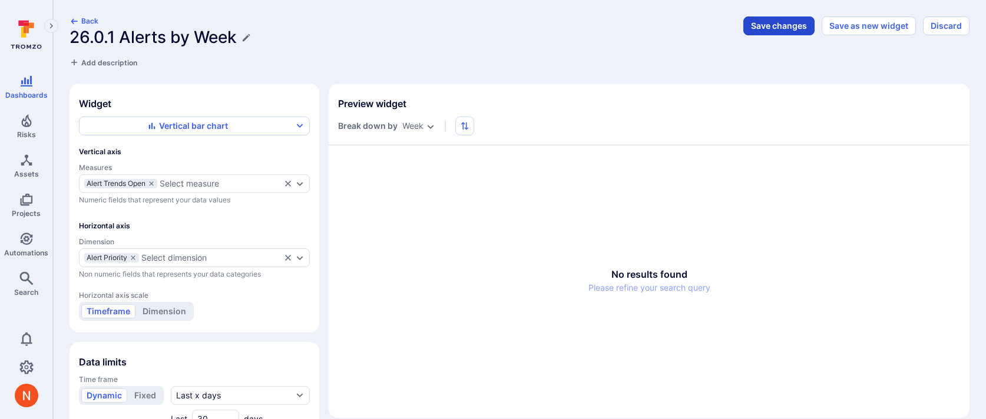
click at [760, 28] on button "Save changes" at bounding box center [778, 25] width 71 height 19
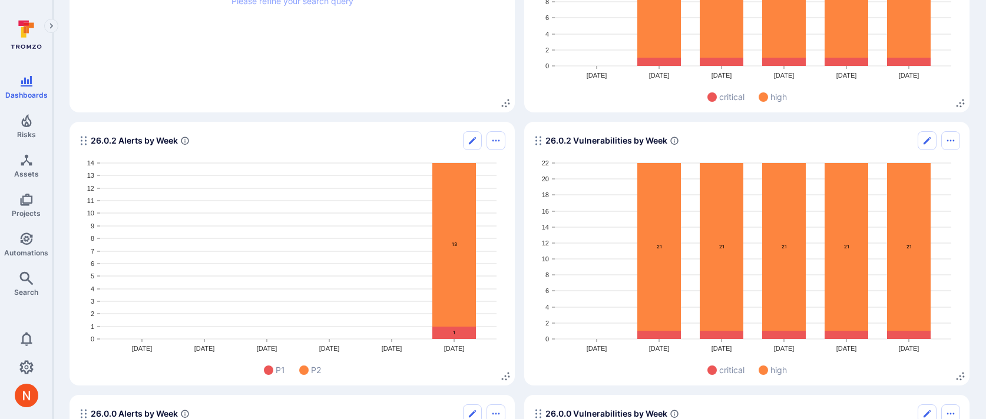
scroll to position [2345, 0]
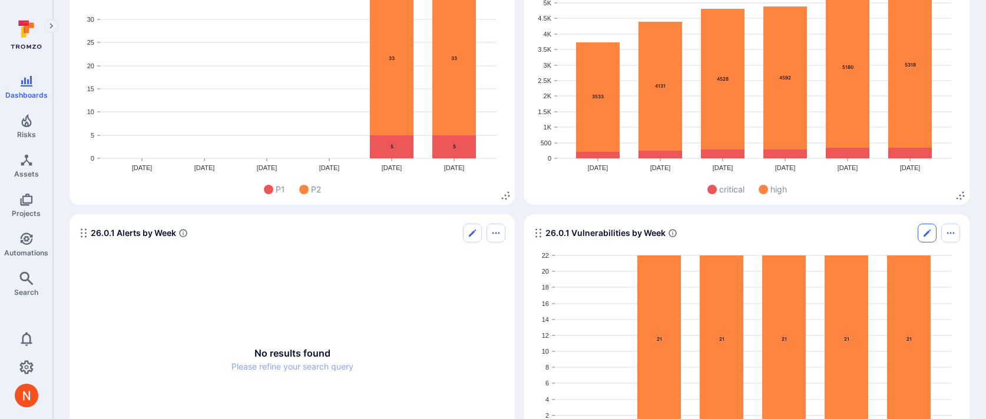
click at [926, 234] on icon "Edit" at bounding box center [926, 233] width 7 height 7
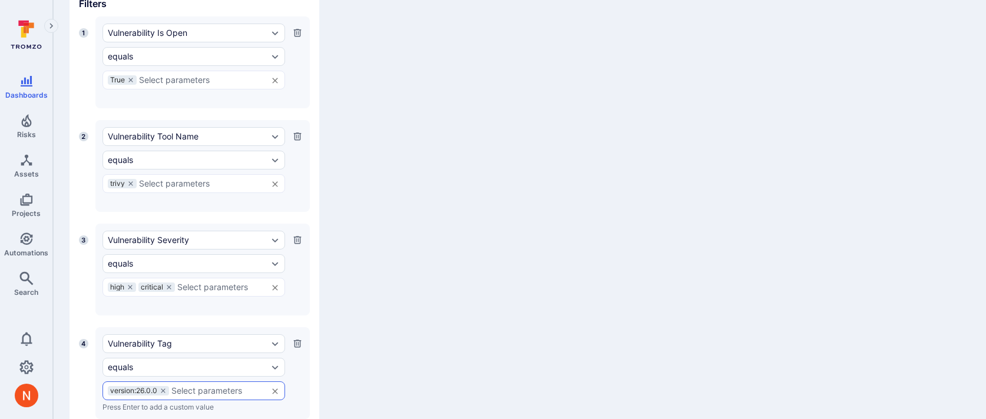
scroll to position [583, 0]
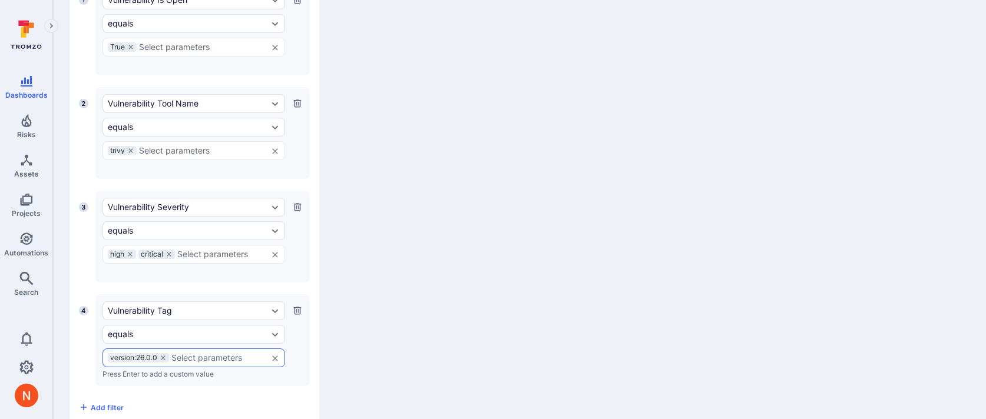
click at [181, 354] on input "text" at bounding box center [216, 357] width 90 height 9
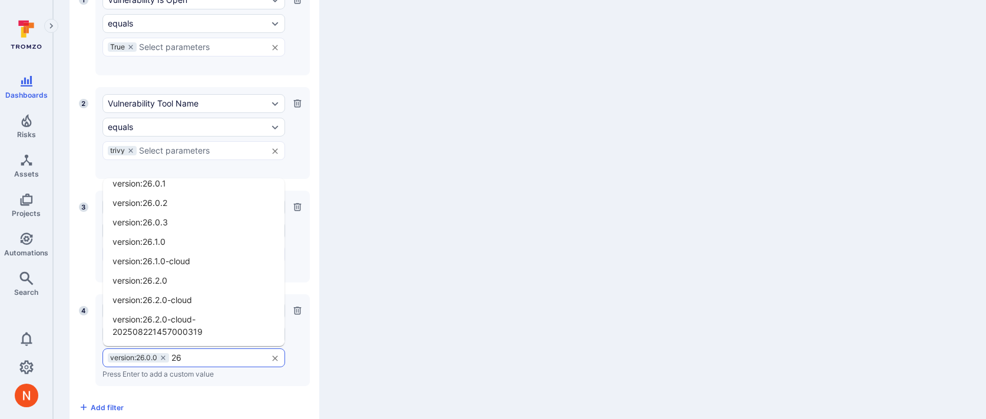
scroll to position [0, 0]
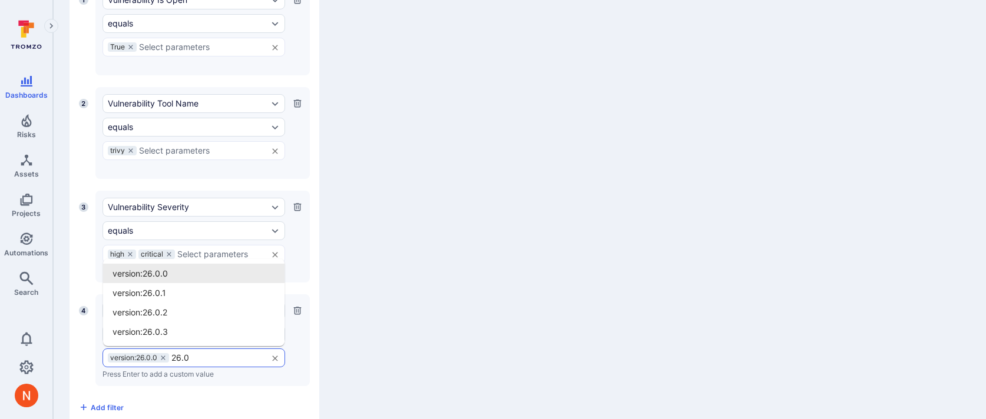
type input "26.0."
click at [183, 284] on li "version:26.0.1" at bounding box center [193, 292] width 181 height 19
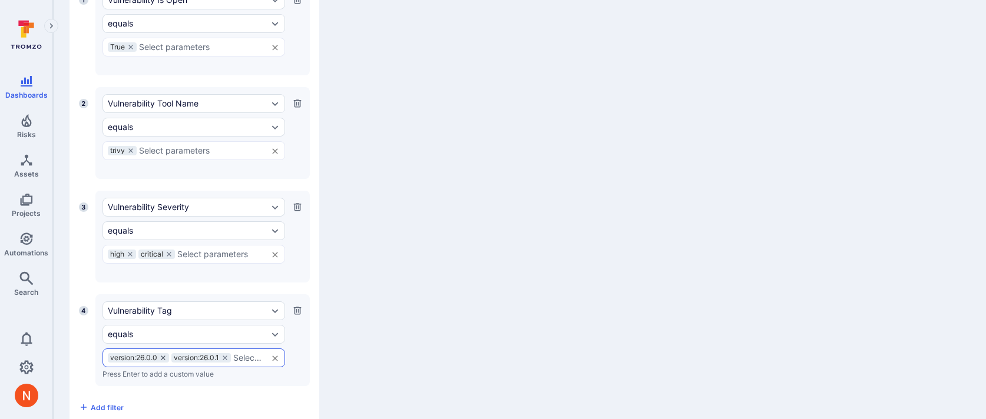
click at [164, 355] on icon at bounding box center [163, 358] width 7 height 7
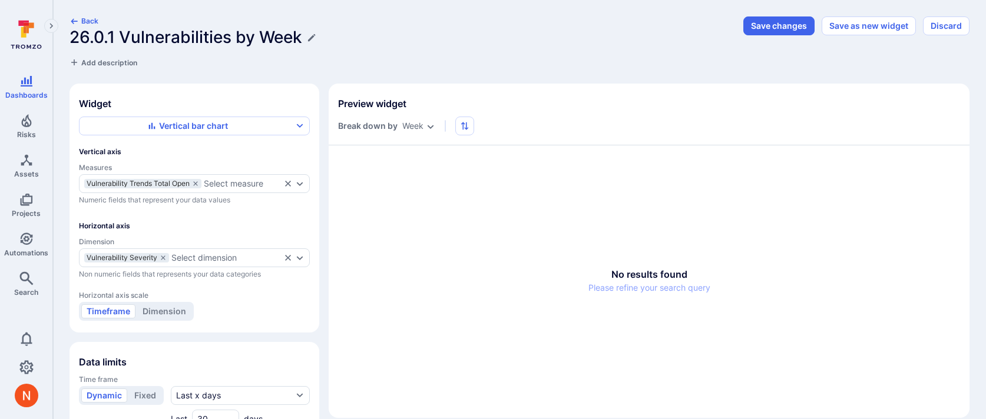
click at [757, 32] on button "Save changes" at bounding box center [778, 25] width 71 height 19
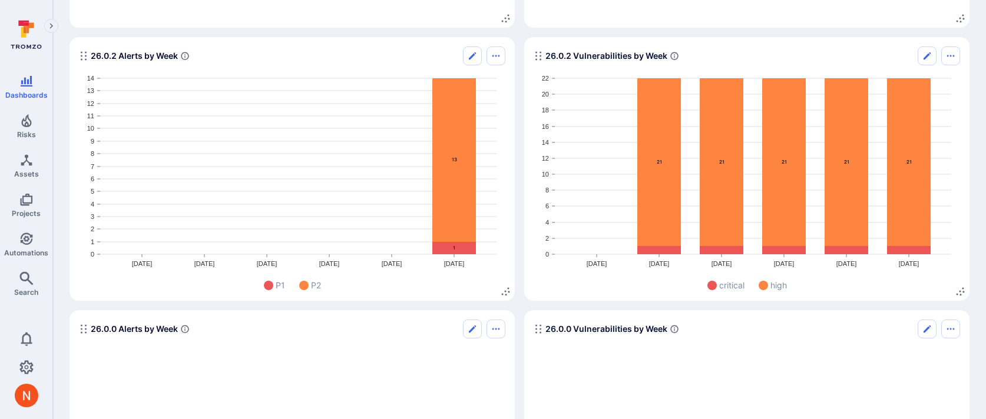
scroll to position [2818, 0]
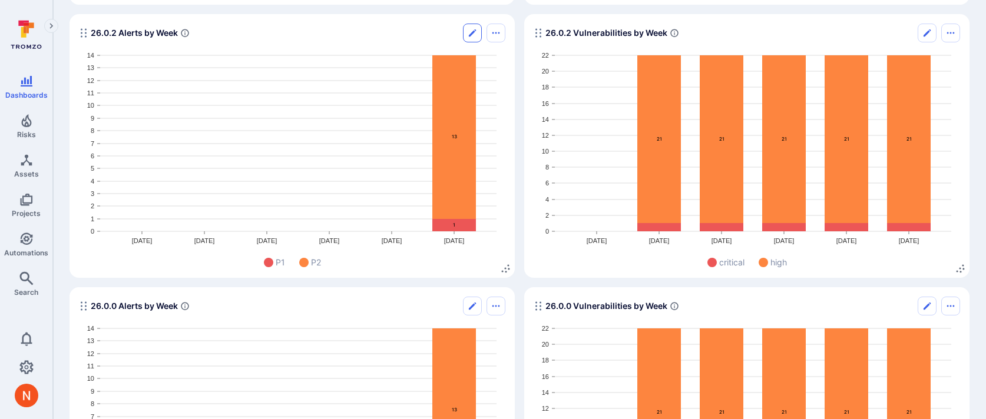
click at [468, 34] on icon "Edit" at bounding box center [472, 32] width 9 height 9
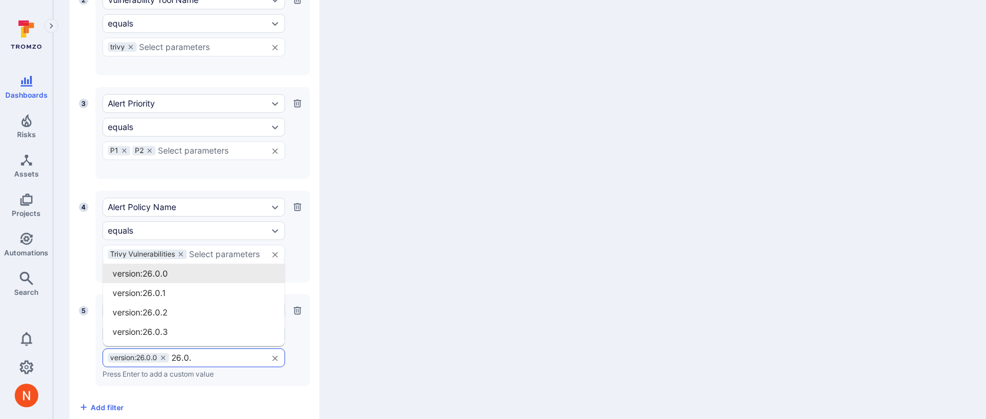
type input "26.0.2"
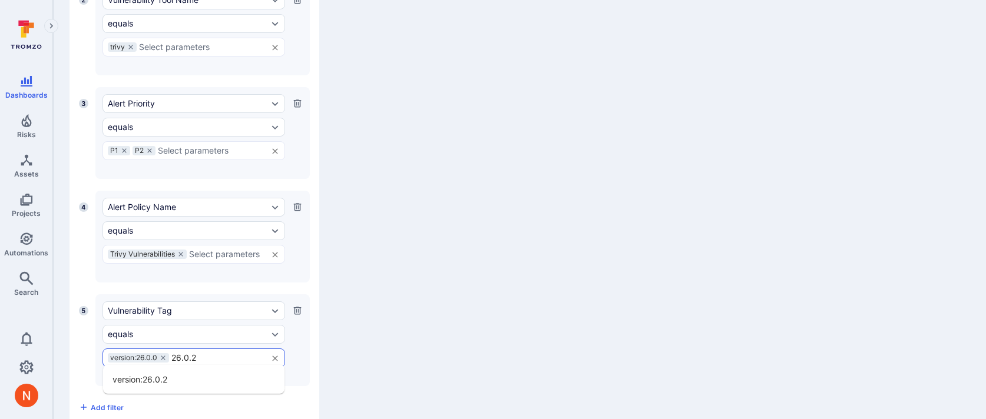
click at [178, 383] on li "version:26.0.2" at bounding box center [193, 379] width 181 height 19
click at [163, 355] on icon at bounding box center [163, 358] width 7 height 7
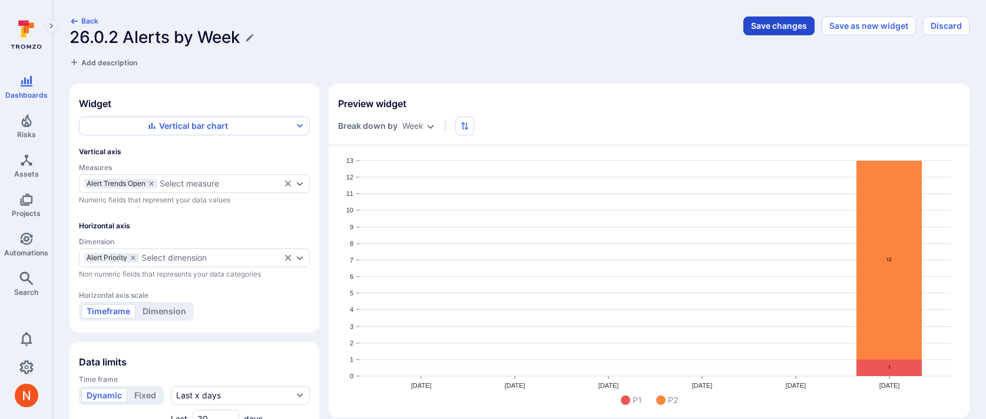
click at [768, 24] on button "Save changes" at bounding box center [778, 25] width 71 height 19
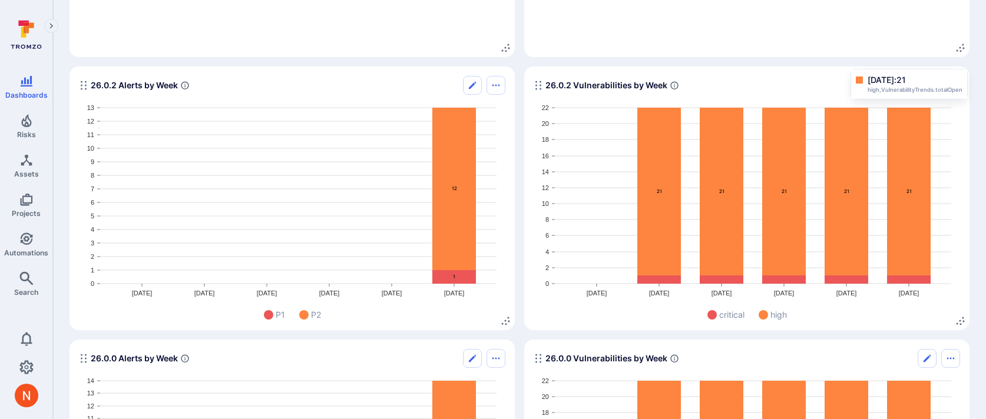
scroll to position [2761, 0]
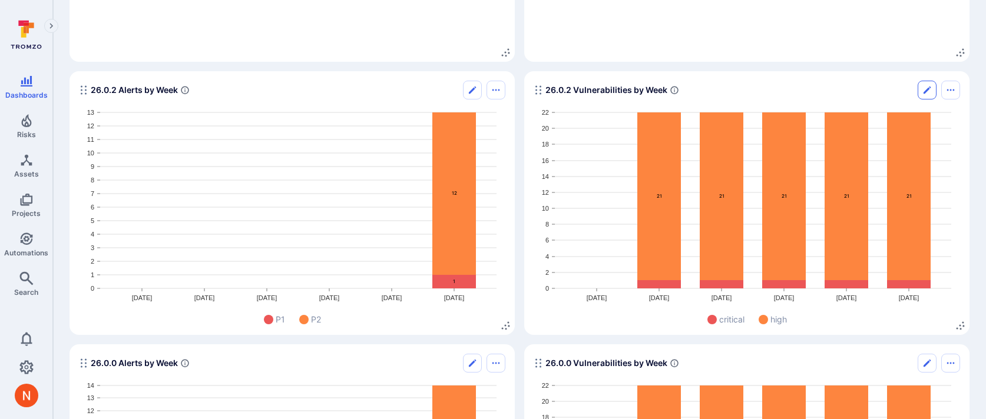
click at [931, 90] on icon "Edit" at bounding box center [926, 89] width 9 height 9
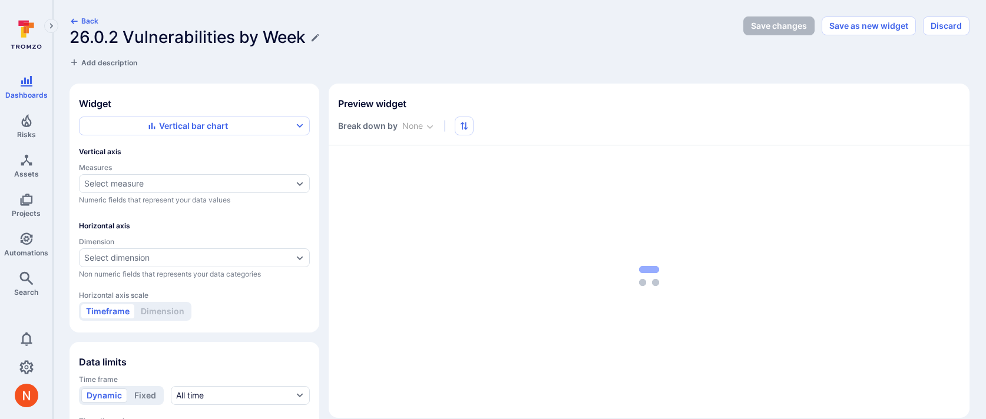
type input "week"
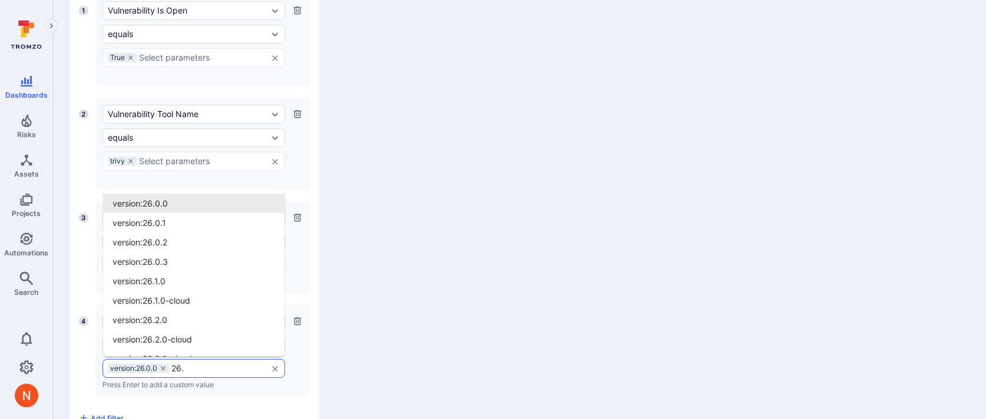
type input "26.0"
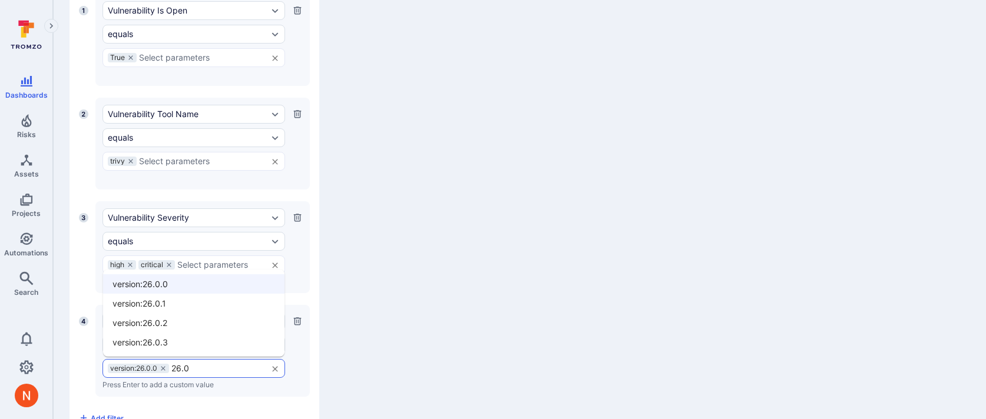
click at [205, 316] on li "version:26.0.2" at bounding box center [193, 322] width 181 height 19
click at [164, 366] on icon at bounding box center [163, 368] width 7 height 7
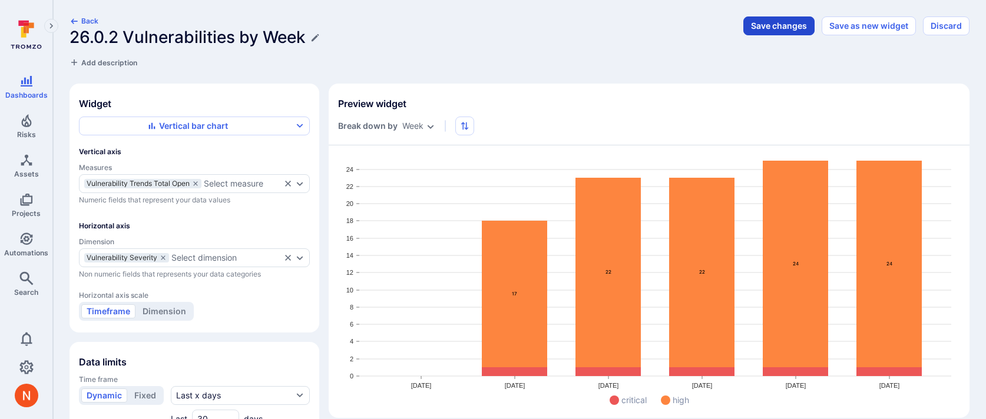
click at [791, 21] on button "Save changes" at bounding box center [778, 25] width 71 height 19
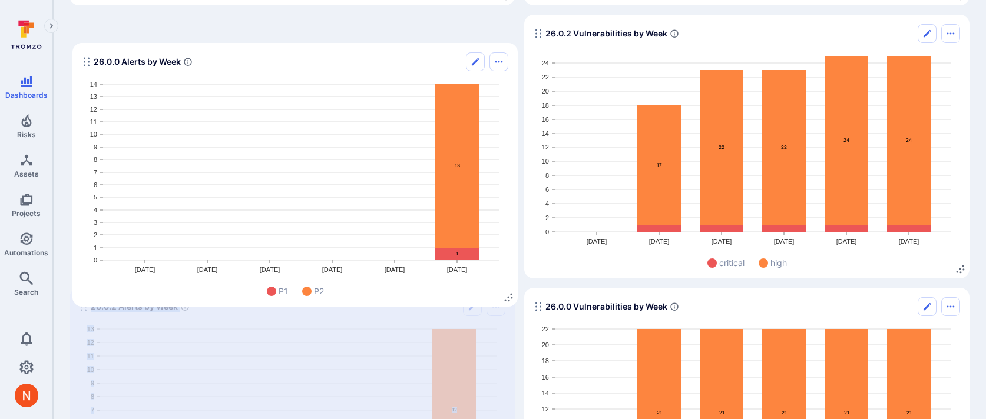
scroll to position [2579, 0]
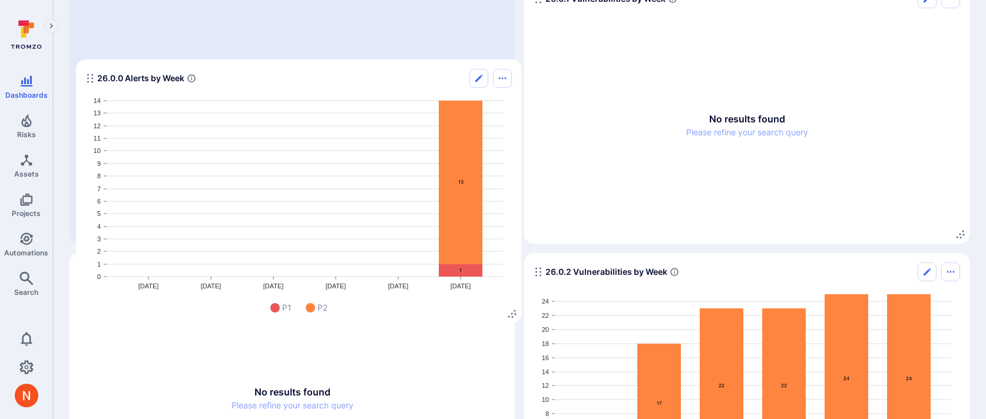
drag, startPoint x: 81, startPoint y: 197, endPoint x: 87, endPoint y: 76, distance: 120.9
click at [87, 76] on icon "Widget" at bounding box center [89, 78] width 9 height 9
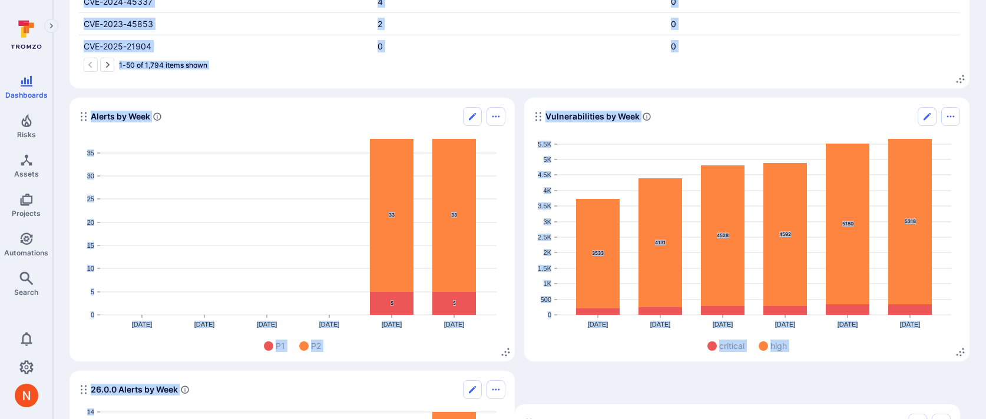
scroll to position [2138, 0]
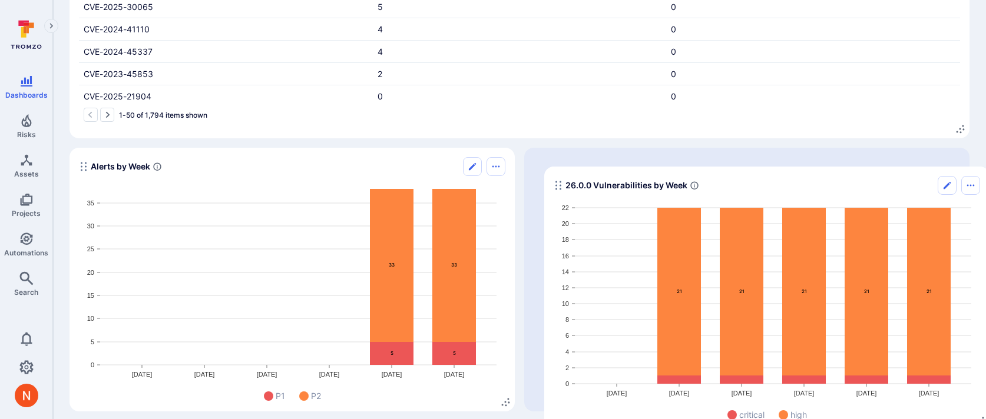
drag, startPoint x: 538, startPoint y: 155, endPoint x: 553, endPoint y: 181, distance: 30.1
click at [554, 181] on icon "Widget" at bounding box center [558, 185] width 9 height 9
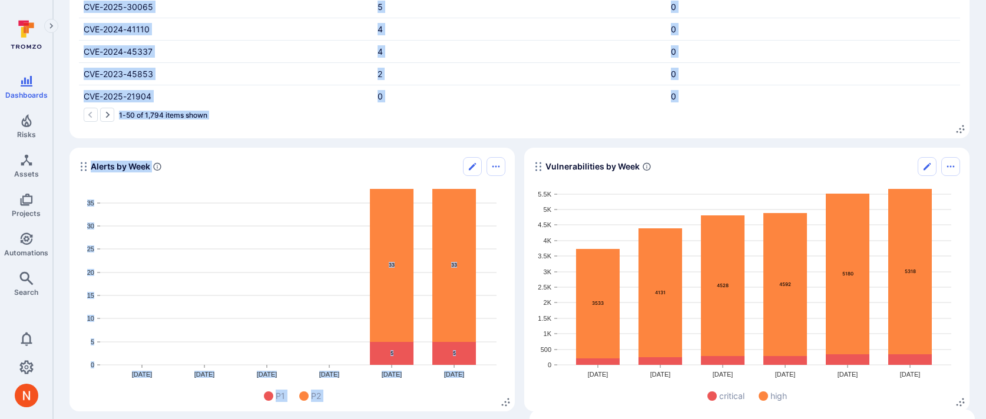
drag, startPoint x: 539, startPoint y: 164, endPoint x: 545, endPoint y: 392, distance: 228.6
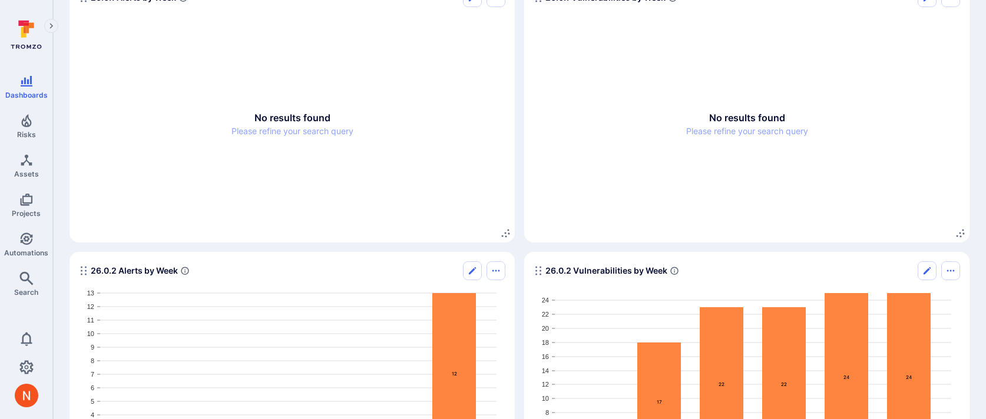
scroll to position [2843, 0]
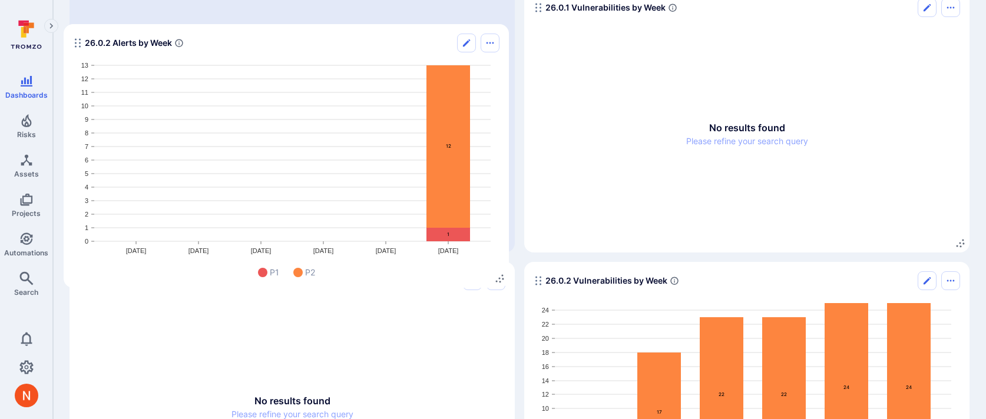
drag, startPoint x: 82, startPoint y: 282, endPoint x: 76, endPoint y: 44, distance: 238.0
click at [76, 44] on icon "Widget" at bounding box center [77, 42] width 9 height 9
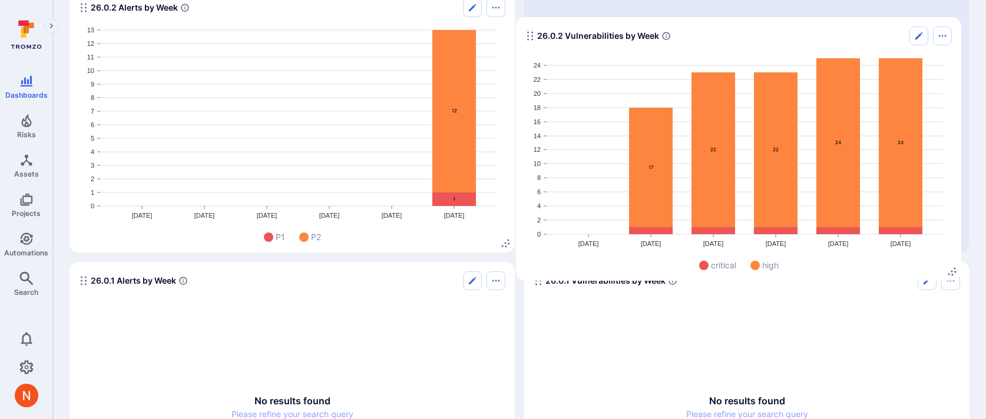
drag, startPoint x: 539, startPoint y: 210, endPoint x: 531, endPoint y: 38, distance: 172.2
click at [531, 38] on icon "Widget" at bounding box center [529, 35] width 9 height 9
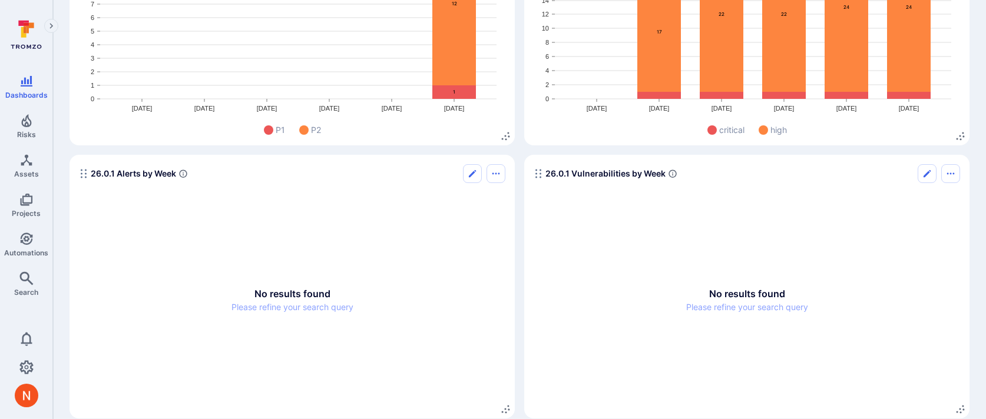
scroll to position [2966, 0]
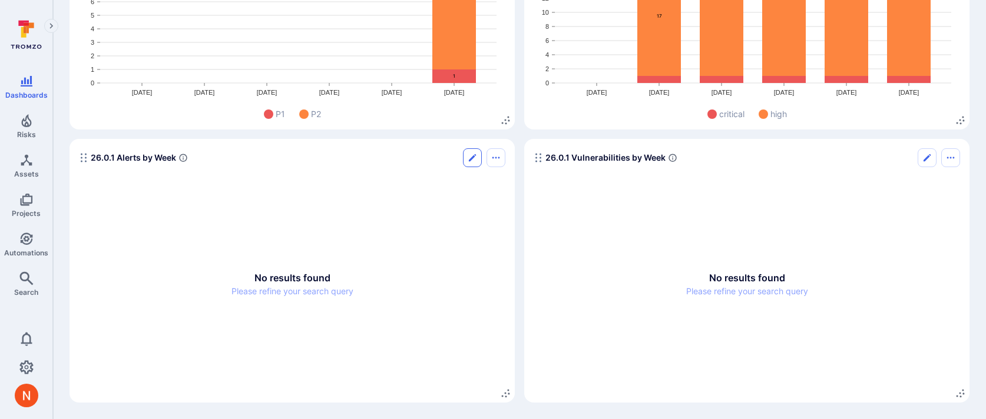
click at [469, 163] on button "Edit" at bounding box center [472, 157] width 19 height 19
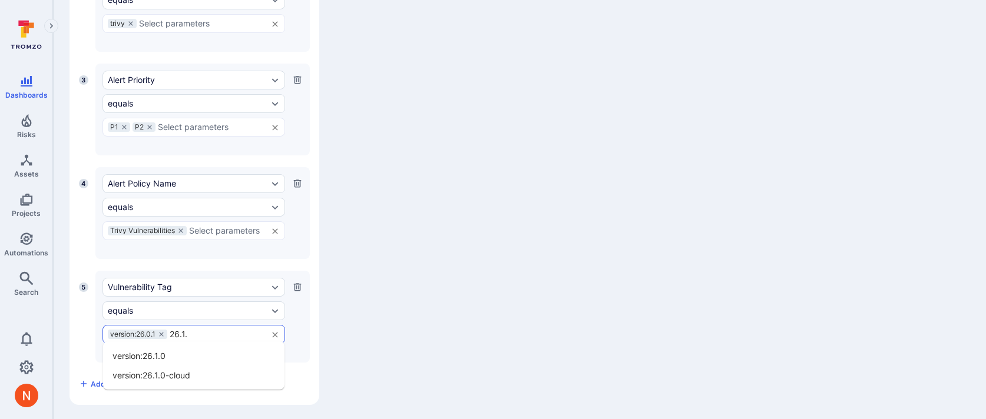
type input "26.1.0"
click at [191, 359] on li "version:26.1.0" at bounding box center [193, 355] width 181 height 19
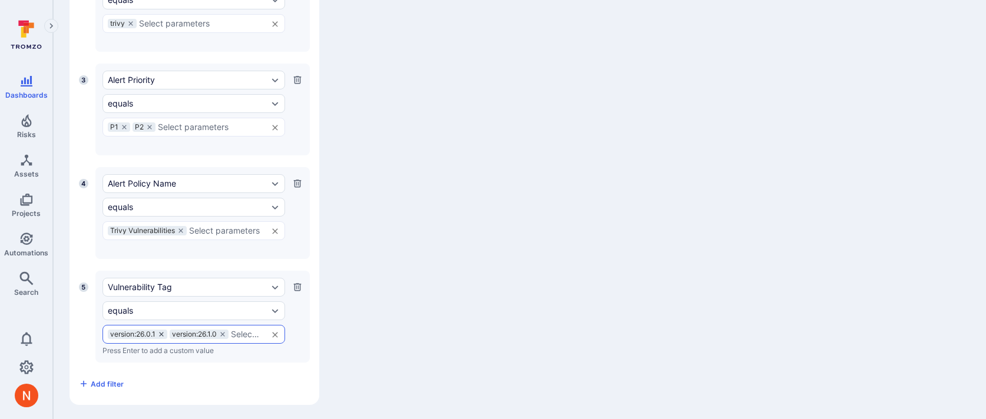
click at [158, 331] on icon at bounding box center [161, 334] width 7 height 7
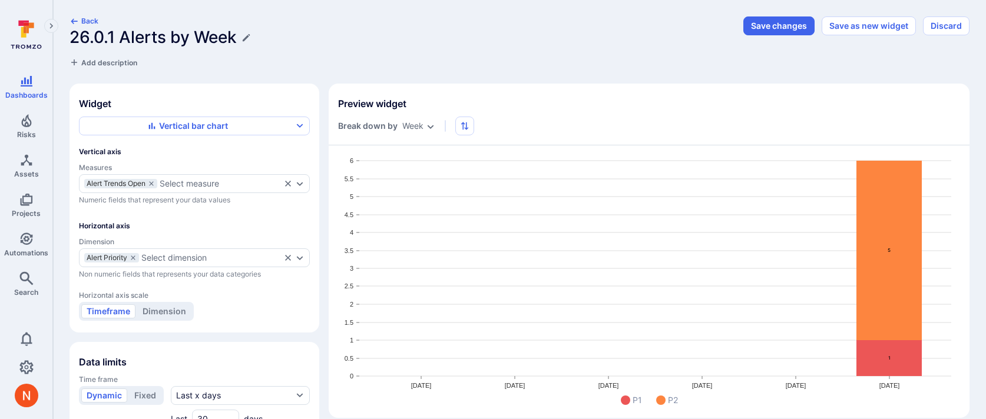
click at [117, 39] on h1 "26.0.1 Alerts by Week" at bounding box center [152, 37] width 167 height 19
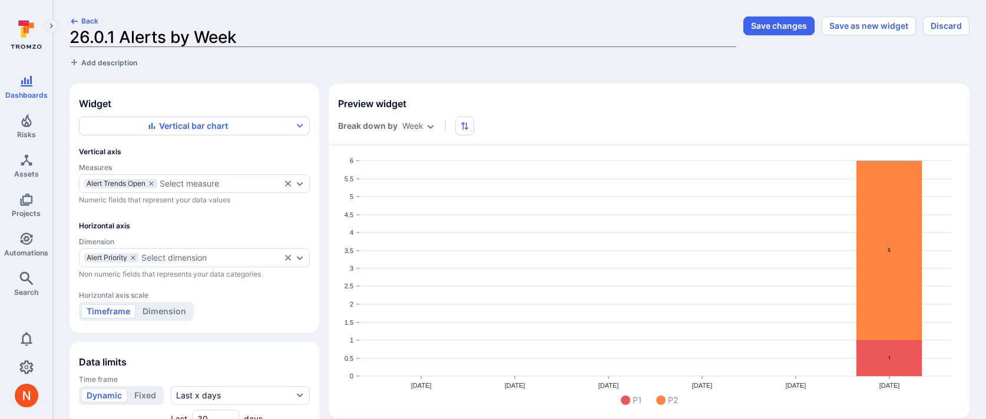
click at [111, 35] on input "26.0.1 Alerts by Week" at bounding box center [402, 37] width 667 height 19
type input "26.1.0 Alerts by Week"
click at [766, 29] on button "Save changes" at bounding box center [778, 25] width 71 height 19
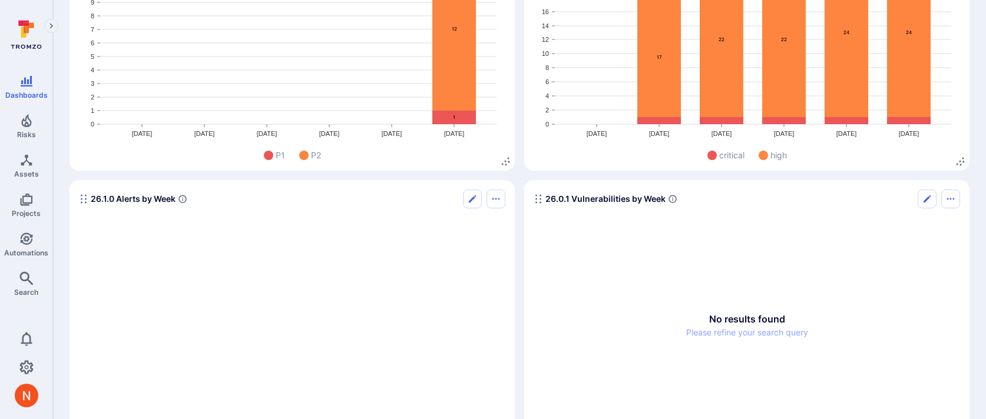
scroll to position [2966, 0]
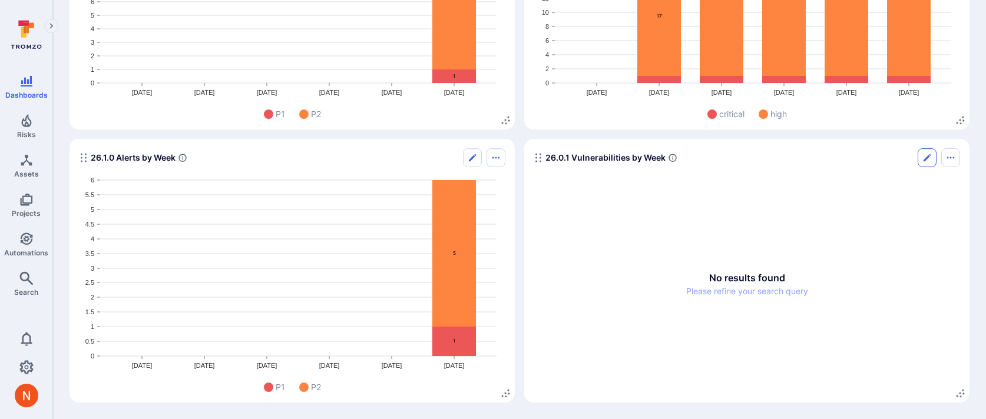
click at [928, 158] on icon "Edit" at bounding box center [926, 157] width 9 height 9
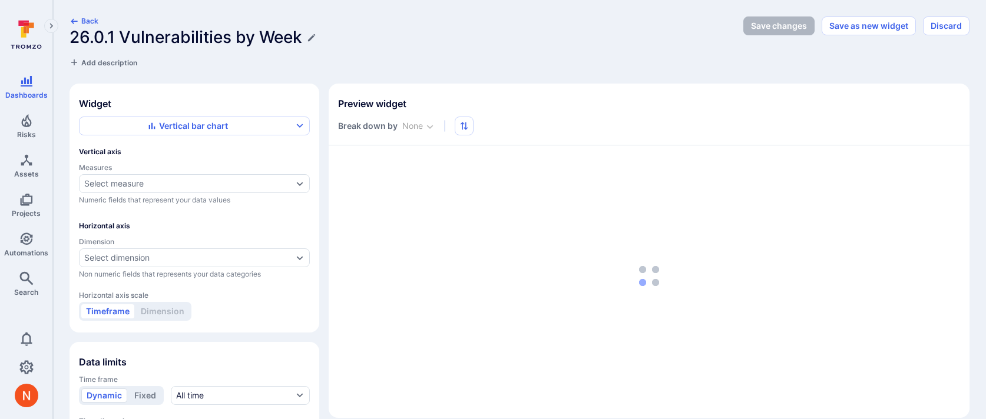
type input "week"
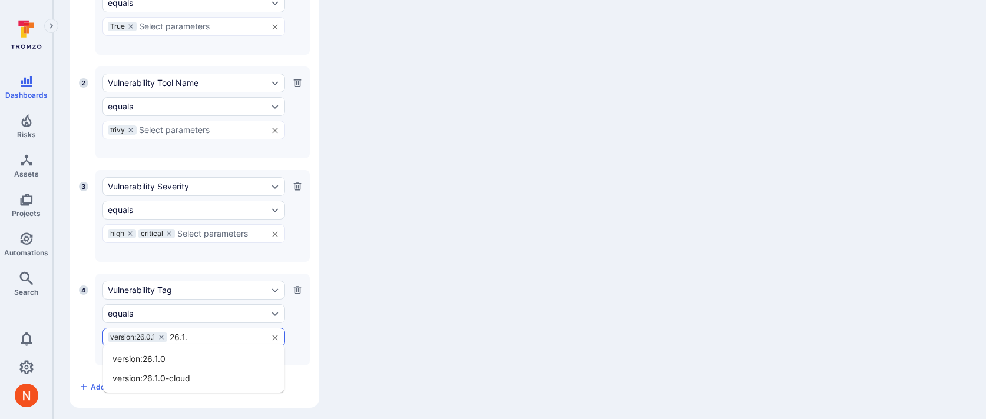
type input "26.1.0"
click at [145, 365] on li "version:26.1.0" at bounding box center [193, 358] width 181 height 19
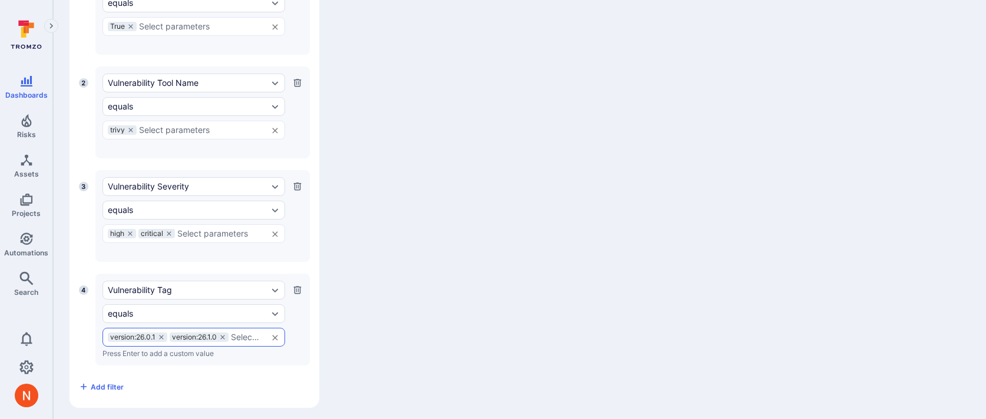
click at [164, 333] on div "version:26.0.1" at bounding box center [137, 337] width 59 height 9
click at [161, 334] on icon at bounding box center [161, 337] width 7 height 7
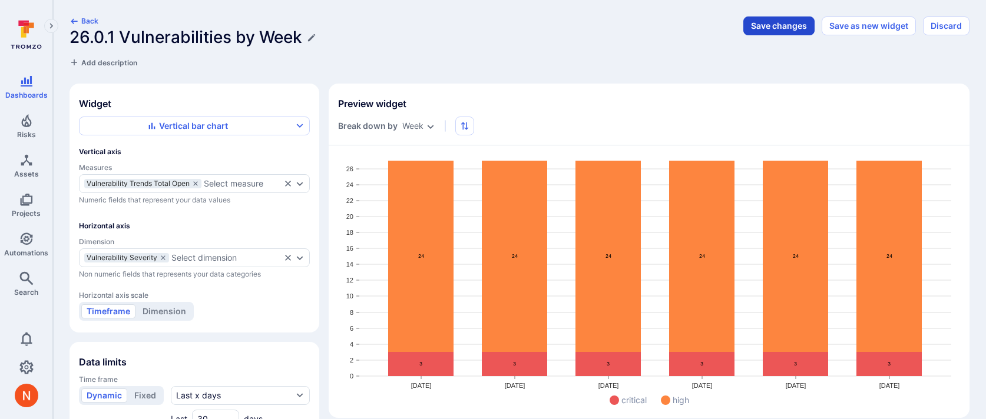
click at [771, 25] on button "Save changes" at bounding box center [778, 25] width 71 height 19
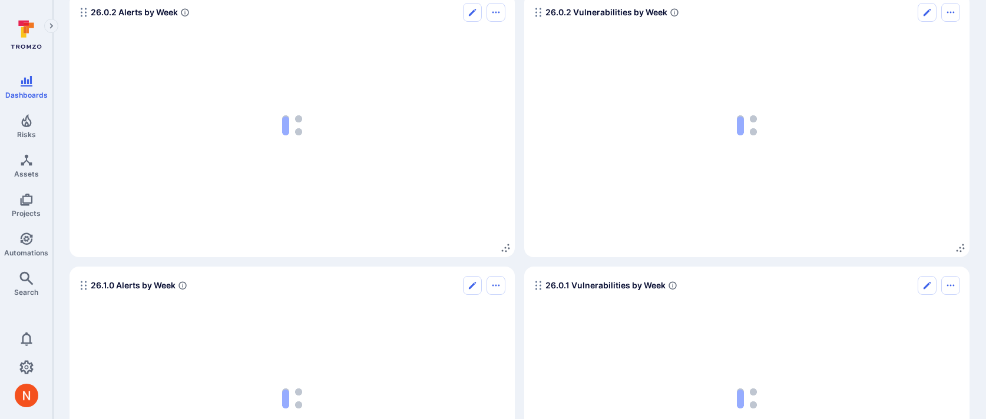
scroll to position [2966, 0]
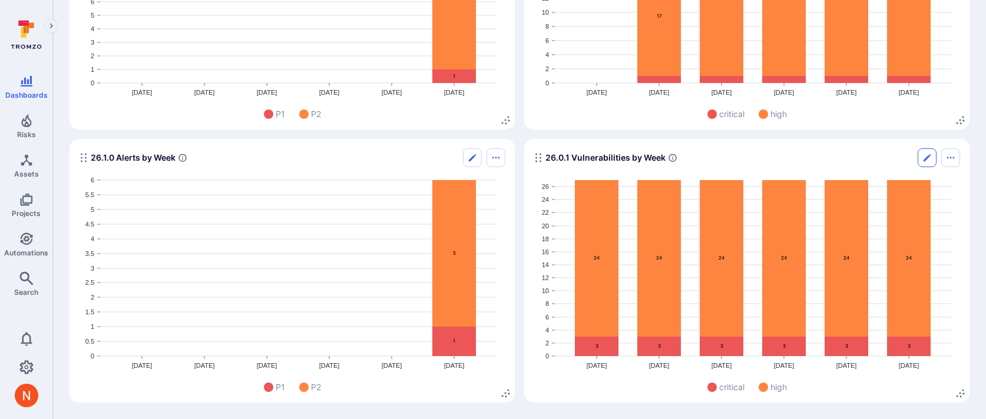
click at [931, 161] on icon "Edit" at bounding box center [926, 157] width 9 height 9
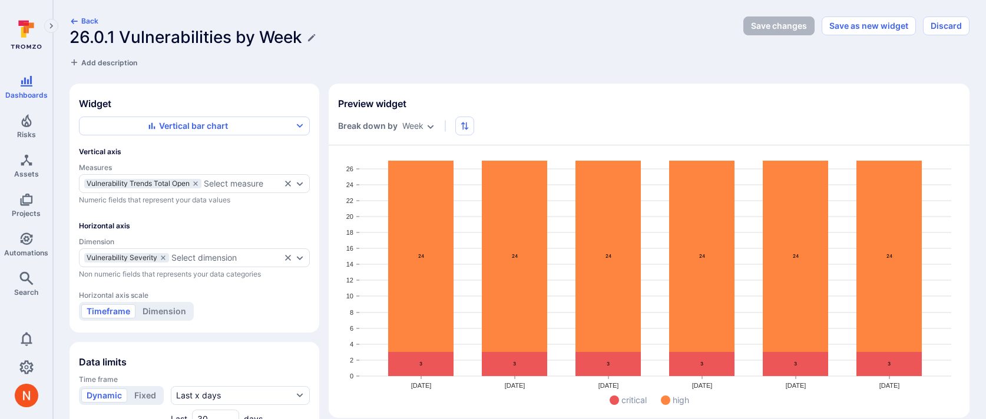
click at [120, 45] on h1 "26.0.1 Vulnerabilities by Week" at bounding box center [185, 37] width 233 height 19
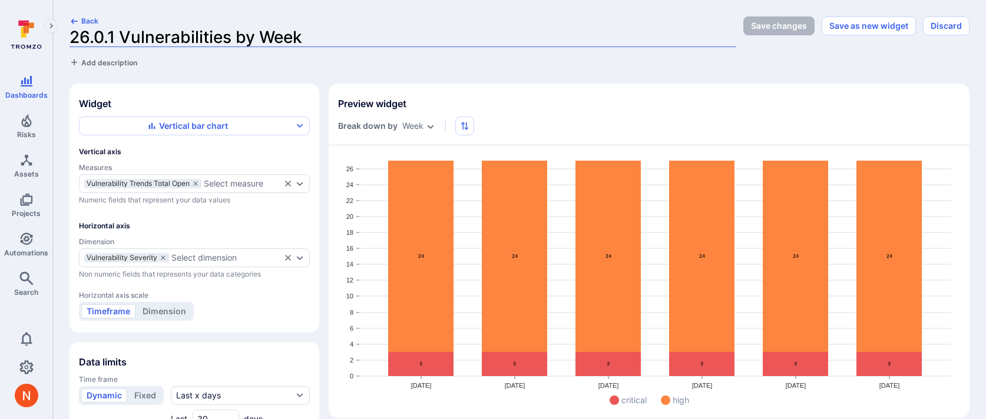
click at [112, 36] on input "26.0.1 Vulnerabilities by Week" at bounding box center [402, 37] width 667 height 19
type input "26.1.0 Vulnerabilities by Week"
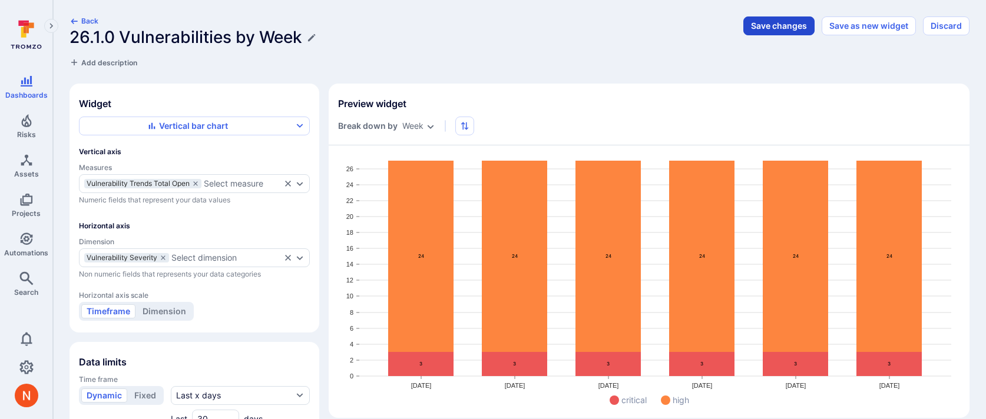
click at [776, 33] on button "Save changes" at bounding box center [778, 25] width 71 height 19
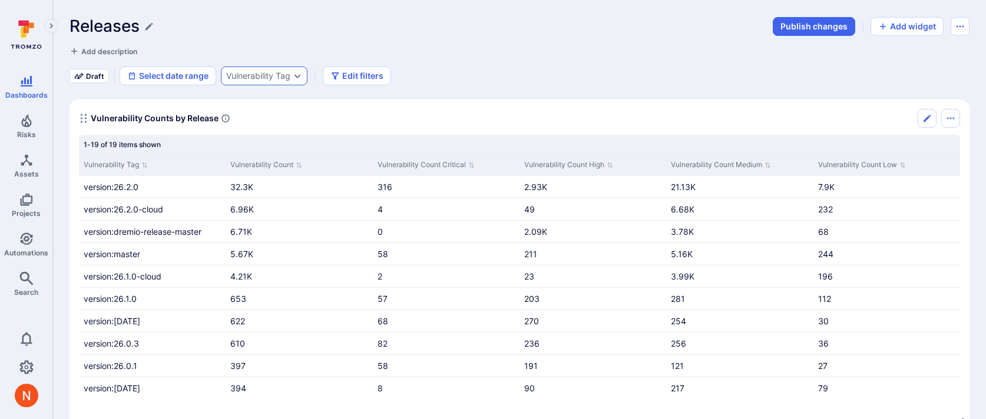
click at [275, 74] on div "Vulnerability Tag" at bounding box center [258, 75] width 64 height 9
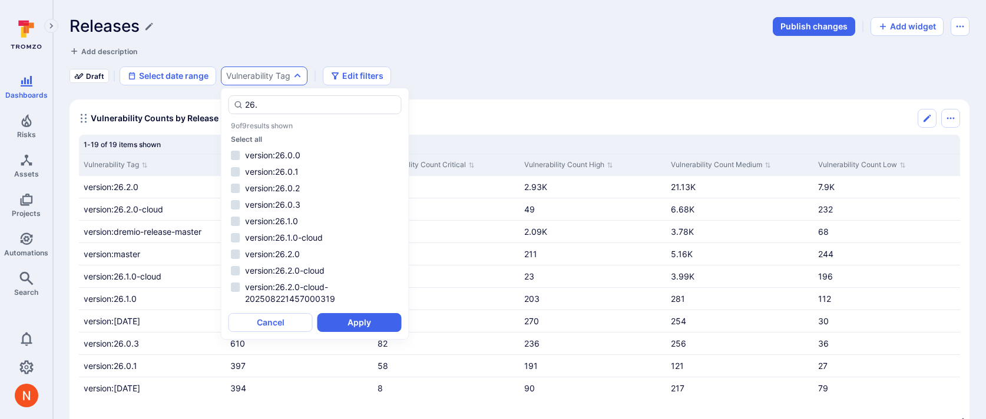
type input "26."
click at [289, 186] on li "version:26.0.2" at bounding box center [315, 188] width 173 height 14
click at [353, 320] on button "Apply" at bounding box center [359, 322] width 84 height 19
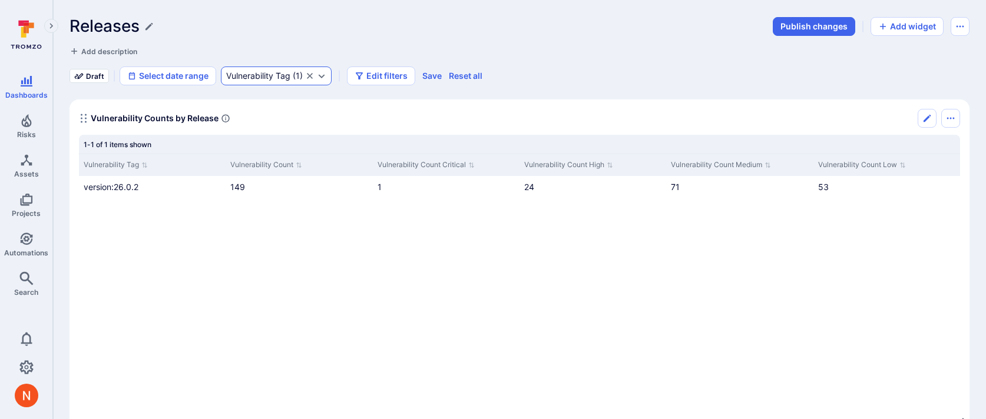
click at [310, 75] on icon "Clear selection" at bounding box center [310, 76] width 6 height 6
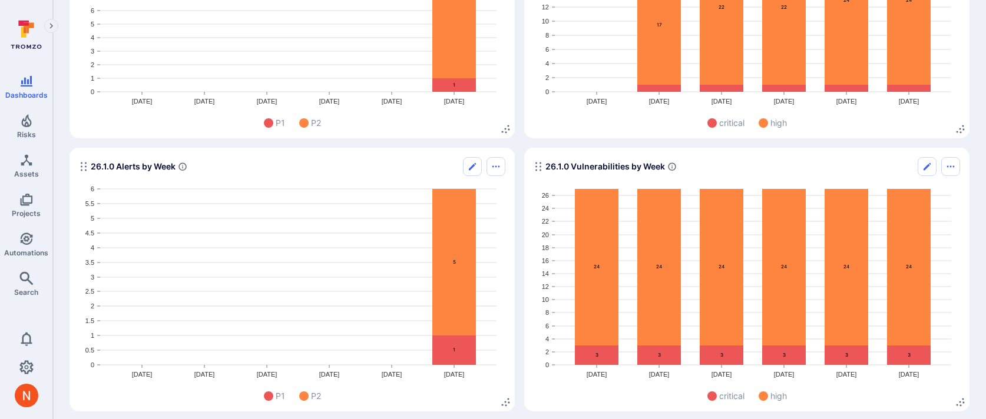
scroll to position [2966, 0]
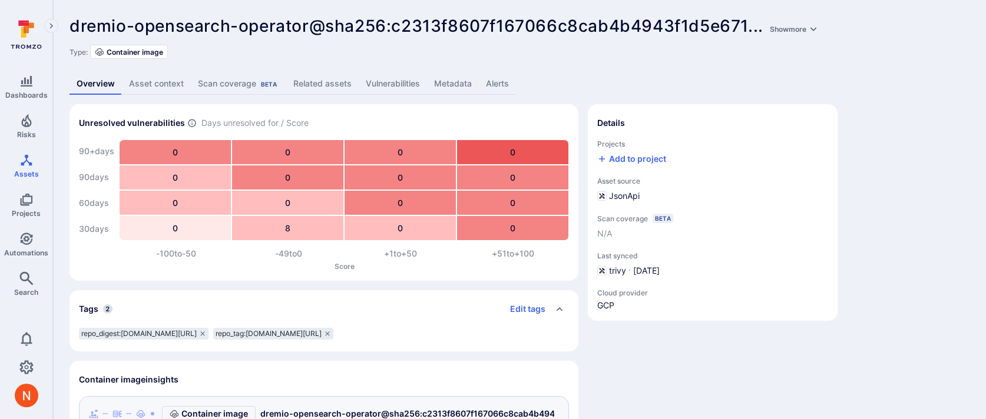
click at [434, 79] on link "Metadata" at bounding box center [453, 84] width 52 height 22
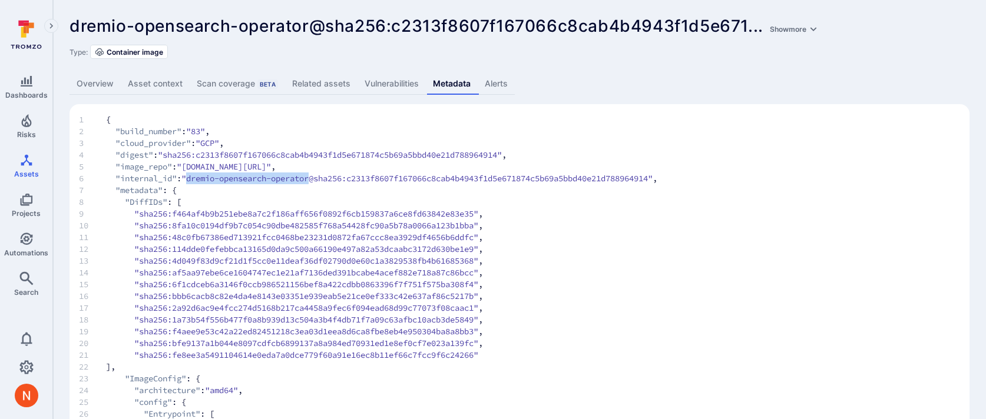
drag, startPoint x: 196, startPoint y: 179, endPoint x: 324, endPoint y: 174, distance: 127.9
click at [324, 174] on span ""dremio-opensearch-operator@sha256:c2313f8607f167066c8cab4b4943f1d5e671874c5b69…" at bounding box center [416, 179] width 471 height 12
copy span "dremio-opensearch-operator"
